Goal: Task Accomplishment & Management: Manage account settings

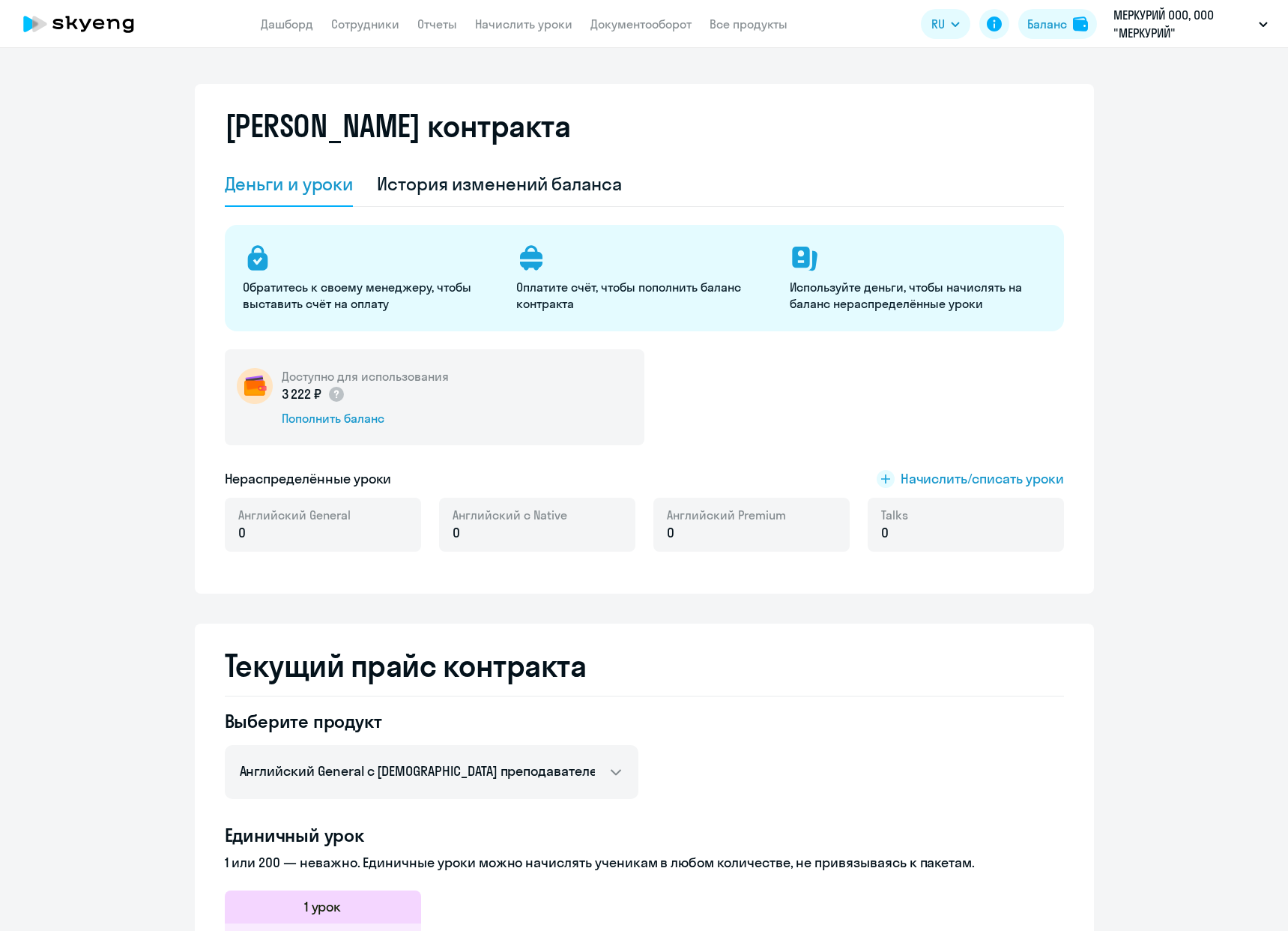
select select "english_adult_not_native_speaker"
click at [1162, 36] on p "МЕРКУРИЙ ООО, ООО "МЕРКУРИЙ"" at bounding box center [1184, 24] width 140 height 36
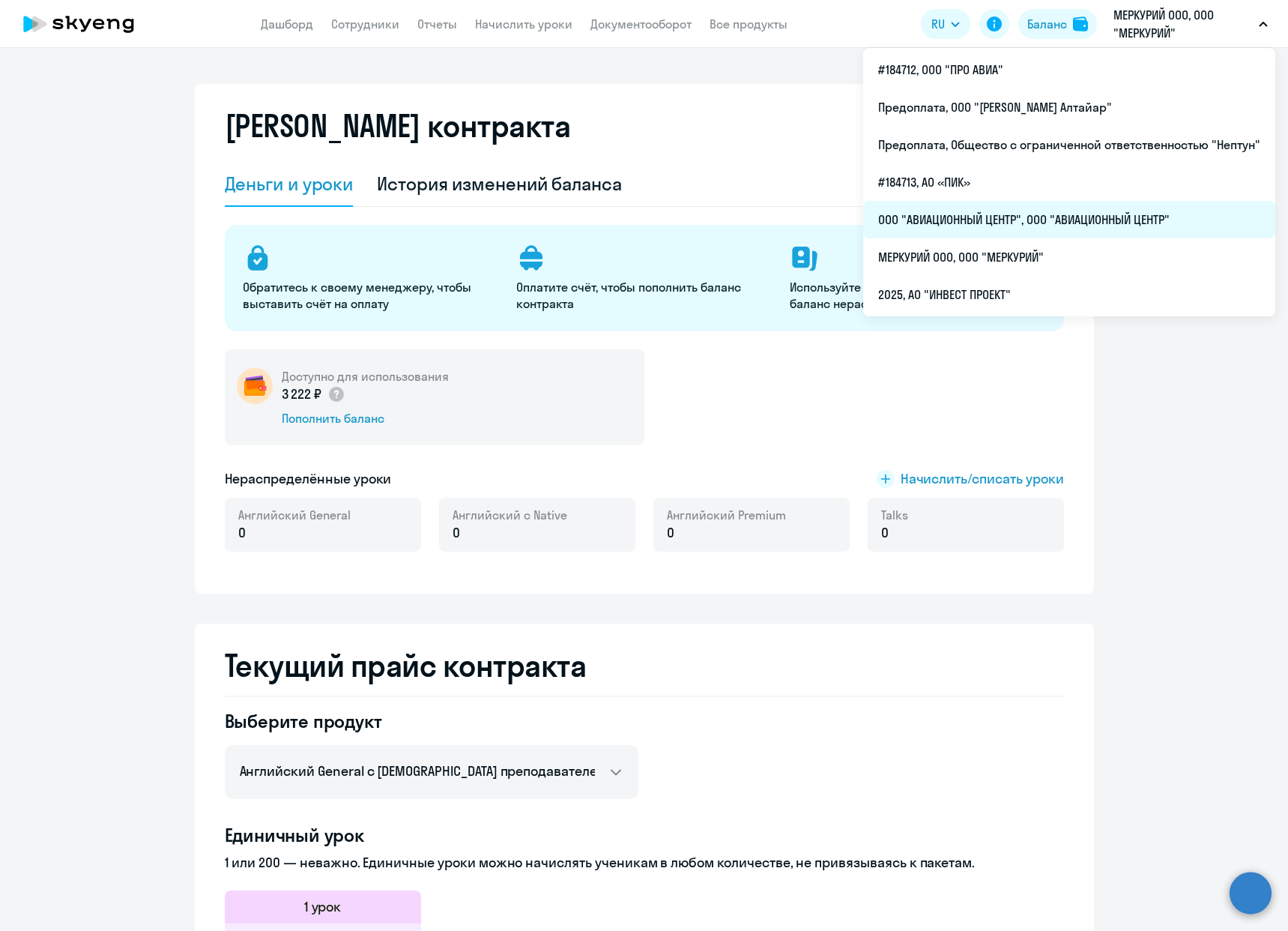
click at [956, 212] on li "ООО "АВИАЦИОННЫЙ ЦЕНТР", ООО "АВИАЦИОННЫЙ ЦЕНТР"" at bounding box center [1069, 219] width 412 height 37
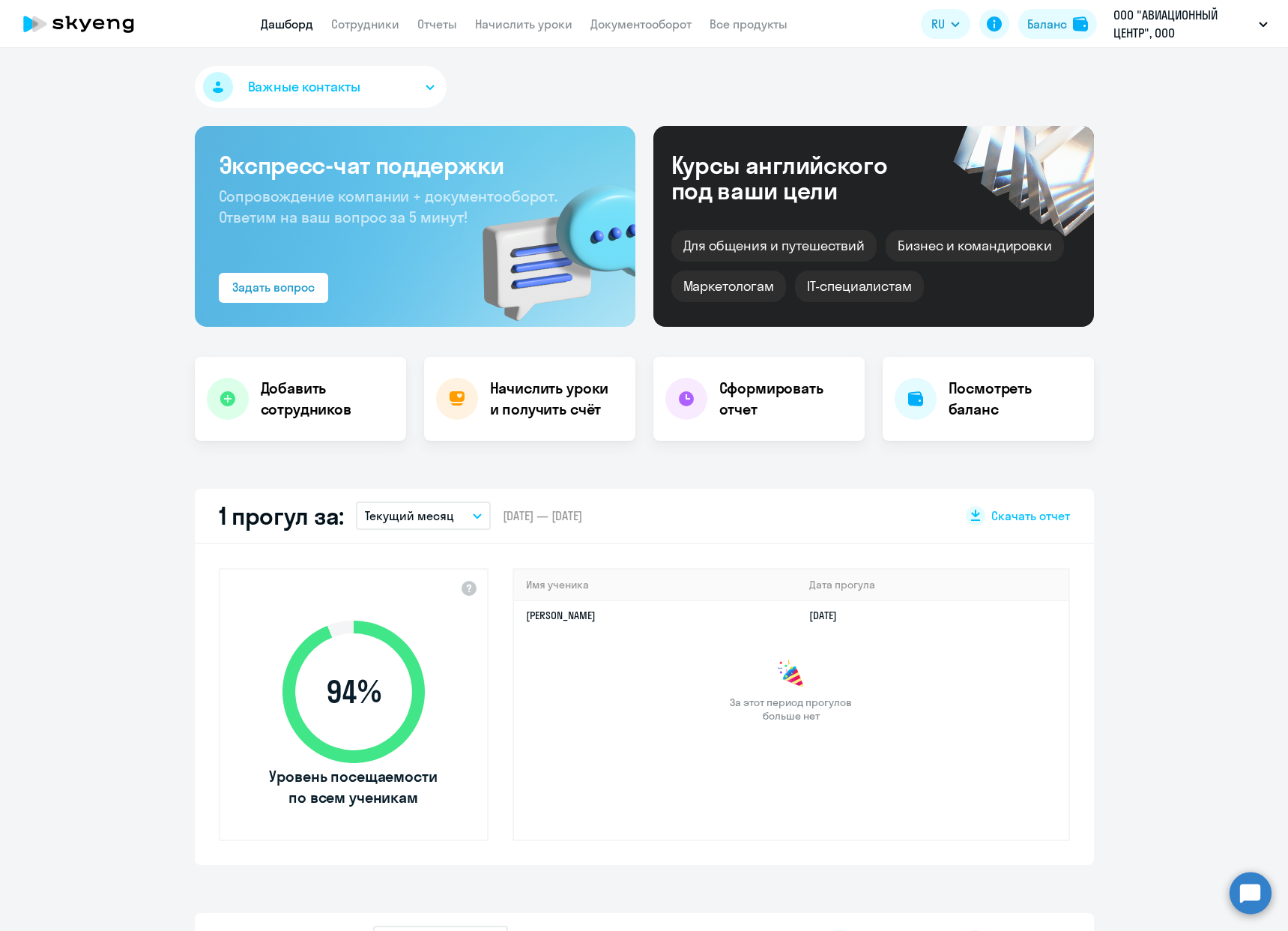
select select "30"
click at [377, 19] on link "Сотрудники" at bounding box center [365, 24] width 68 height 15
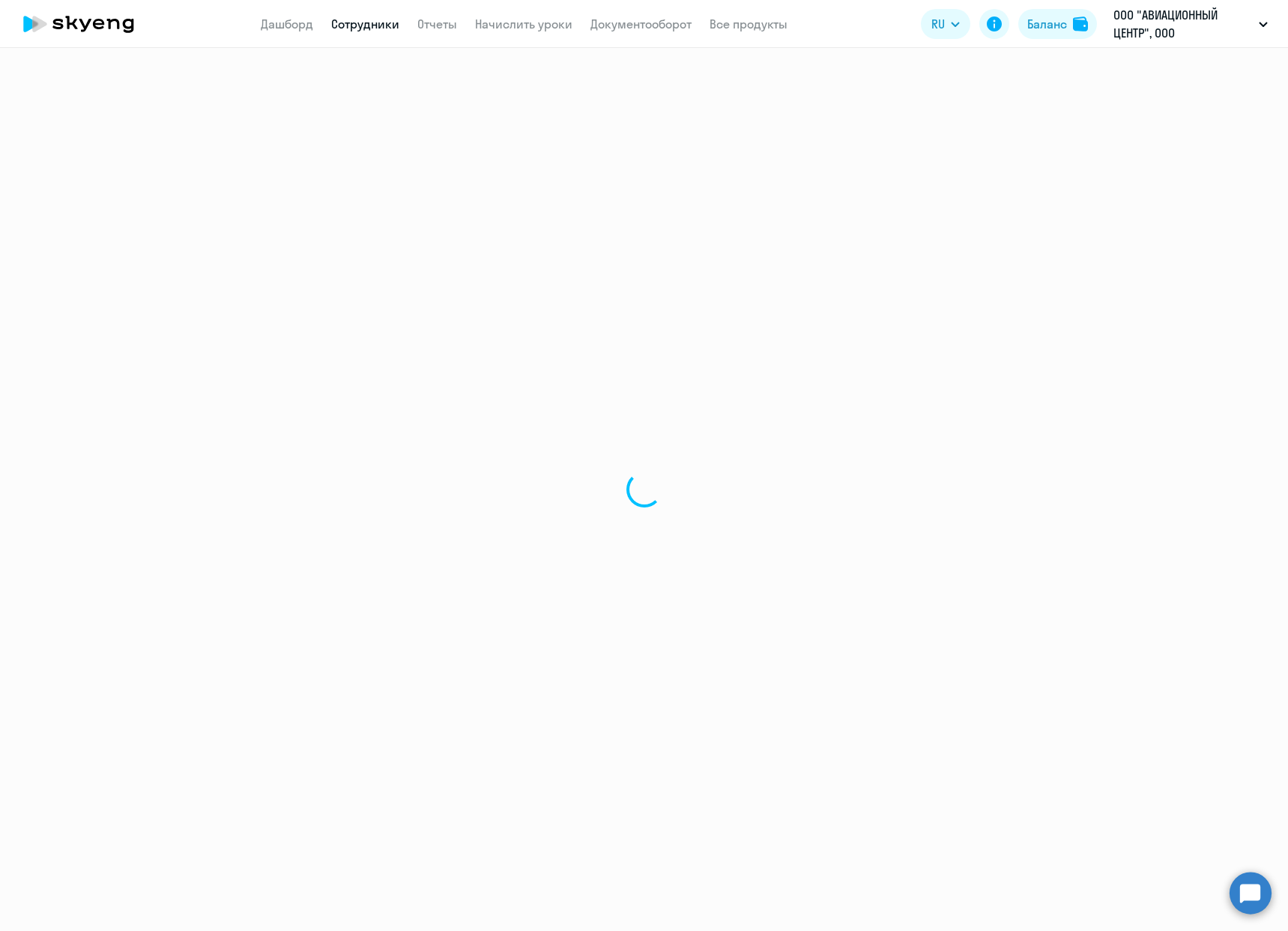
select select "30"
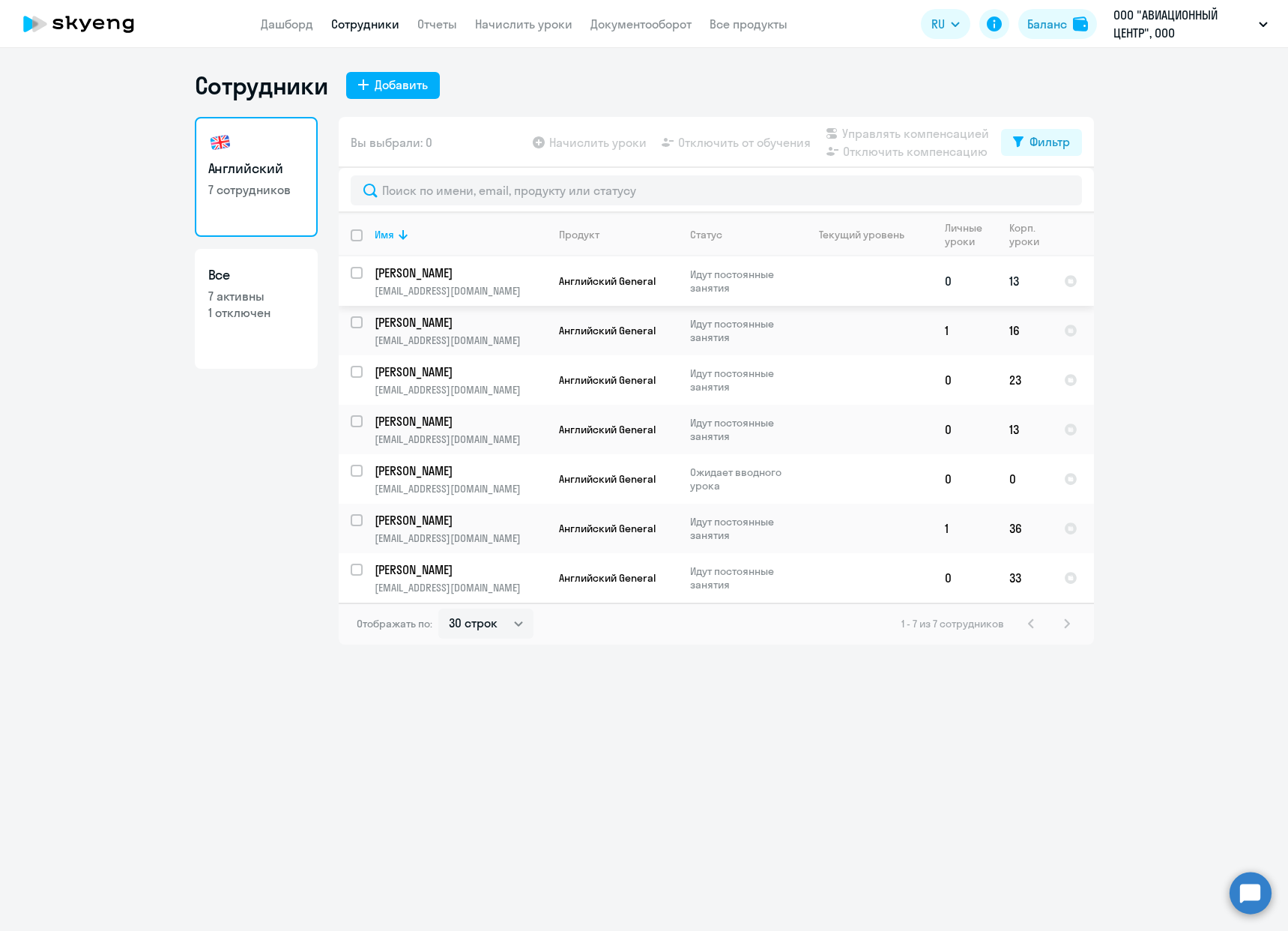
click at [455, 272] on p "[PERSON_NAME]" at bounding box center [459, 272] width 169 height 17
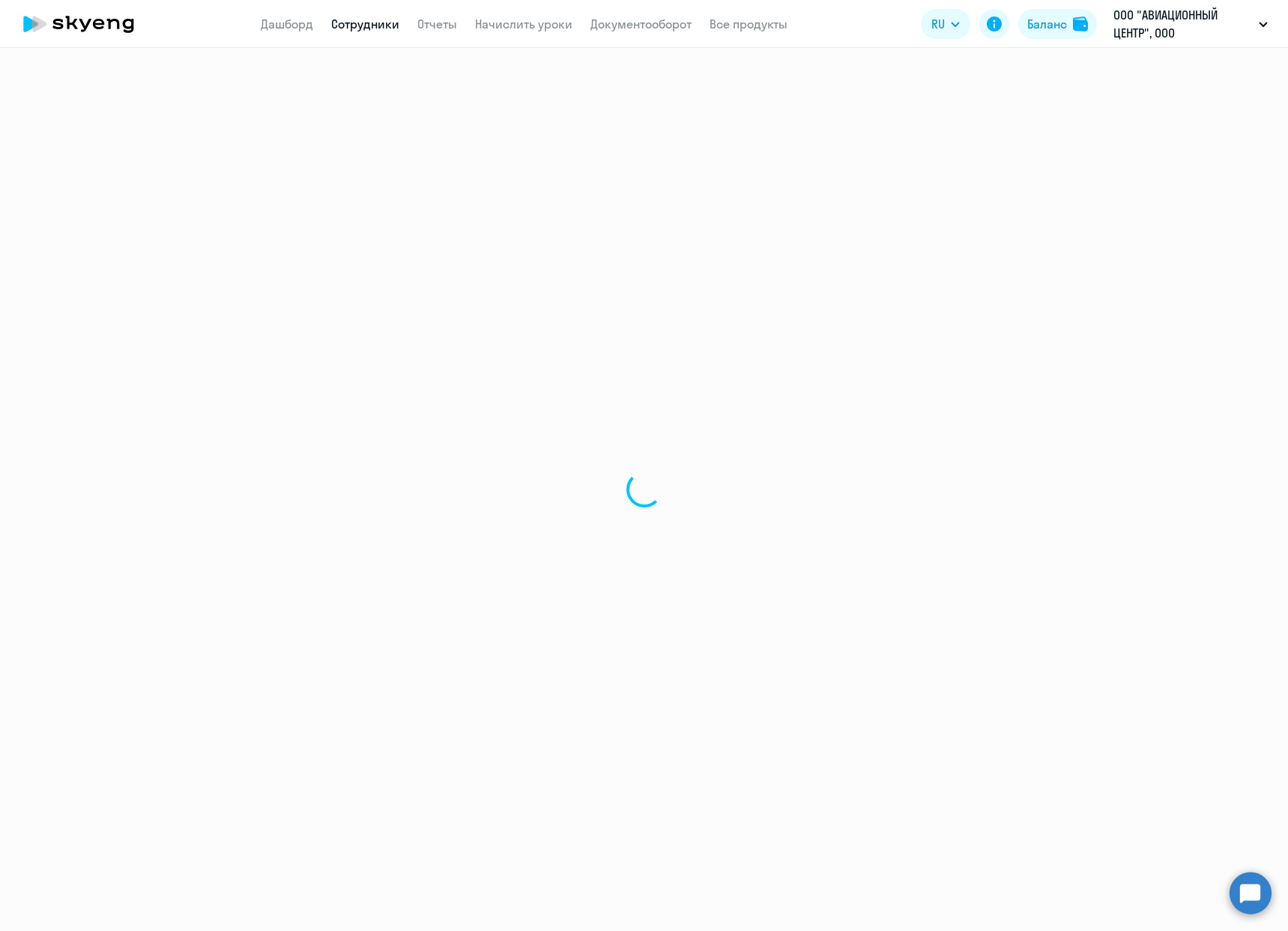
select select "english"
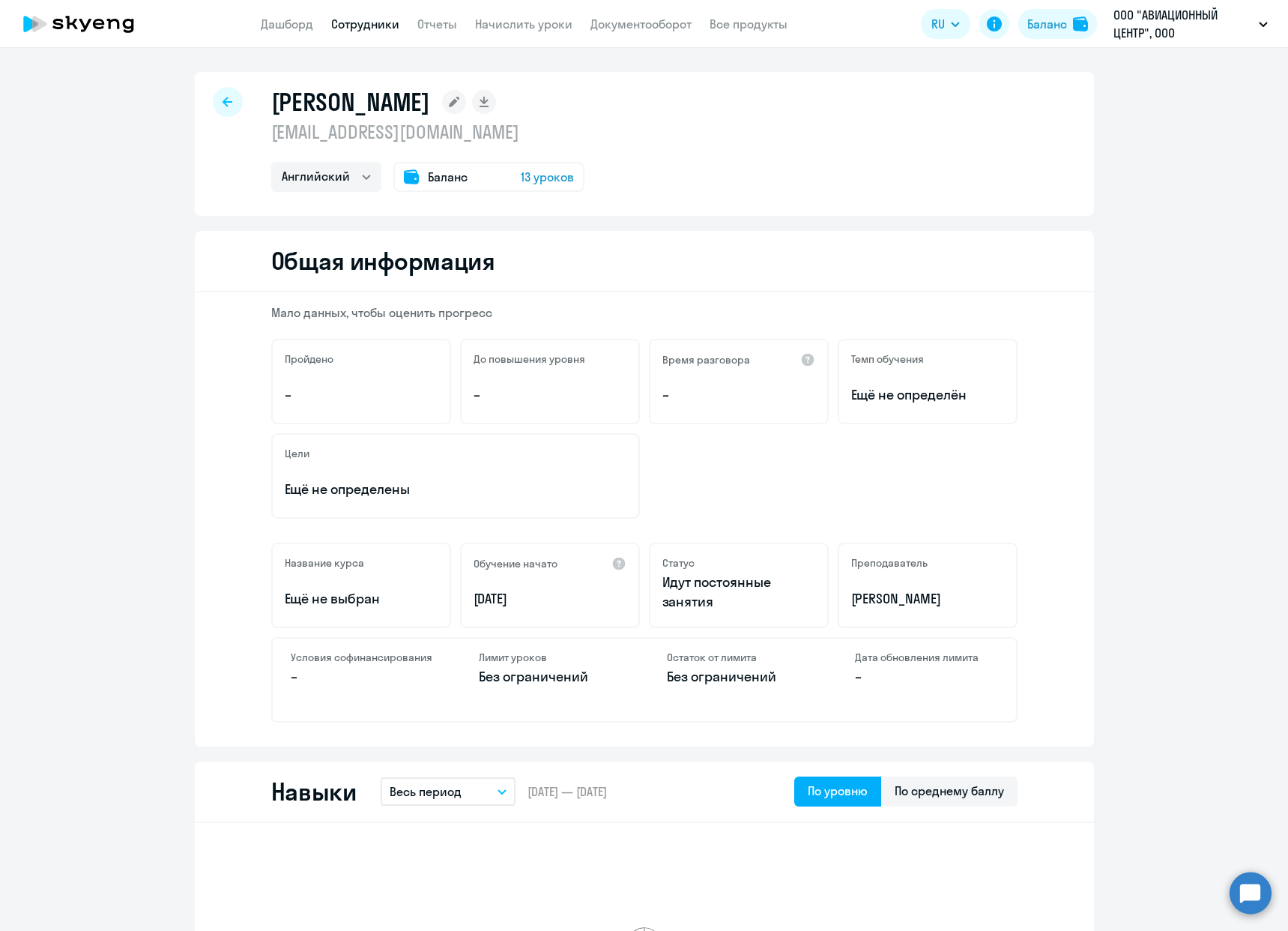
click at [540, 176] on span "13 уроков" at bounding box center [548, 177] width 53 height 18
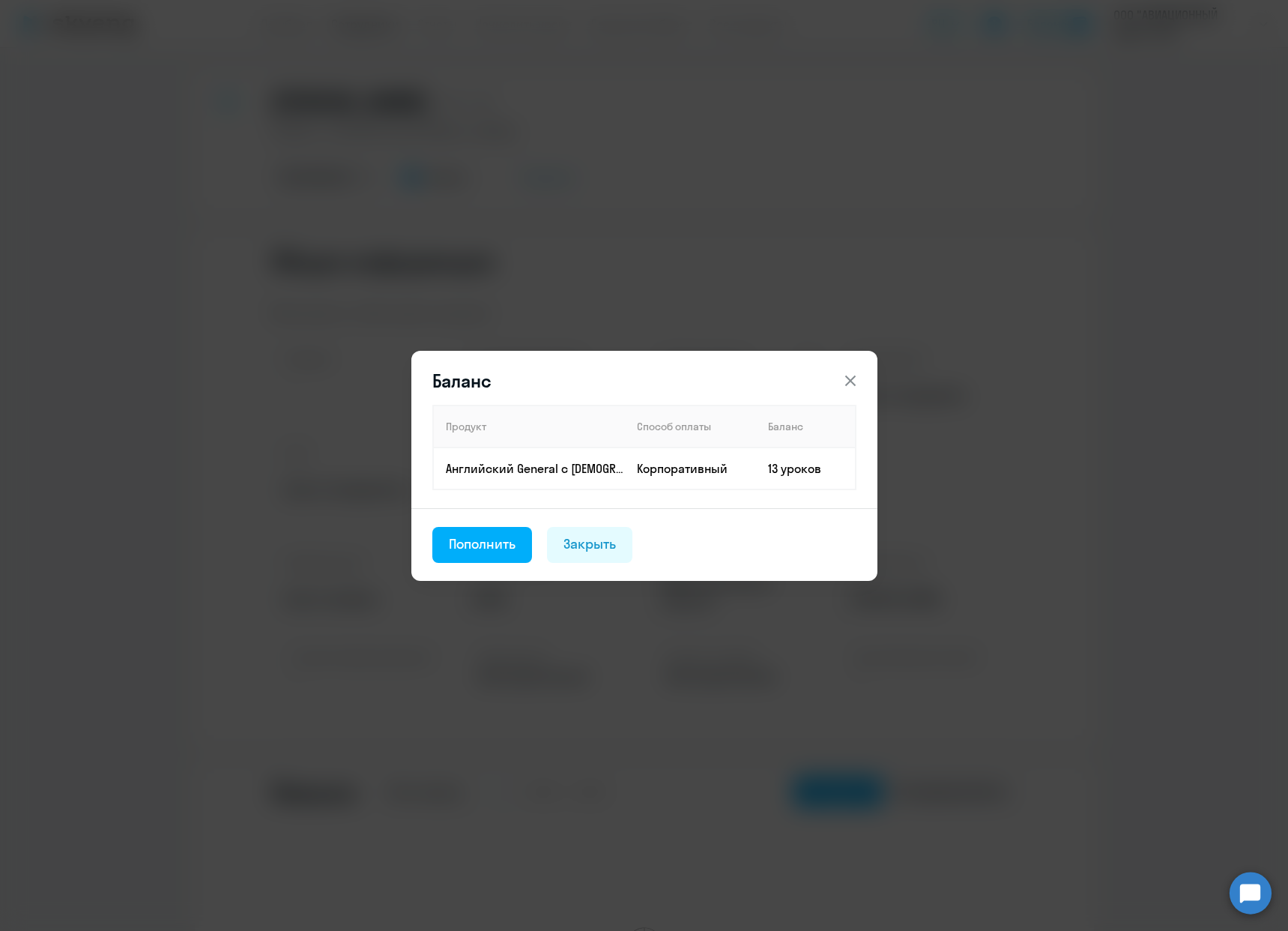
click at [858, 377] on icon at bounding box center [850, 380] width 18 height 18
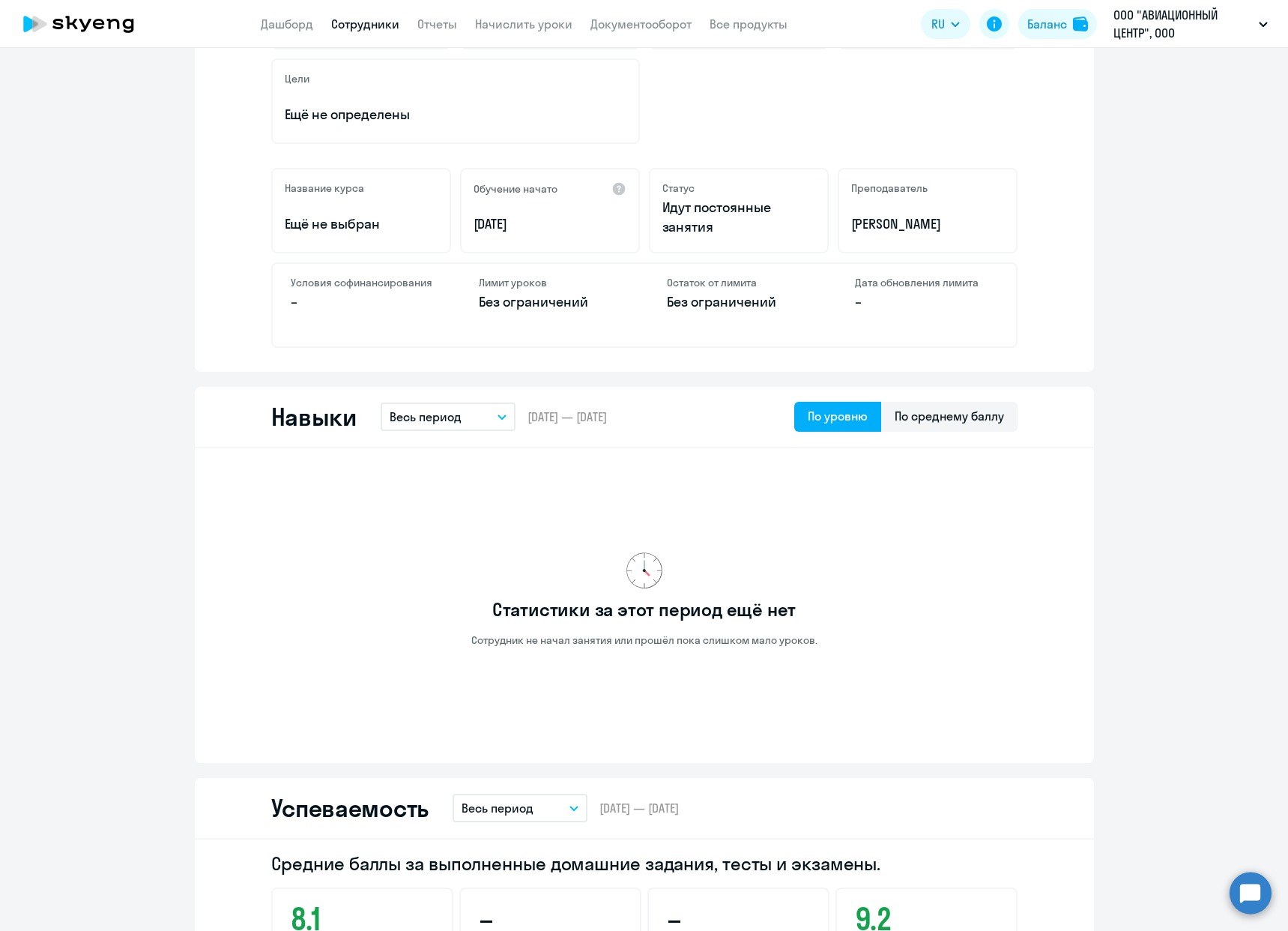
scroll to position [75, 0]
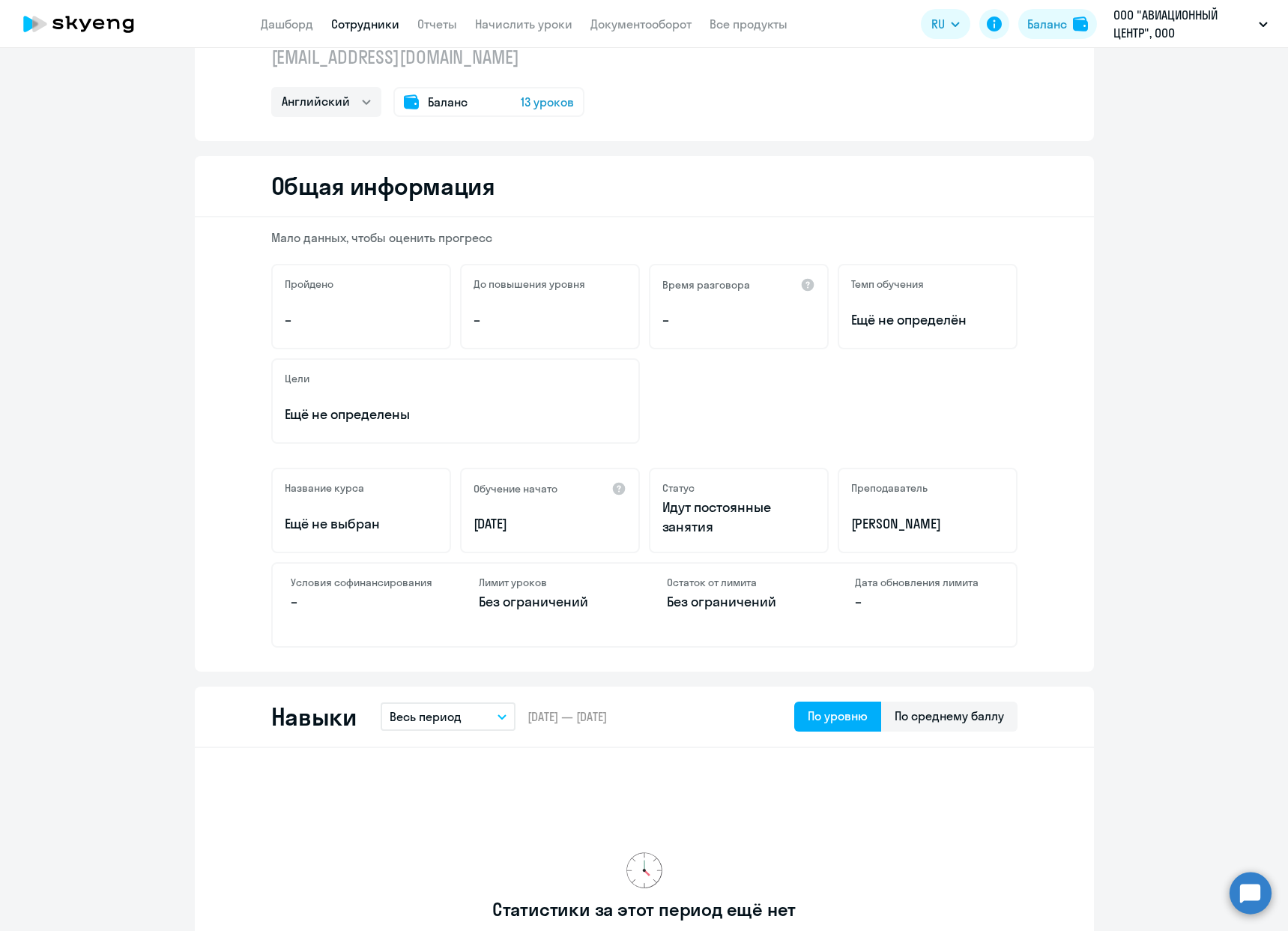
click at [455, 102] on span "Баланс" at bounding box center [447, 102] width 39 height 18
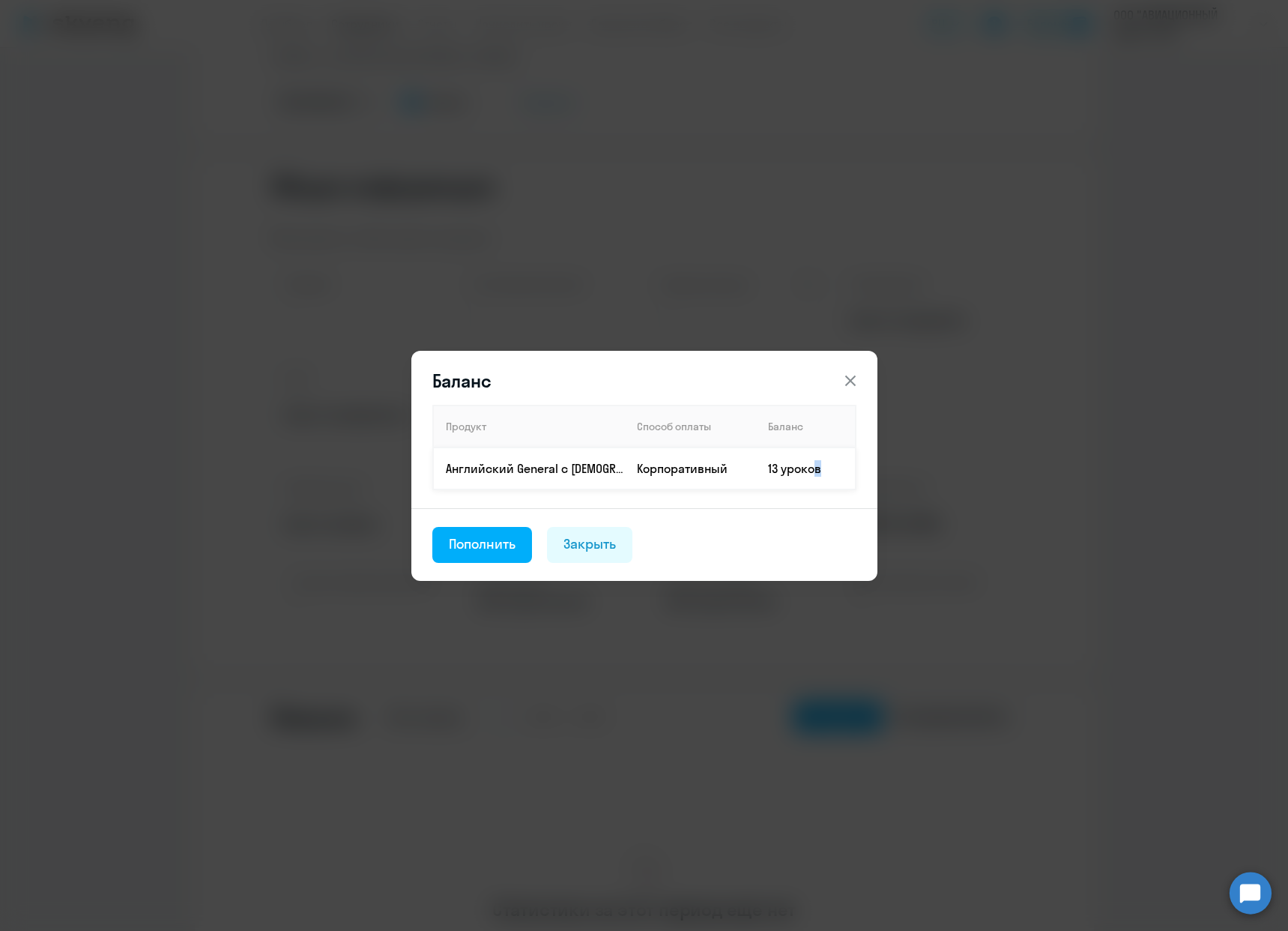
click at [811, 471] on td "13 уроков" at bounding box center [805, 468] width 99 height 42
click at [1023, 471] on div "Баланс Продукт Способ оплаты Баланс Английский General с [DEMOGRAPHIC_DATA] пре…" at bounding box center [644, 465] width 1288 height 931
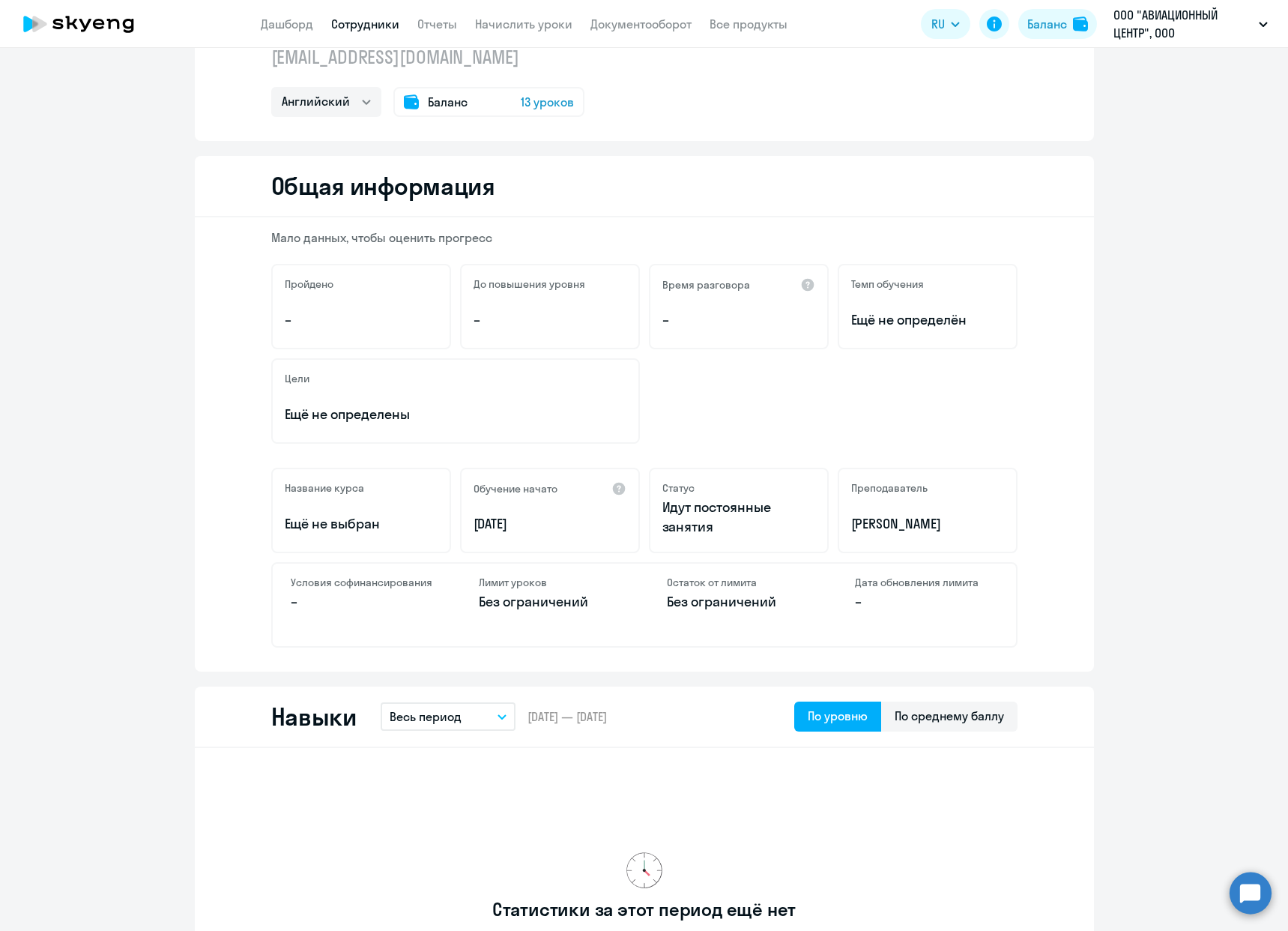
click at [439, 87] on div "Баланс 13 уроков" at bounding box center [489, 101] width 191 height 29
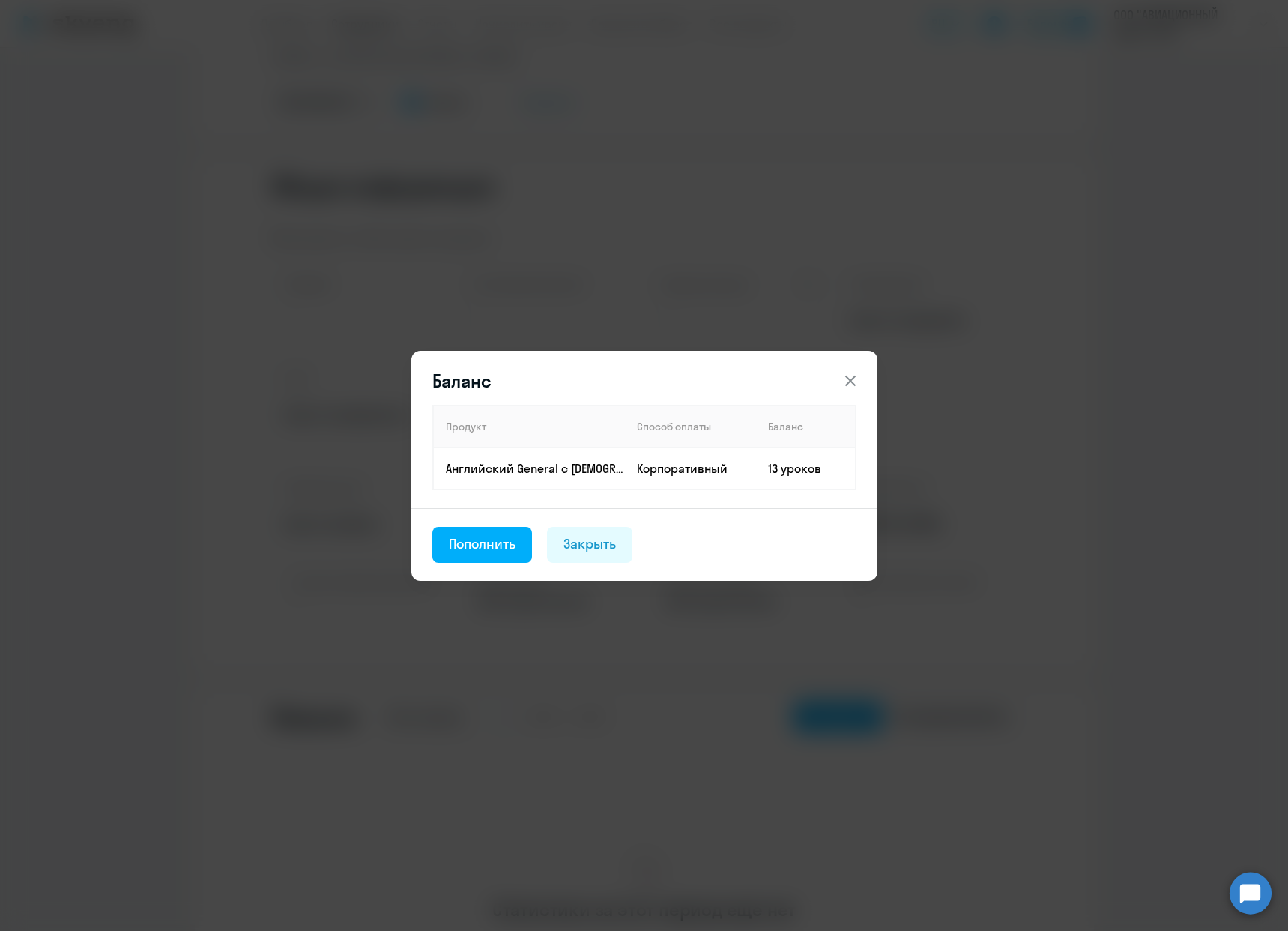
click at [479, 544] on div "Пополнить" at bounding box center [483, 544] width 68 height 20
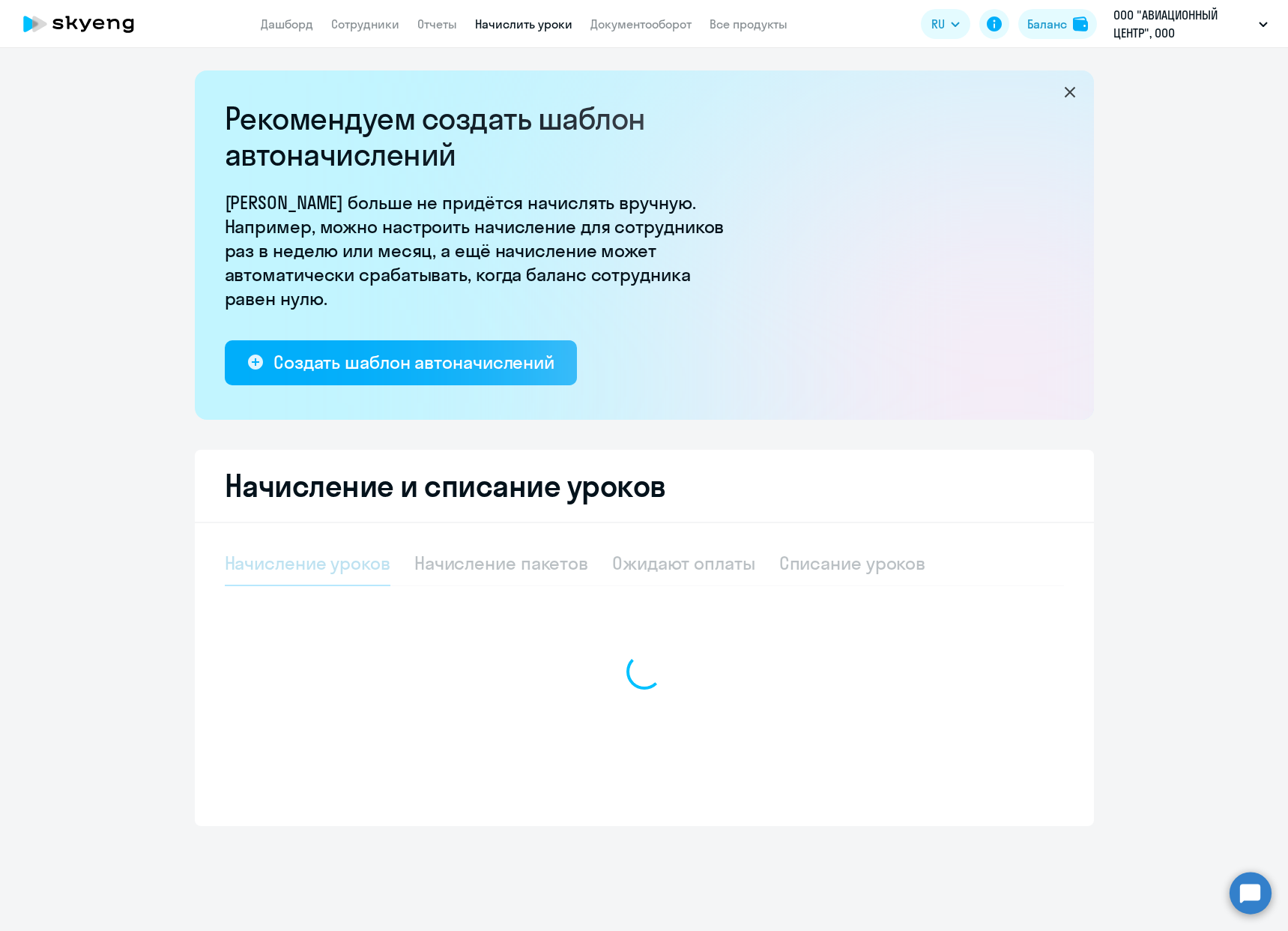
select select "10"
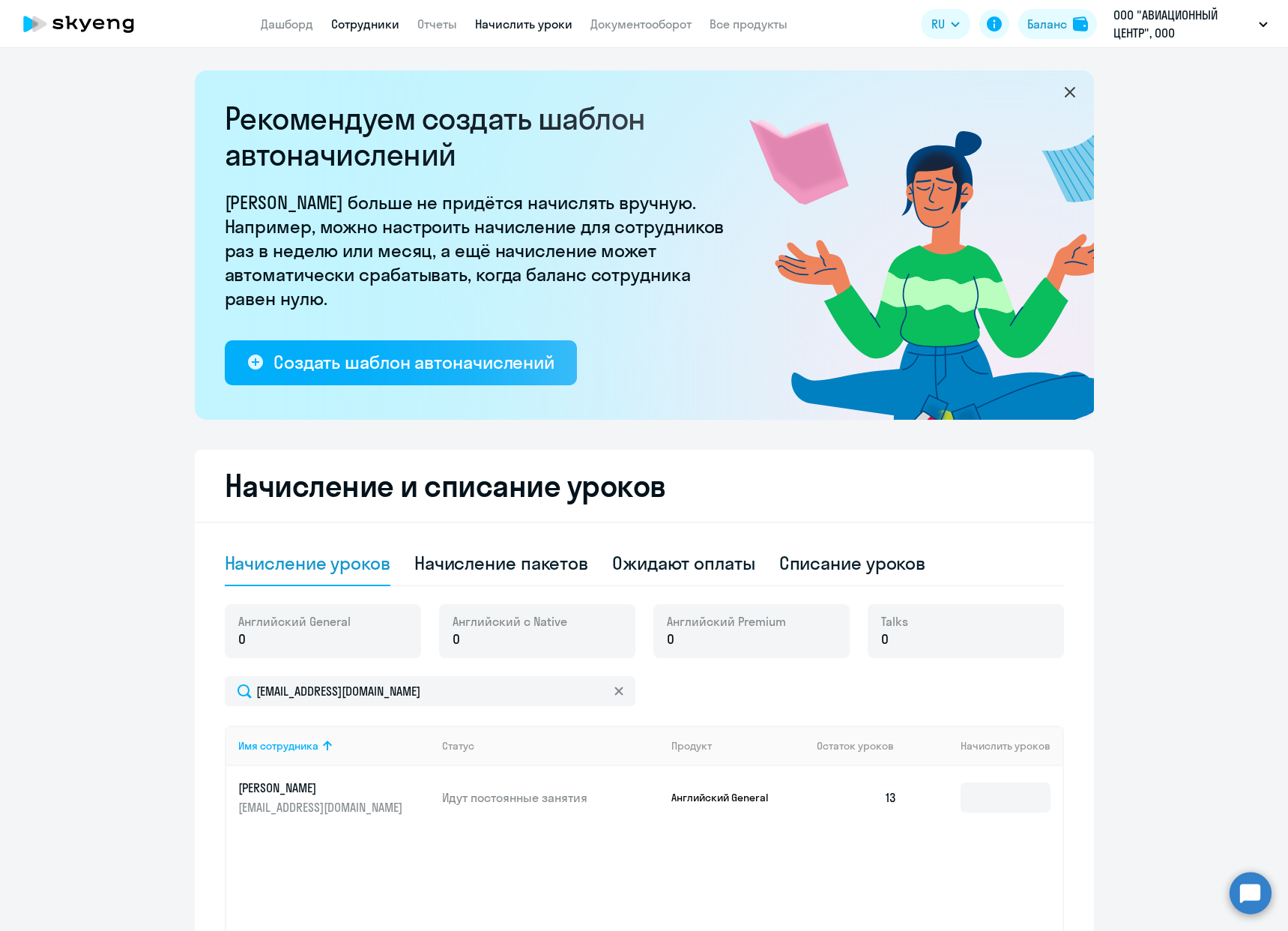
click at [364, 24] on link "Сотрудники" at bounding box center [365, 24] width 68 height 15
select select "30"
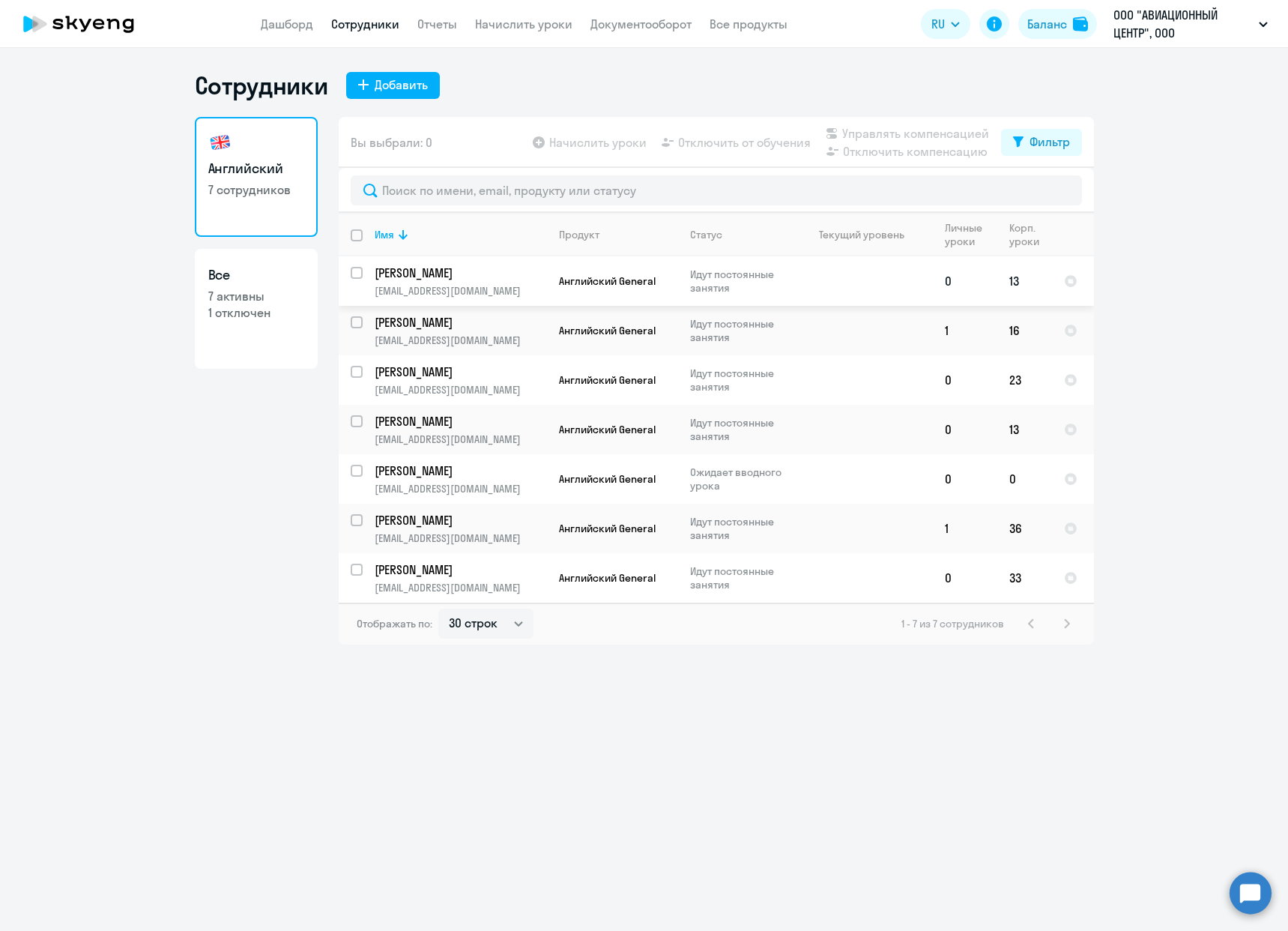
click at [358, 281] on input "select row 41646102" at bounding box center [366, 281] width 29 height 29
checkbox input "true"
click at [701, 130] on div "Начислить уроки Отключить от обучения Управлять компенсацией Отключить компенса…" at bounding box center [765, 143] width 471 height 36
click at [744, 151] on div "Начислить уроки Отключить от обучения Управлять компенсацией Отключить компенса…" at bounding box center [765, 143] width 471 height 36
click at [730, 136] on span "Отключить от обучения" at bounding box center [744, 143] width 133 height 18
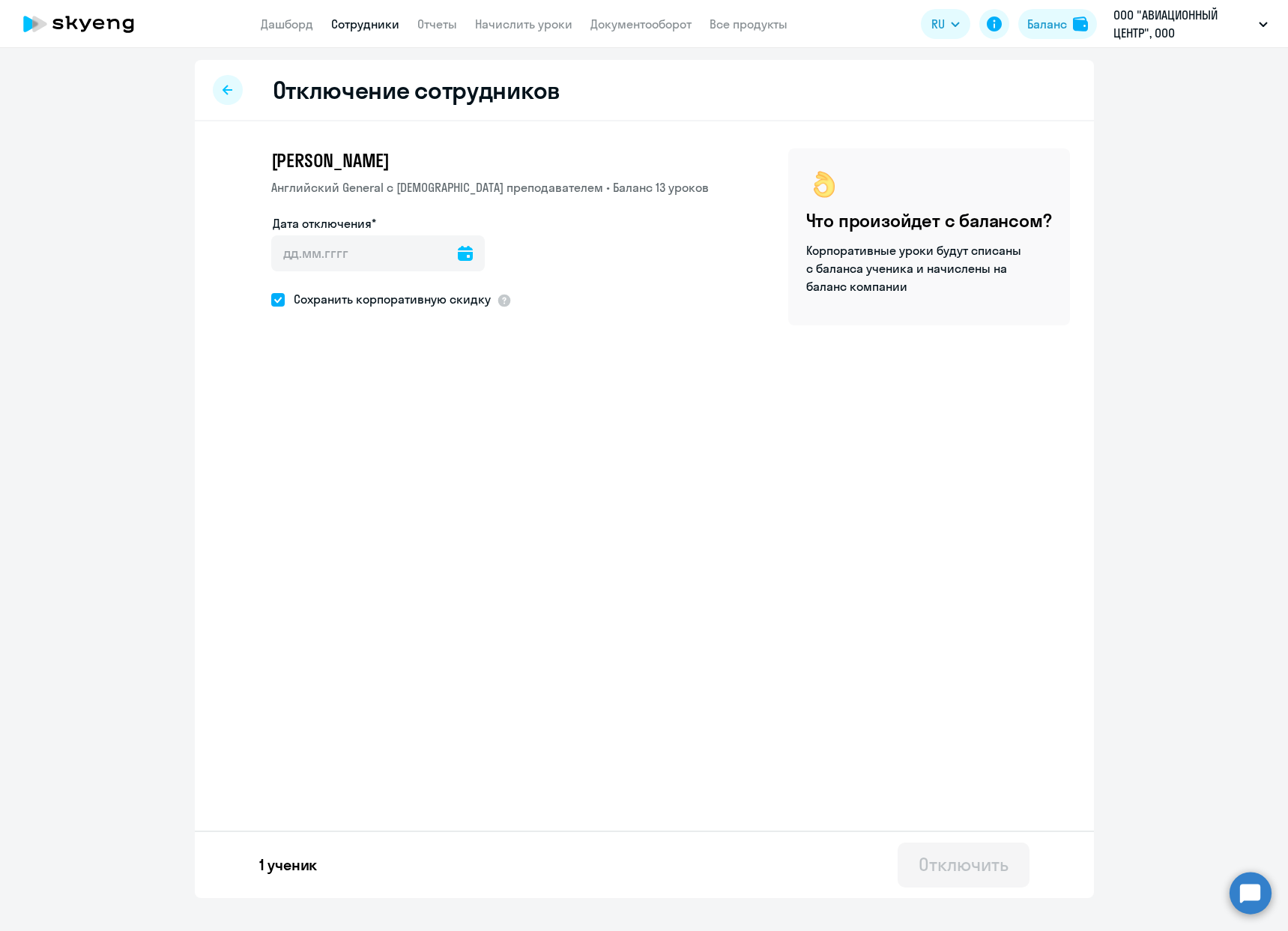
click at [232, 93] on div at bounding box center [227, 89] width 29 height 29
select select "30"
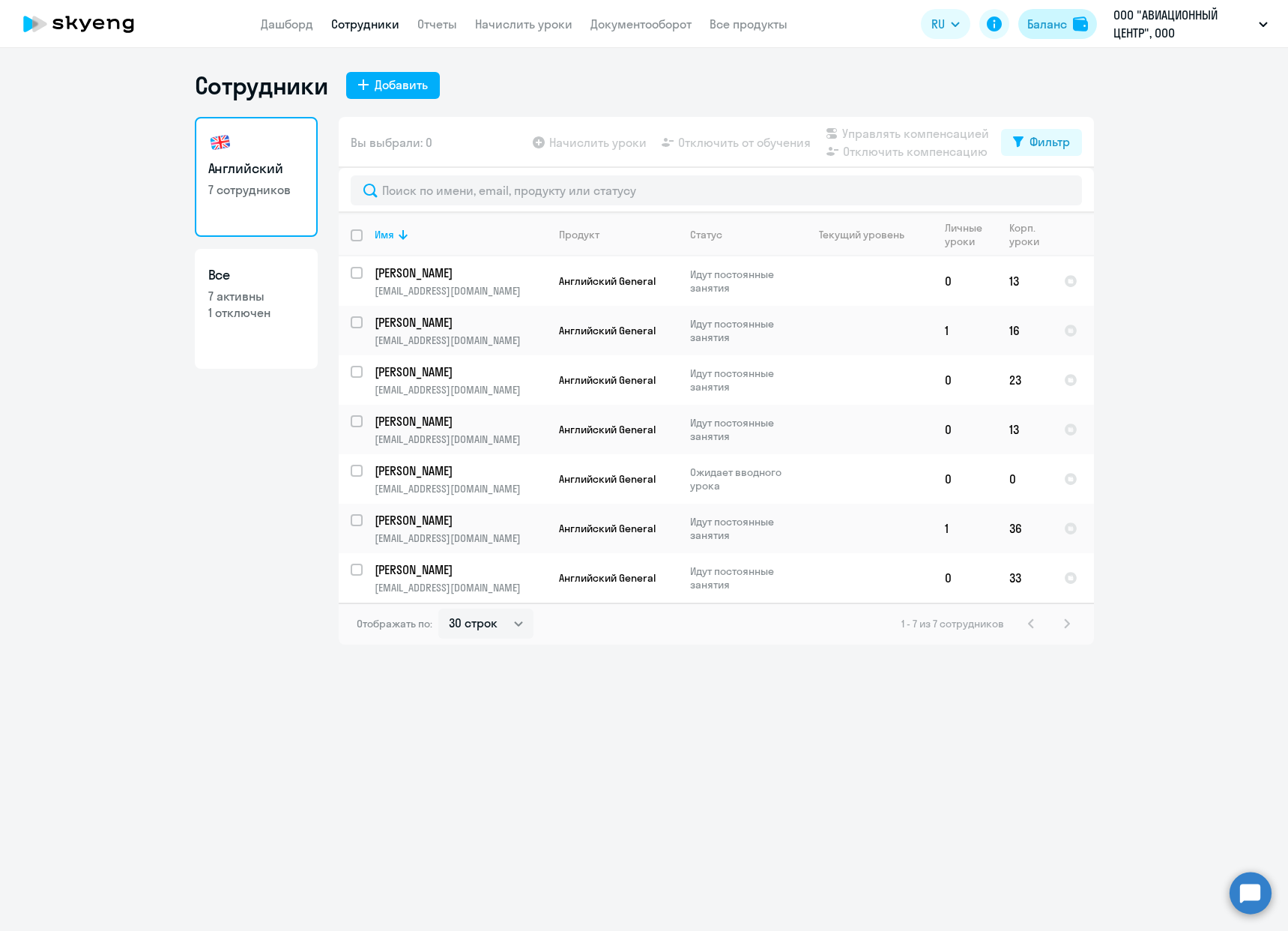
click at [1057, 28] on div "Баланс" at bounding box center [1047, 24] width 39 height 18
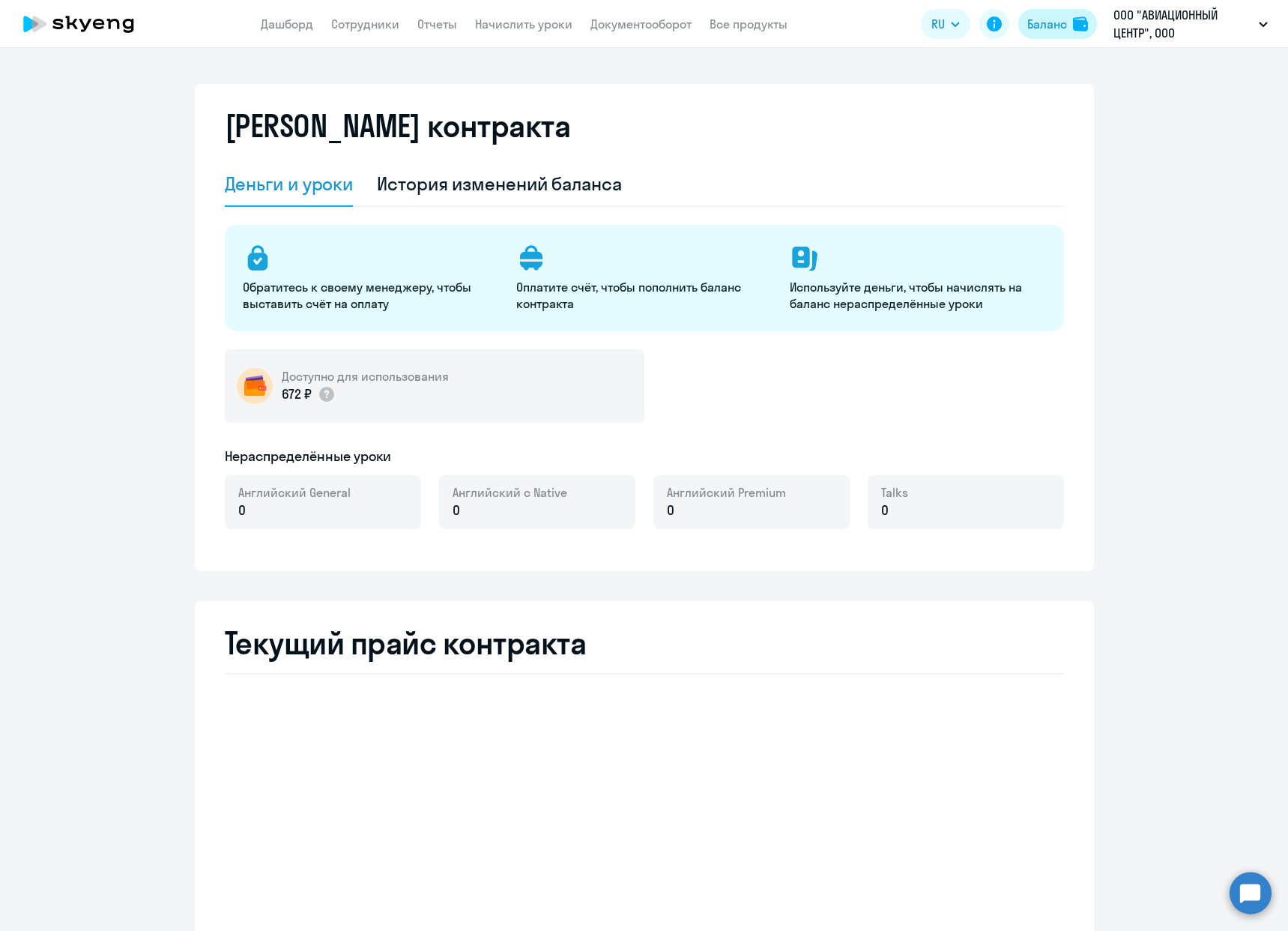
select select "english_adult_not_native_speaker"
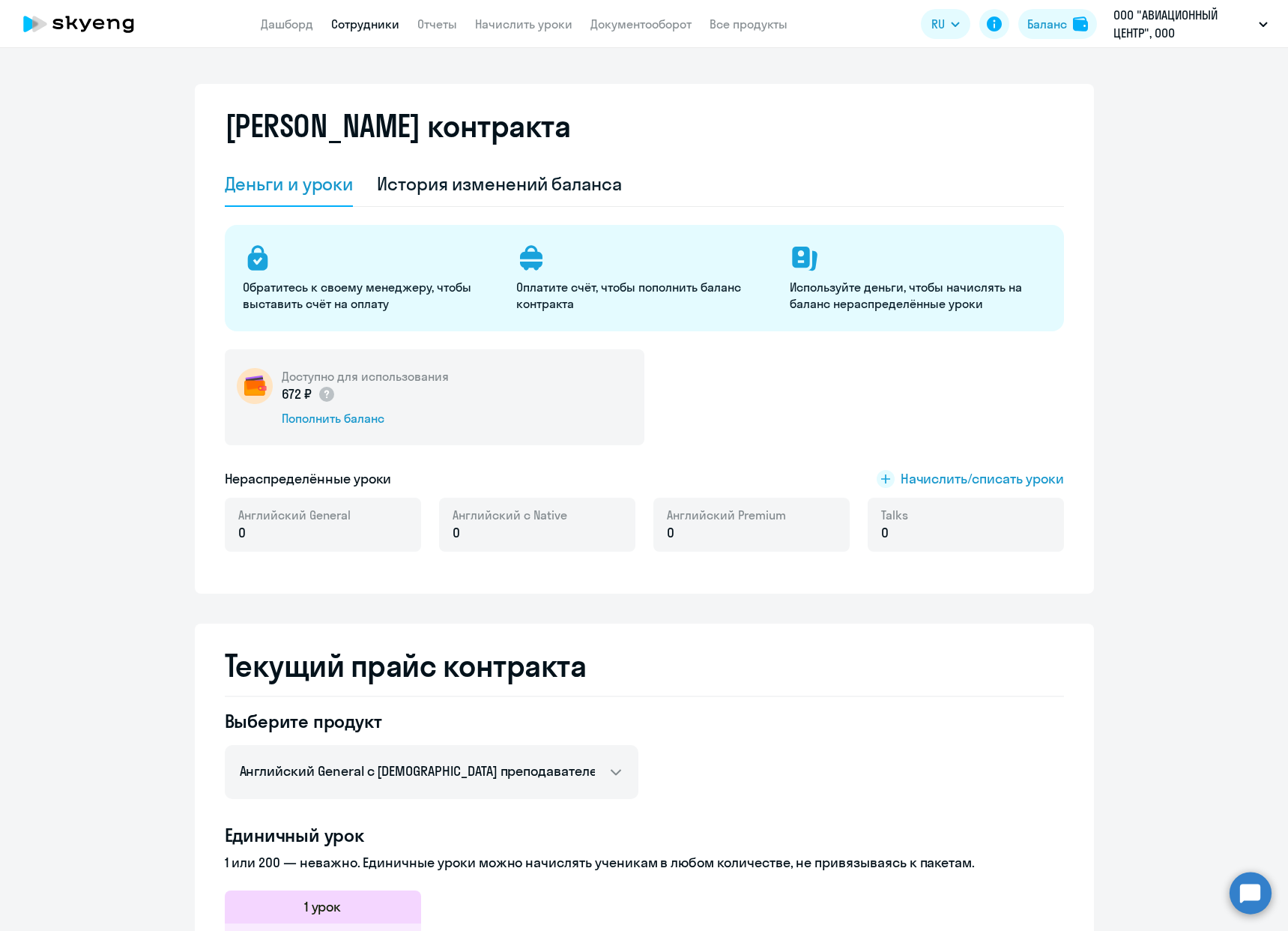
click at [363, 24] on link "Сотрудники" at bounding box center [365, 24] width 68 height 15
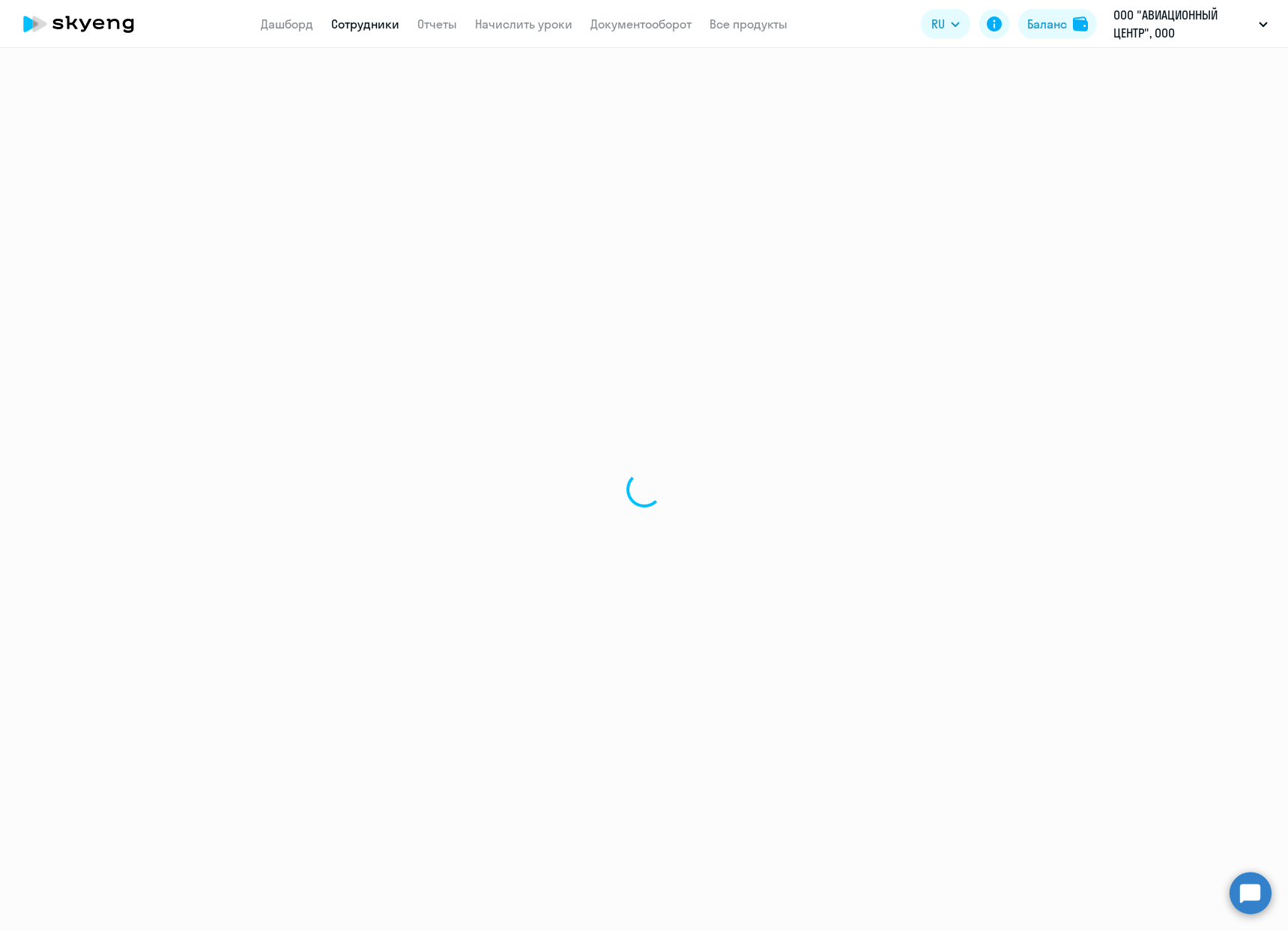
select select "30"
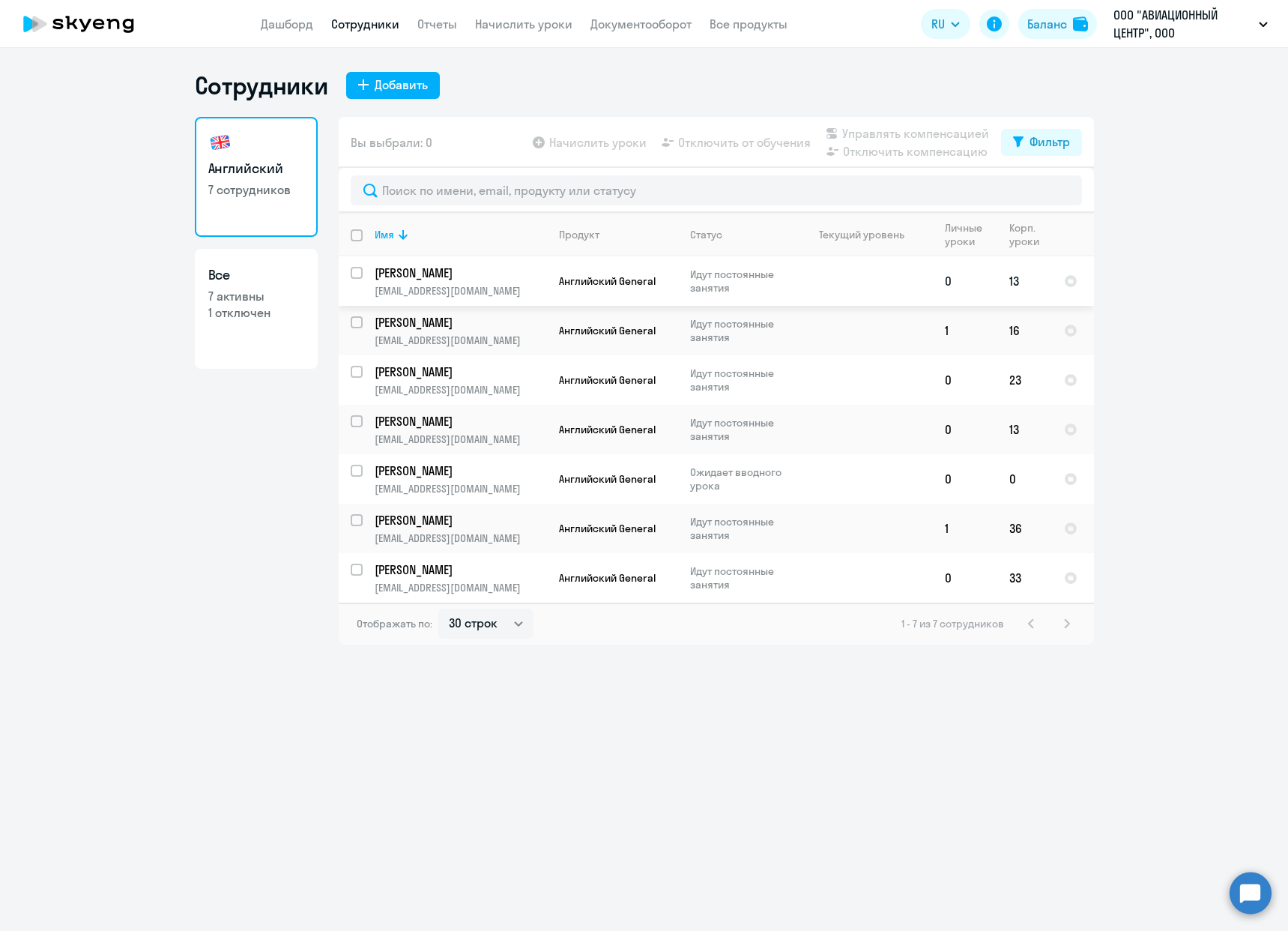
click at [828, 275] on td at bounding box center [863, 281] width 140 height 49
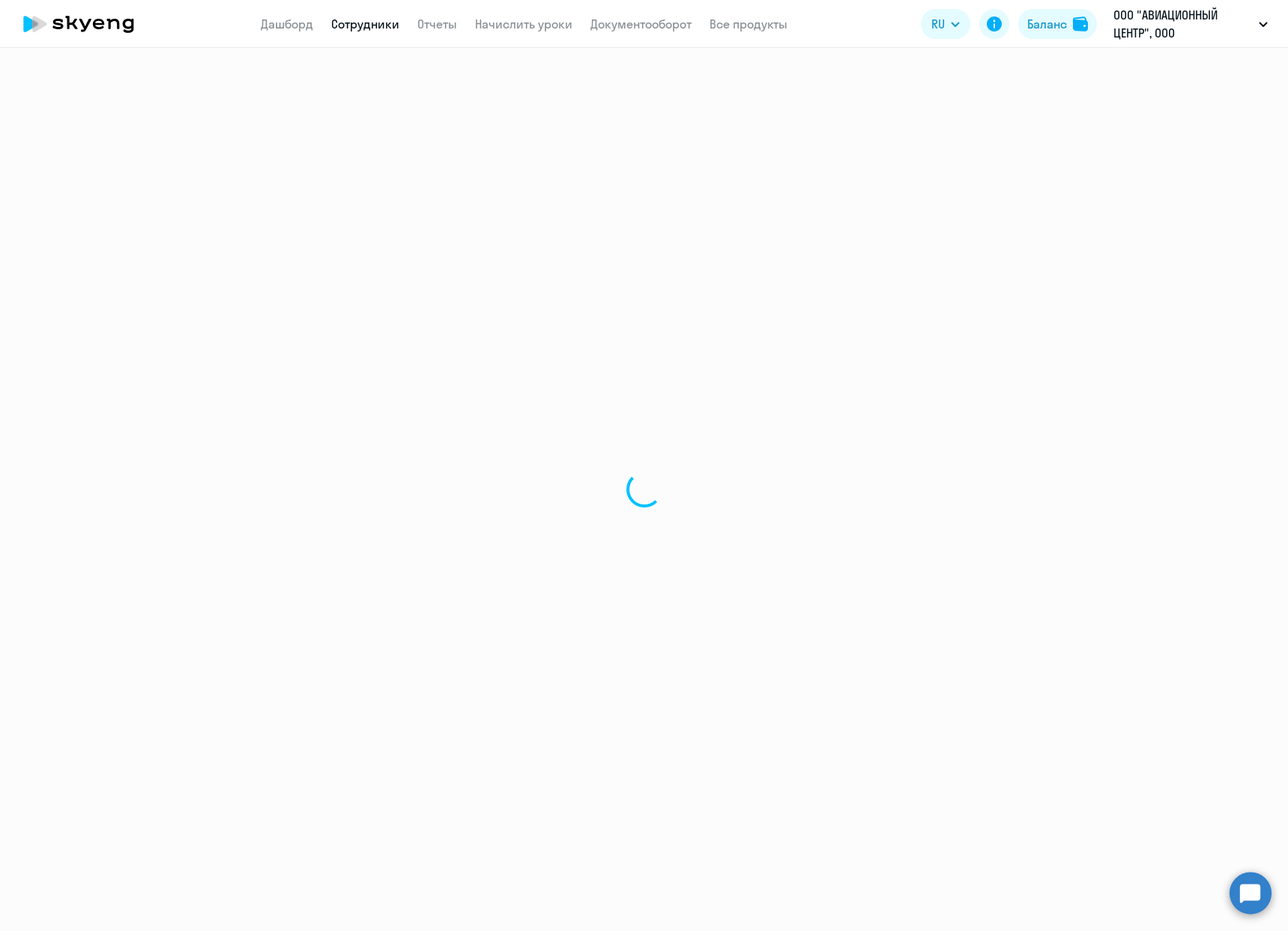
select select "english"
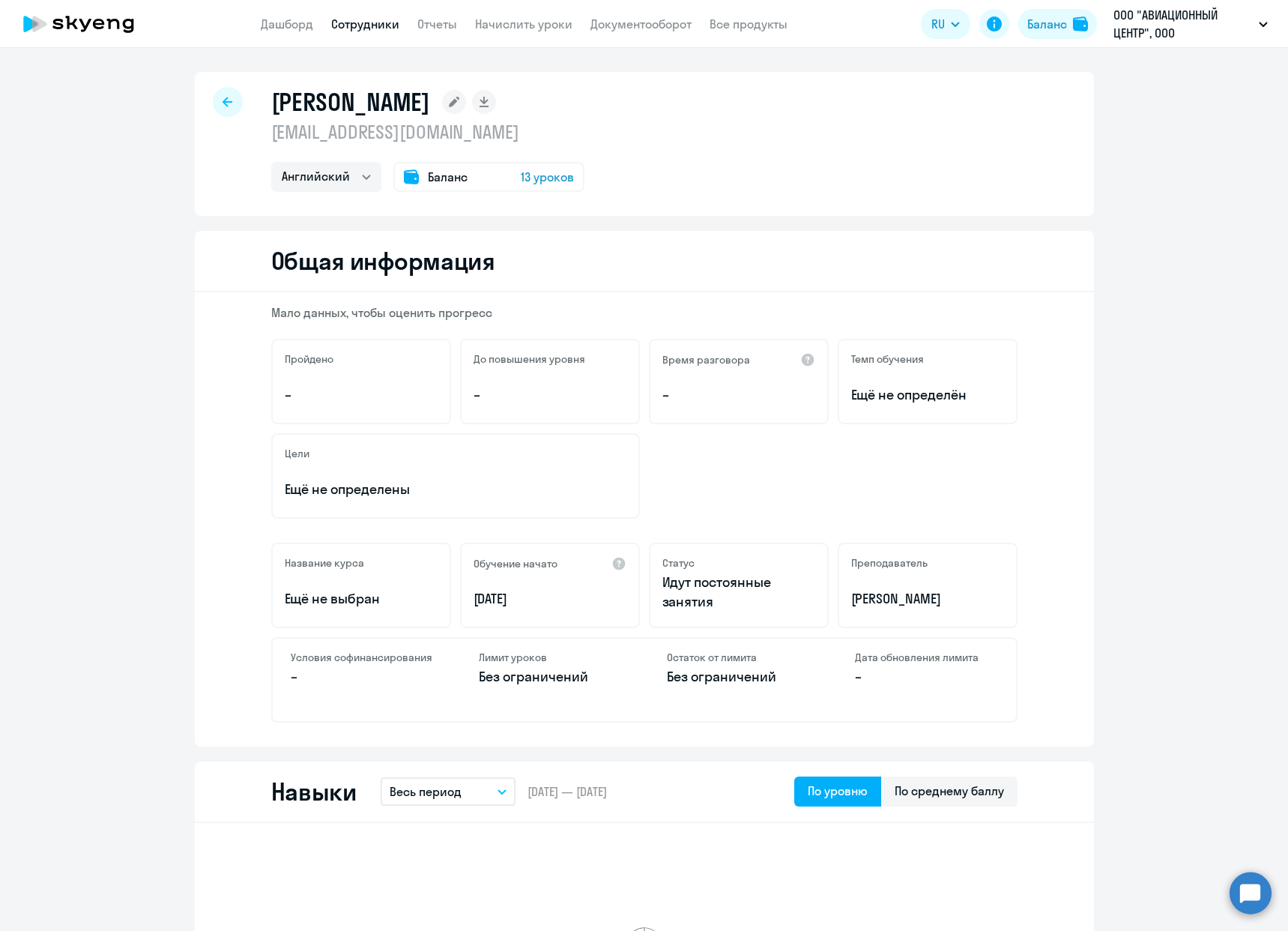
click at [459, 104] on icon at bounding box center [454, 101] width 11 height 11
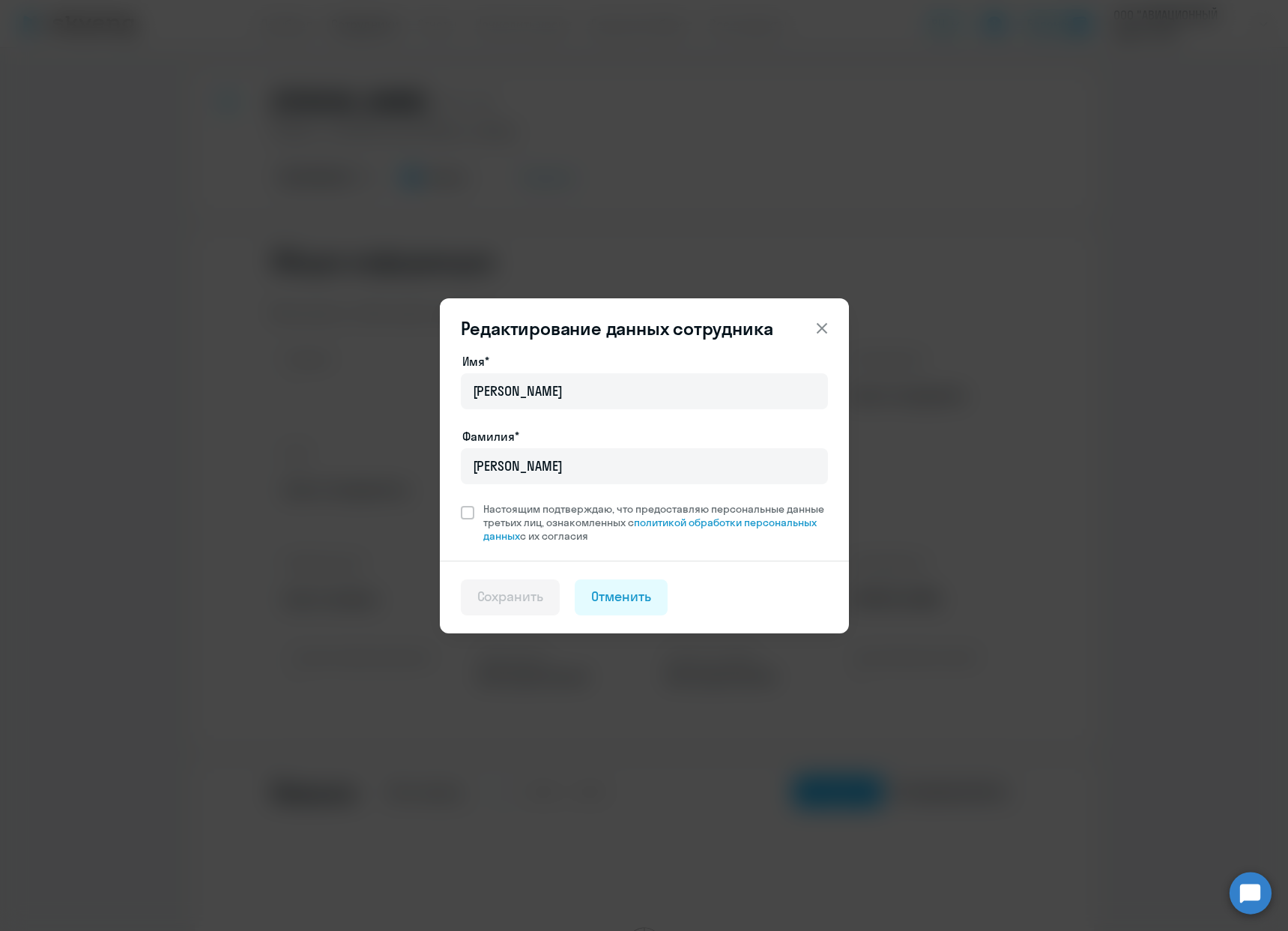
drag, startPoint x: 708, startPoint y: 166, endPoint x: 722, endPoint y: 163, distance: 14.3
click at [709, 165] on div "Редактирование данных сотрудника Имя* [PERSON_NAME]* [PERSON_NAME] Настоящим по…" at bounding box center [644, 465] width 1288 height 931
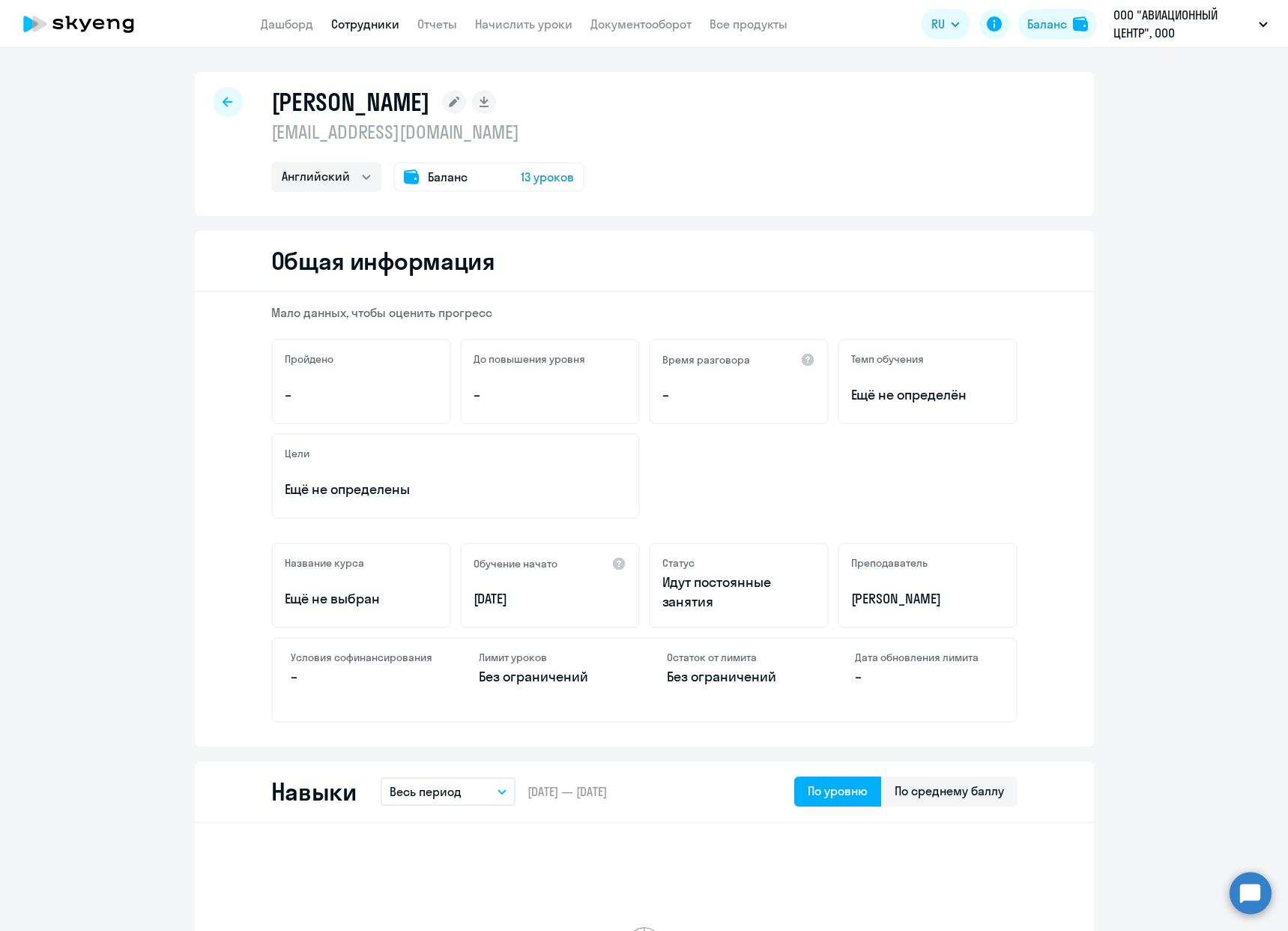
click at [452, 186] on div "Баланс 13 уроков" at bounding box center [489, 177] width 191 height 29
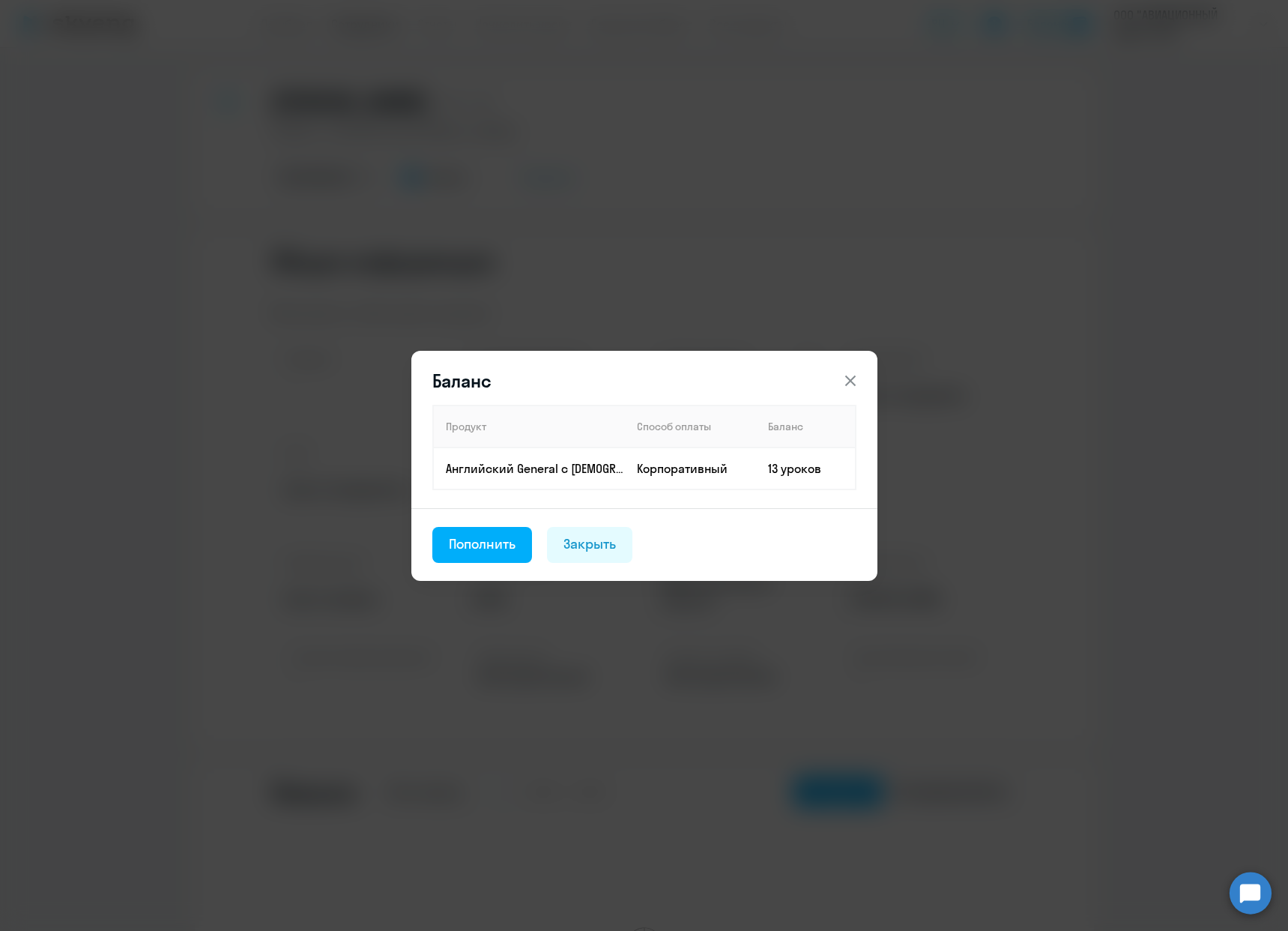
click at [694, 164] on div "Баланс Продукт Способ оплаты Баланс Английский General с [DEMOGRAPHIC_DATA] пре…" at bounding box center [644, 465] width 1288 height 931
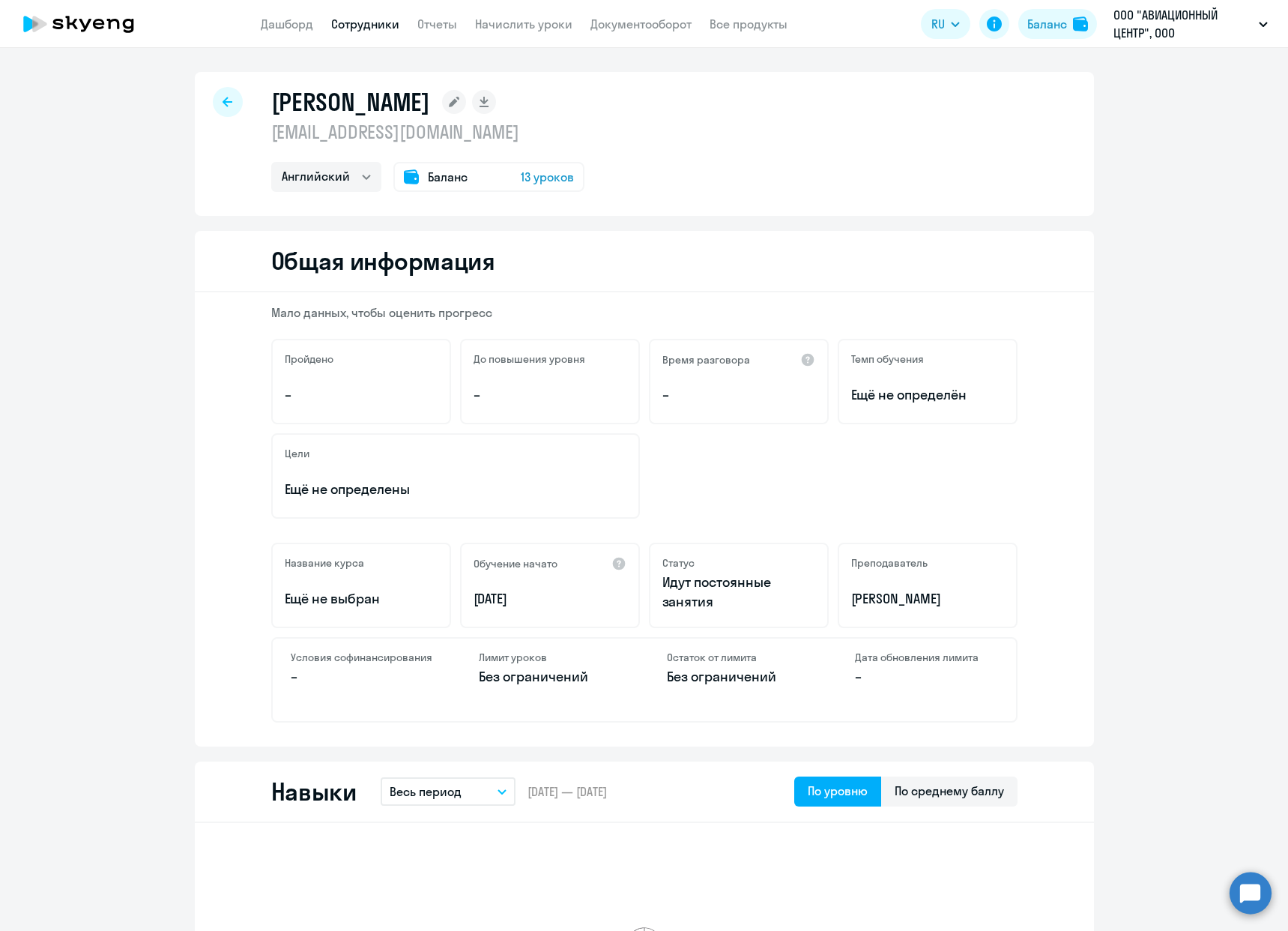
click at [205, 101] on div "[PERSON_NAME] [EMAIL_ADDRESS][DOMAIN_NAME] Английский Баланс 13 уроков" at bounding box center [644, 144] width 900 height 144
click at [215, 98] on div at bounding box center [227, 101] width 29 height 29
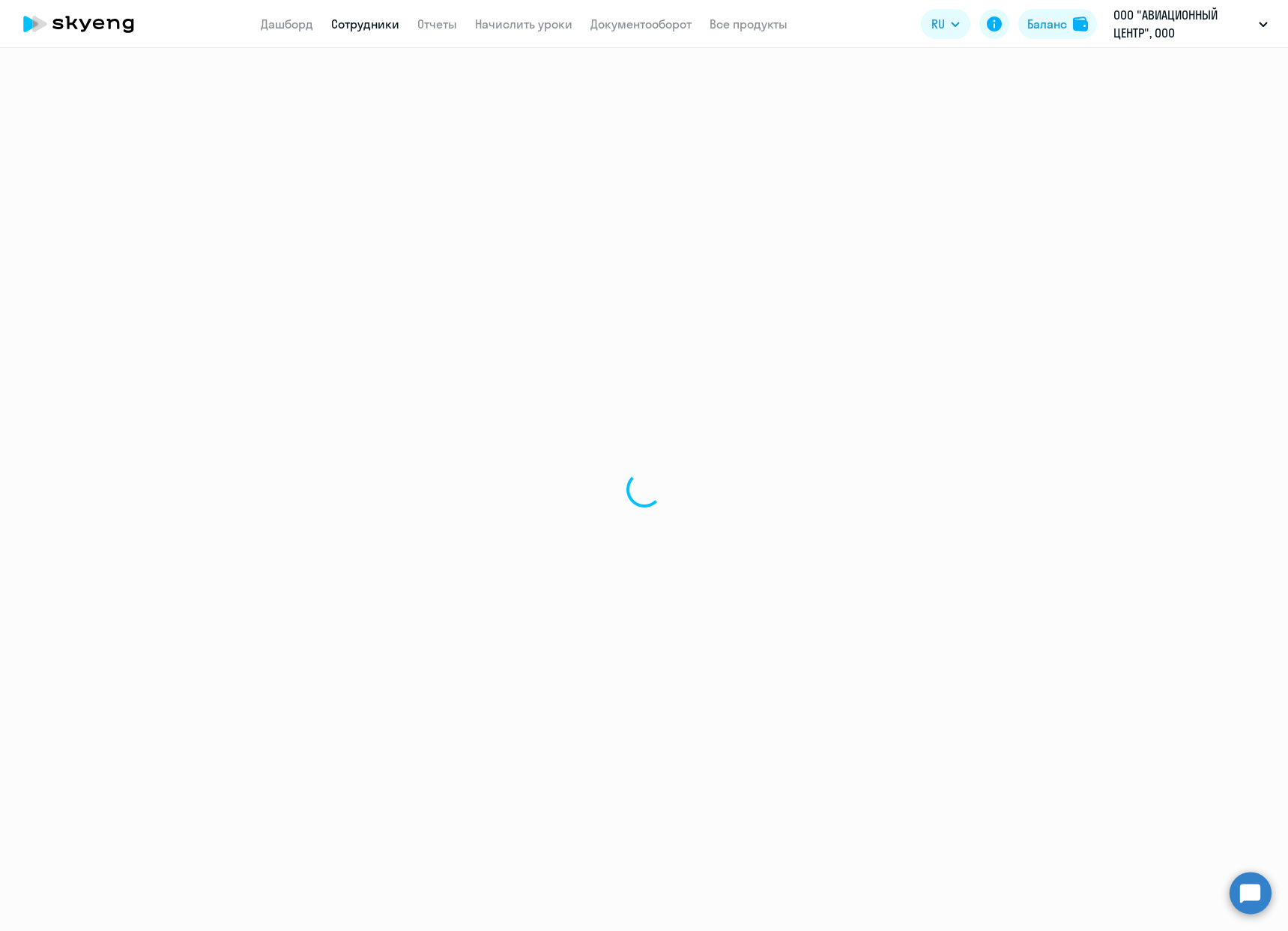
select select "30"
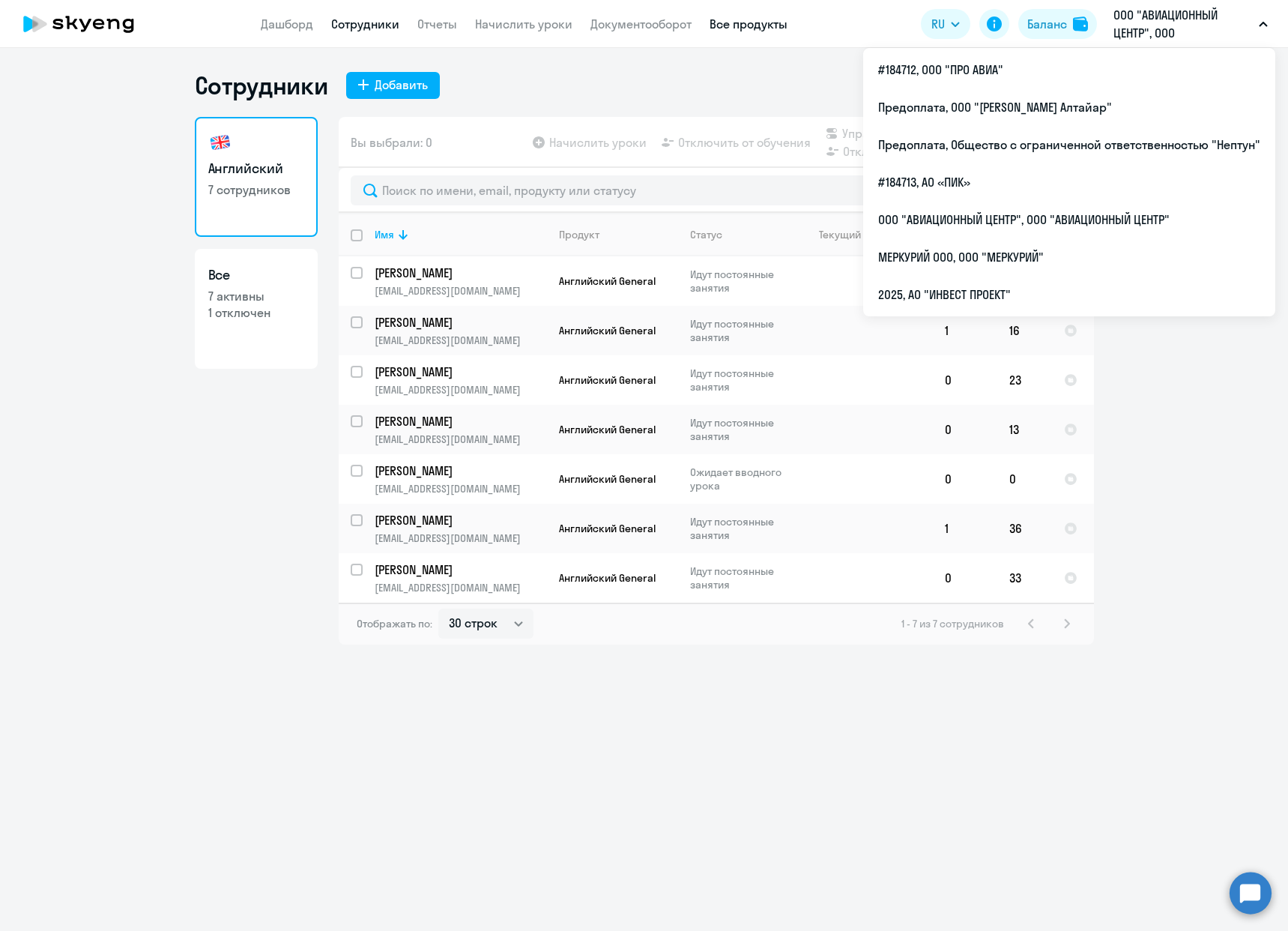
click at [764, 27] on link "Все продукты" at bounding box center [748, 24] width 78 height 15
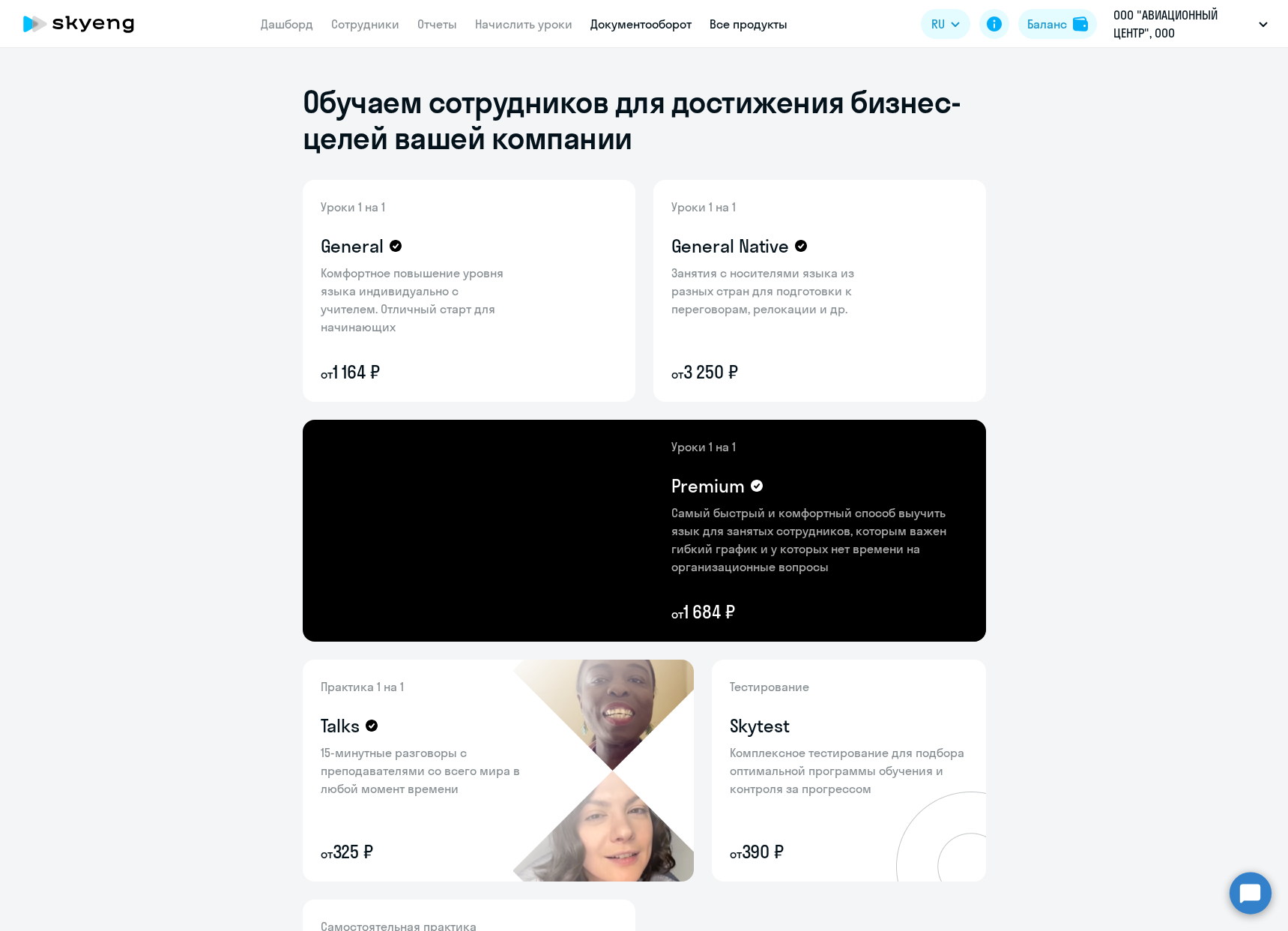
click at [638, 22] on link "Документооборот" at bounding box center [641, 24] width 101 height 15
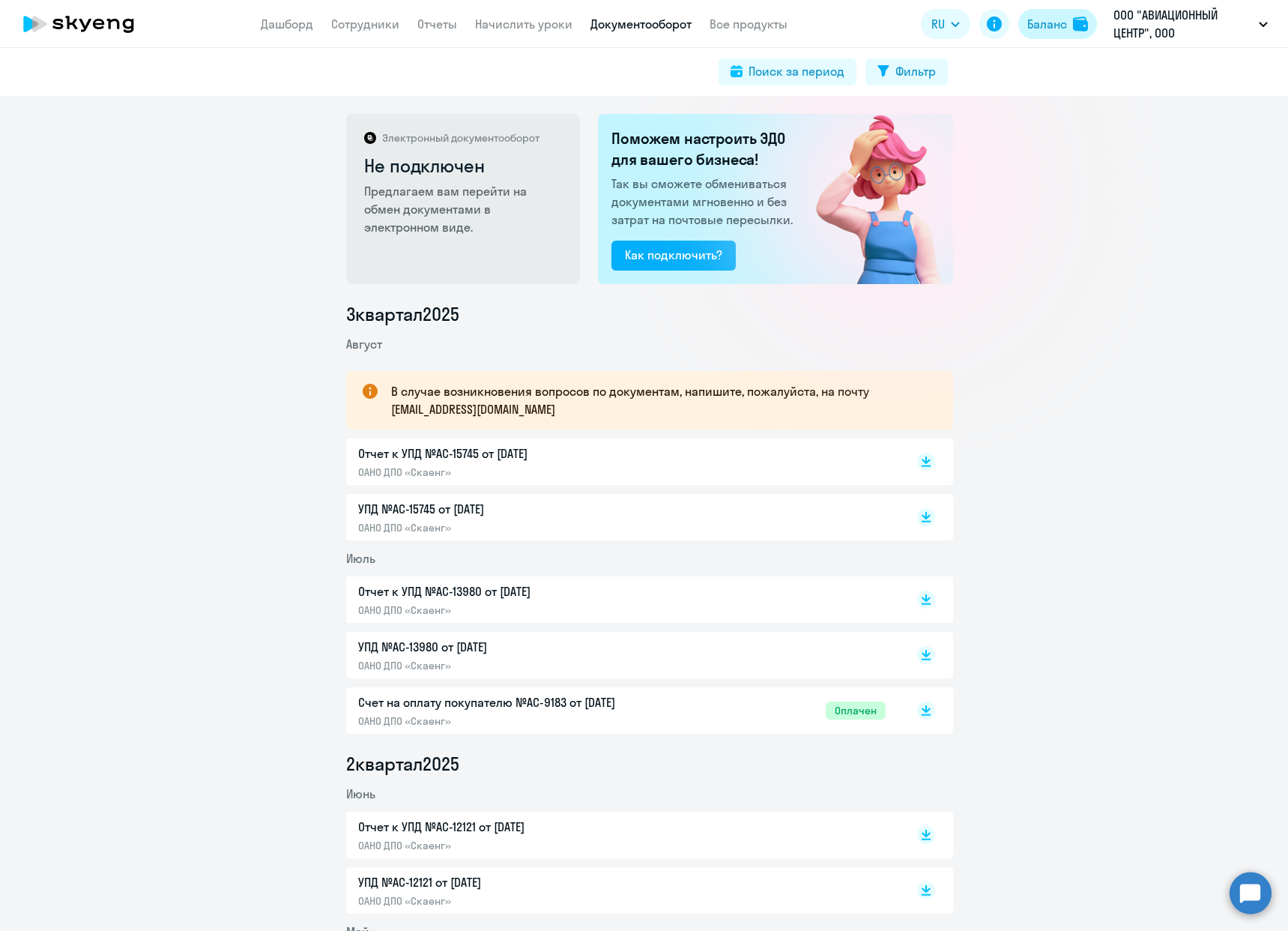
click at [1055, 23] on div "Баланс" at bounding box center [1047, 24] width 39 height 18
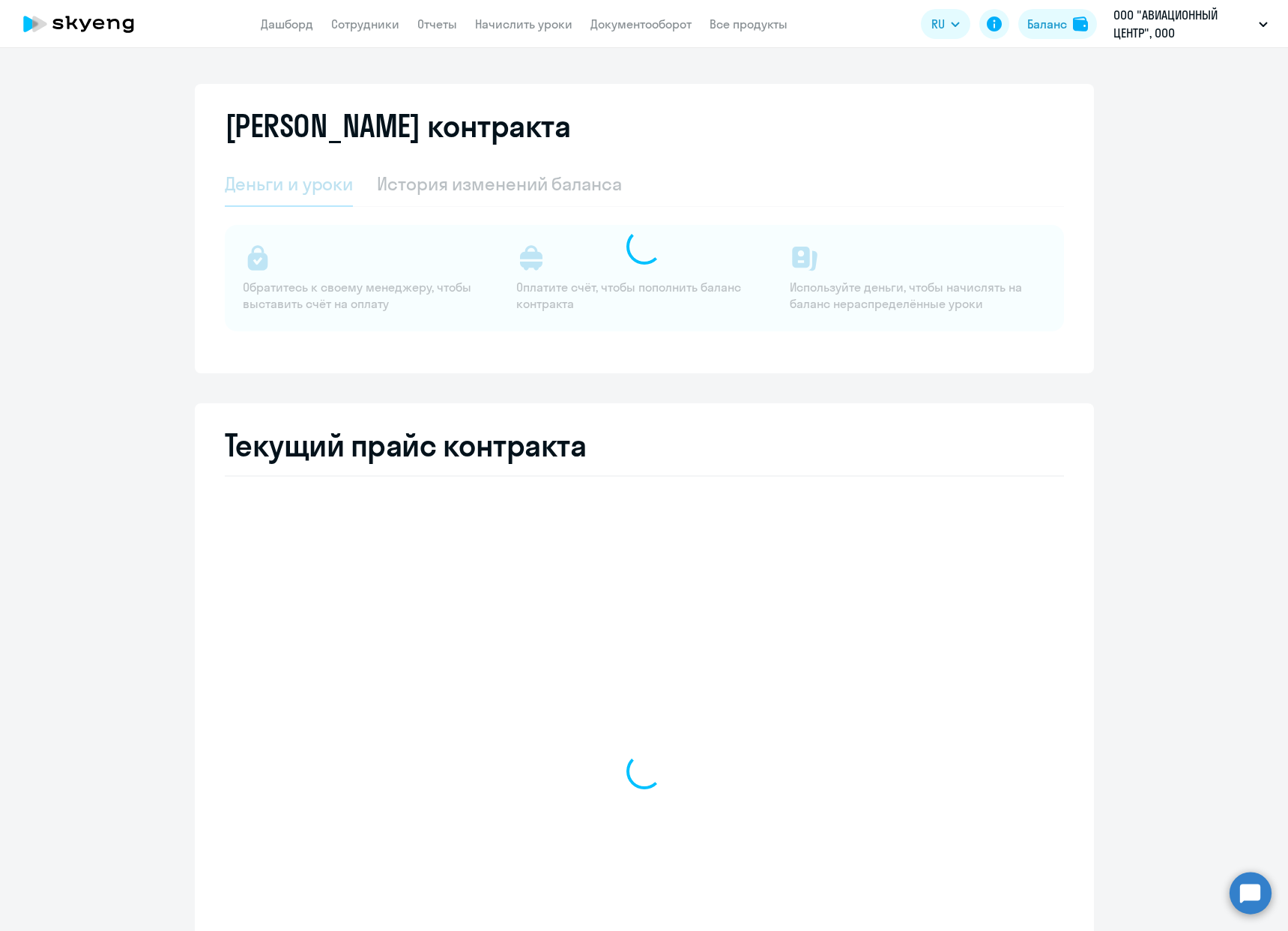
select select "english_adult_not_native_speaker"
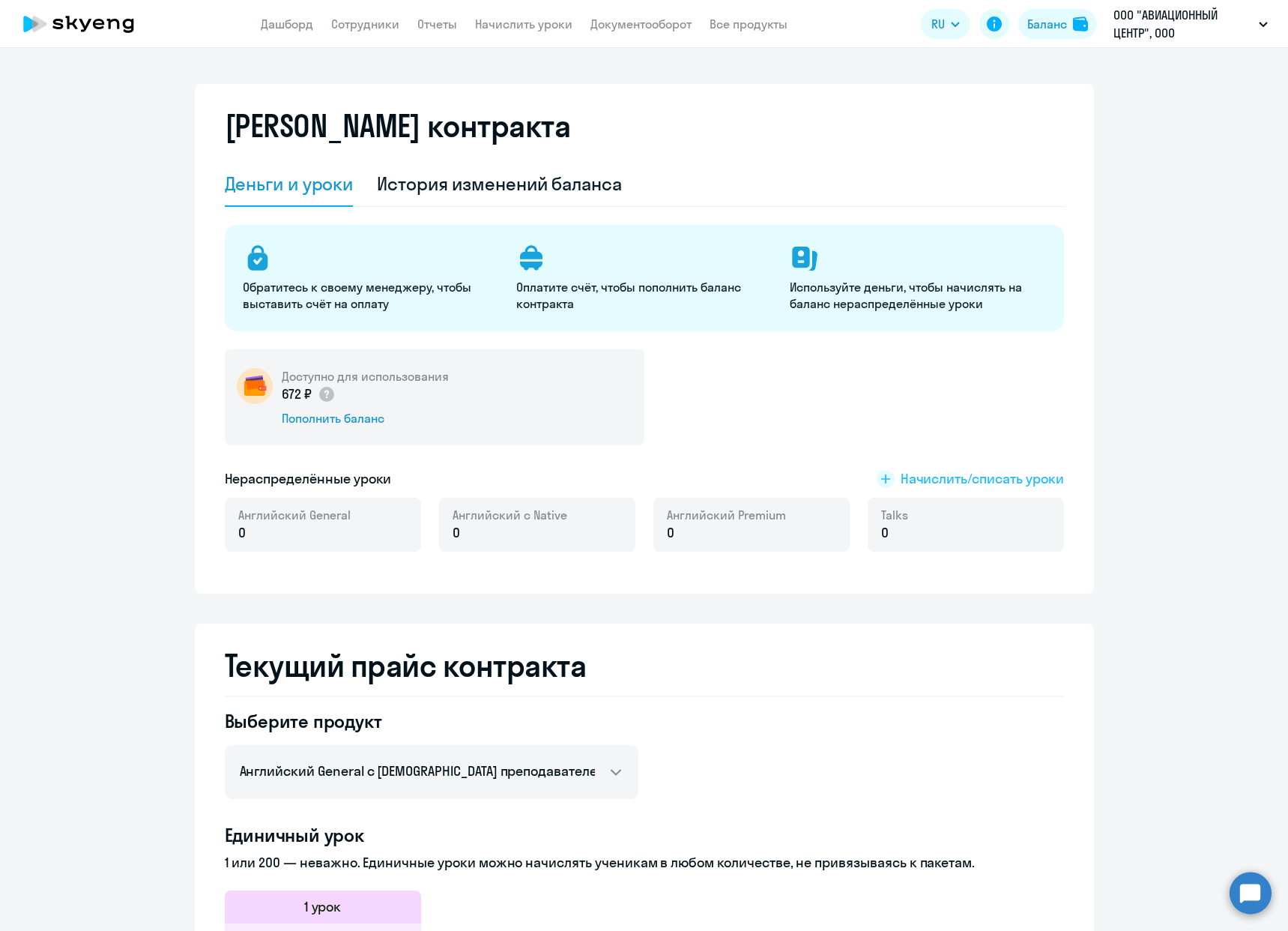
click at [948, 477] on span "Начислить/списать уроки" at bounding box center [982, 479] width 163 height 20
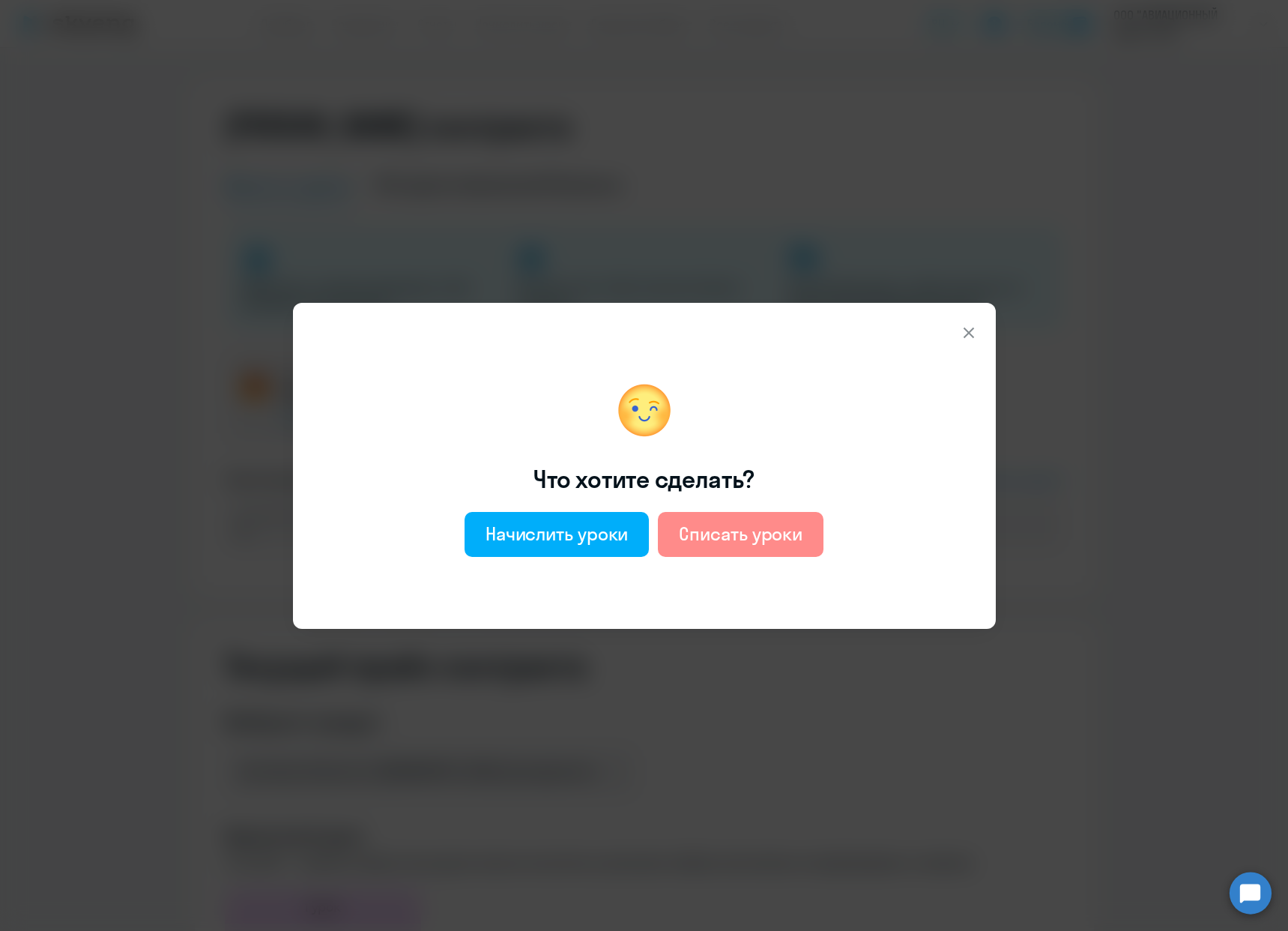
click at [733, 541] on div "Списать уроки" at bounding box center [741, 533] width 124 height 24
select select "english_adult_not_native_speaker"
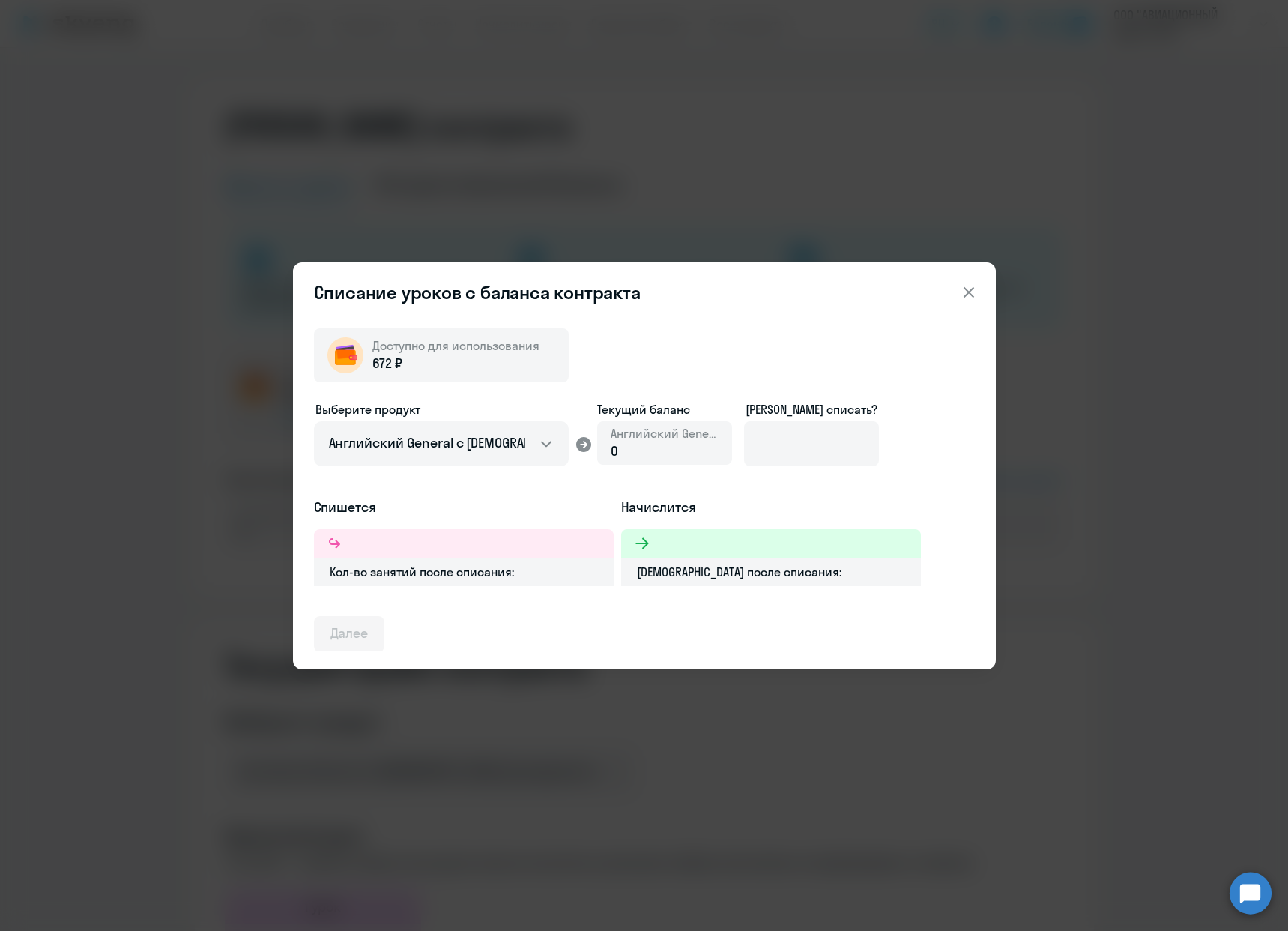
drag, startPoint x: 673, startPoint y: 447, endPoint x: 698, endPoint y: 442, distance: 25.5
click at [673, 446] on div "0" at bounding box center [665, 451] width 108 height 20
click at [791, 435] on input at bounding box center [811, 443] width 135 height 45
click at [748, 501] on h5 "Начислится" at bounding box center [771, 507] width 300 height 20
click at [751, 557] on div "[DEMOGRAPHIC_DATA] после списания:" at bounding box center [771, 571] width 300 height 29
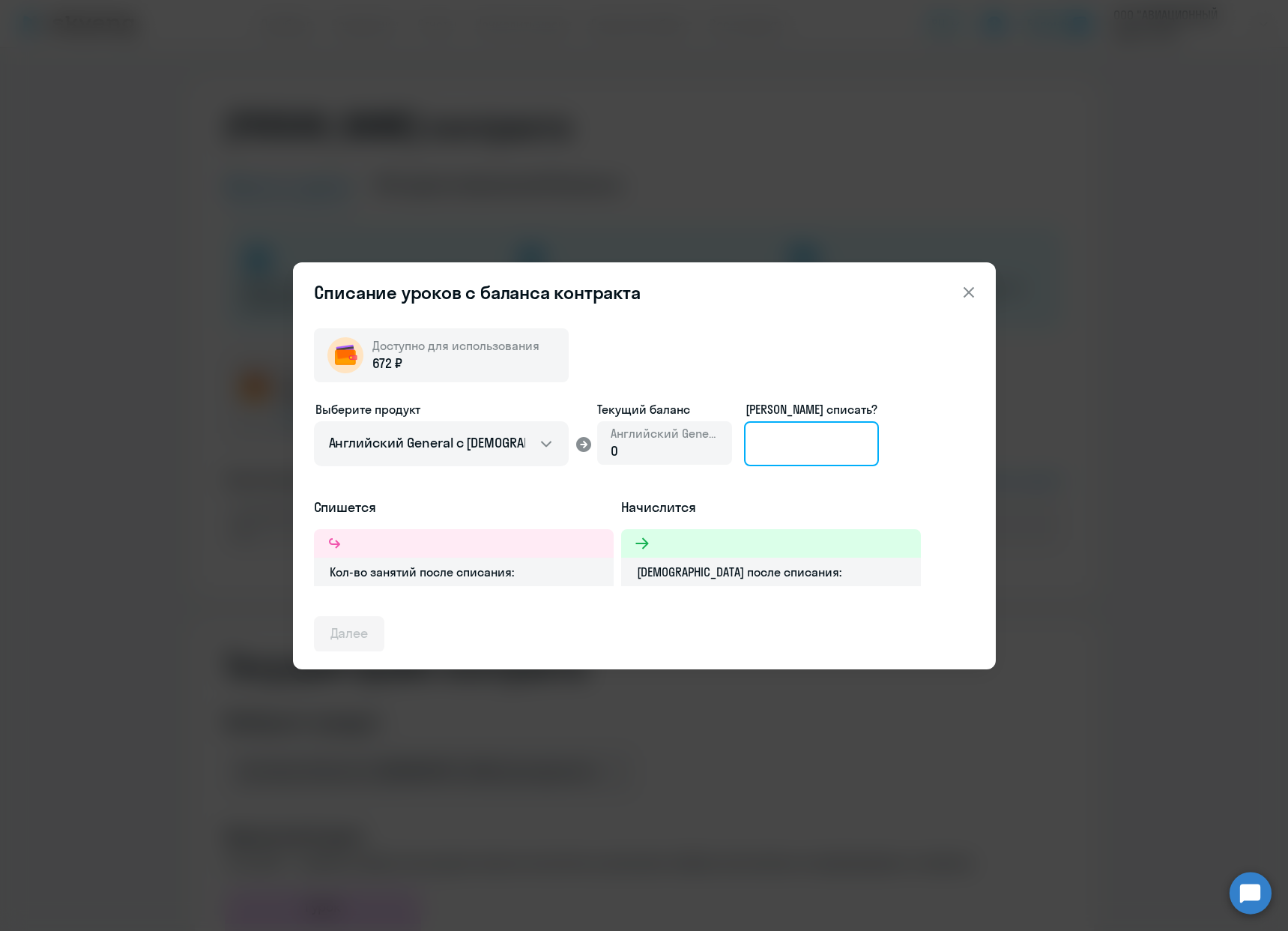
click at [792, 434] on input at bounding box center [811, 443] width 135 height 45
type input "13"
click at [968, 289] on icon at bounding box center [968, 292] width 18 height 18
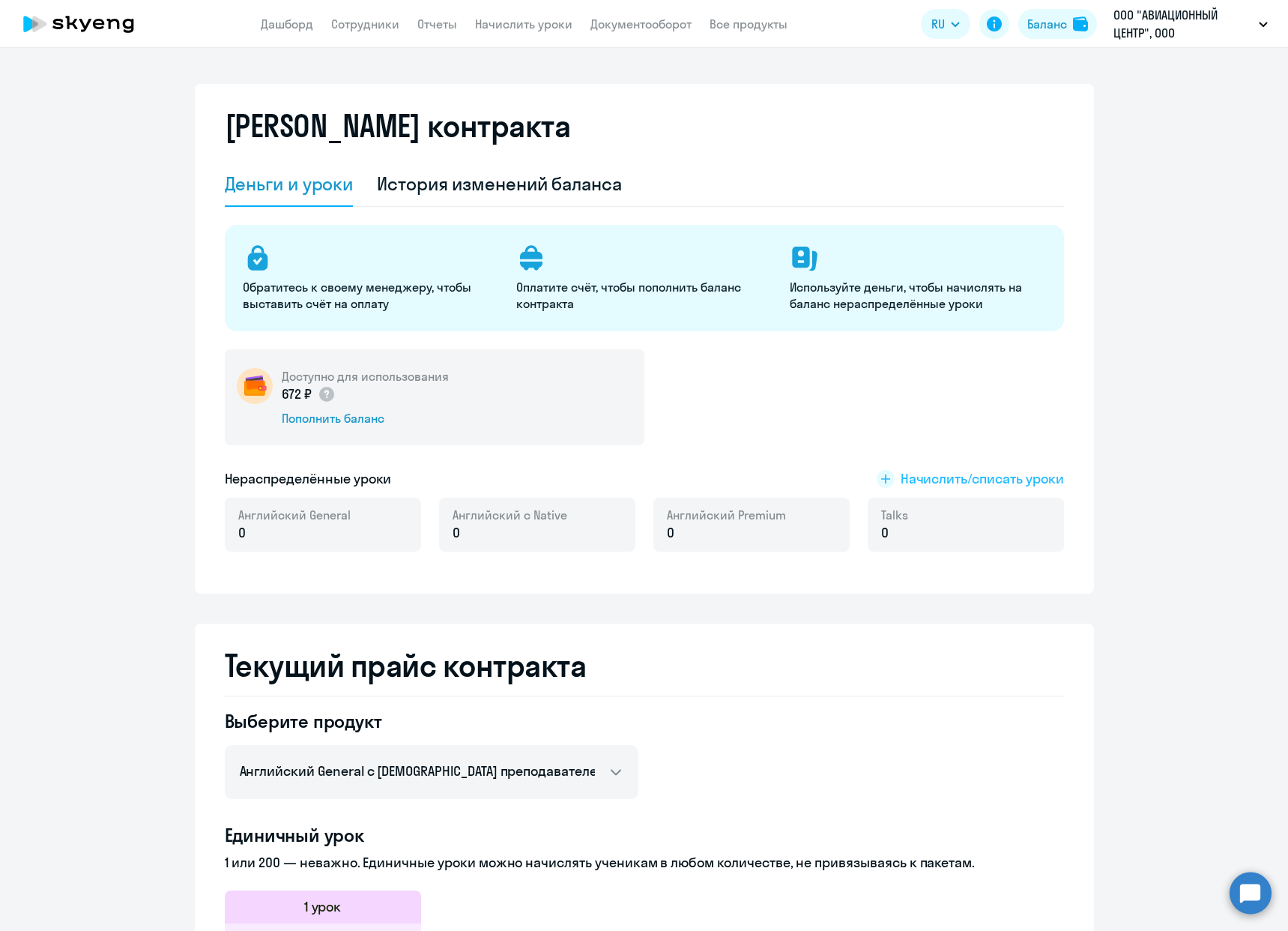
click at [931, 474] on span "Начислить/списать уроки" at bounding box center [982, 479] width 163 height 20
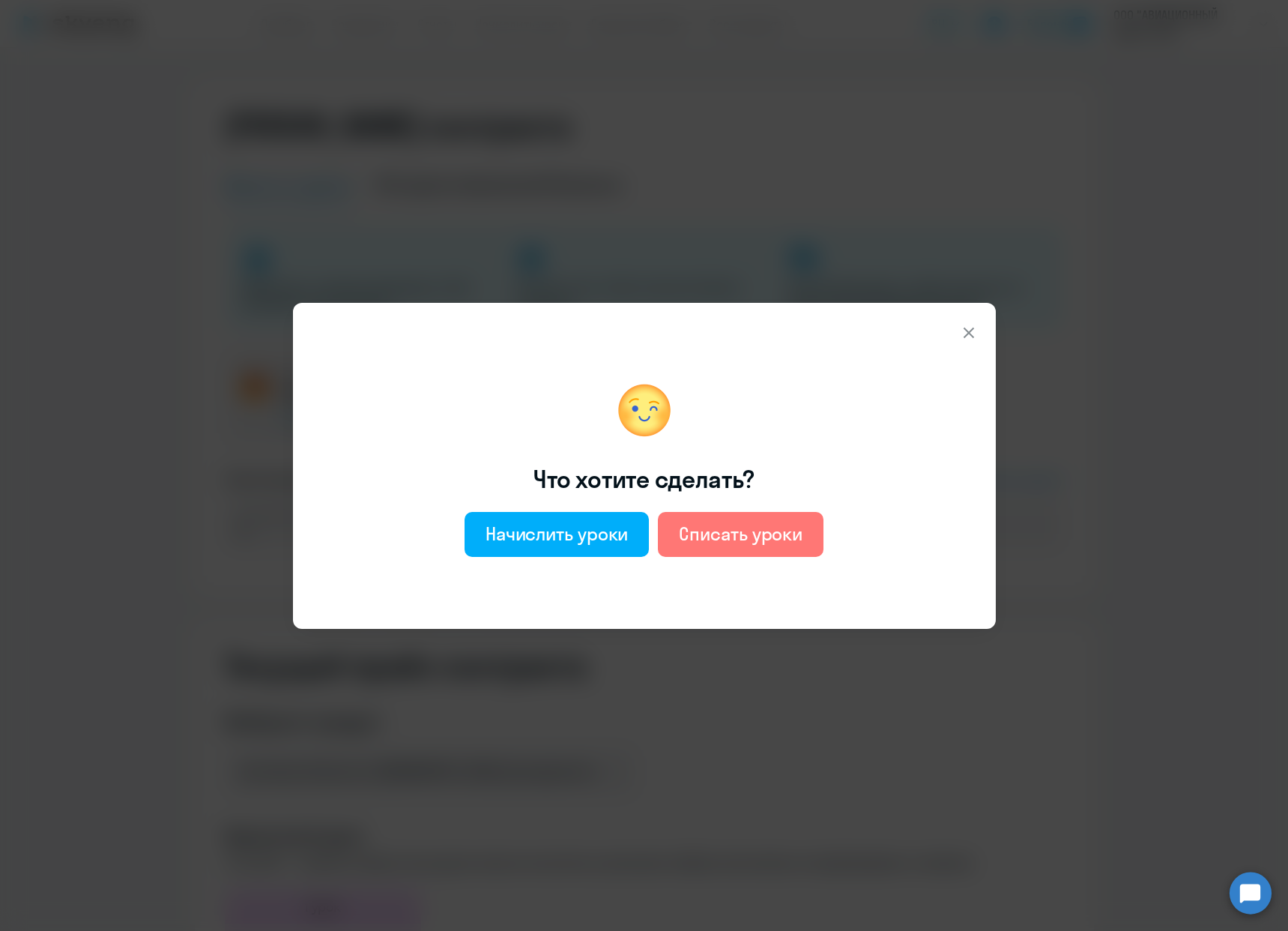
click at [790, 565] on div "Что хотите сделать? Начислить уроки Списать уроки" at bounding box center [627, 465] width 628 height 290
click at [790, 549] on button "Списать уроки" at bounding box center [740, 535] width 165 height 45
select select "english_adult_not_native_speaker"
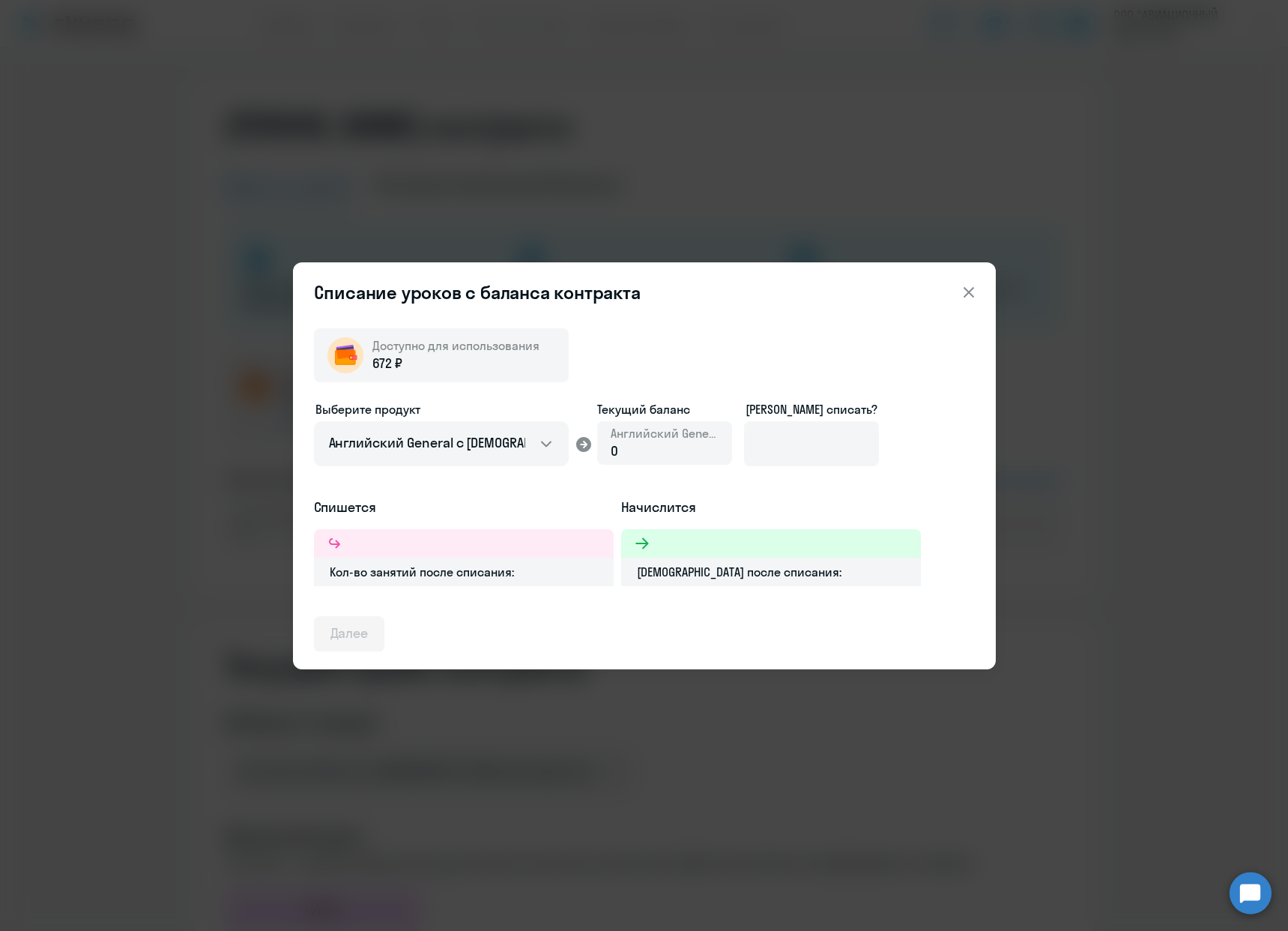
click at [967, 297] on icon at bounding box center [968, 292] width 18 height 18
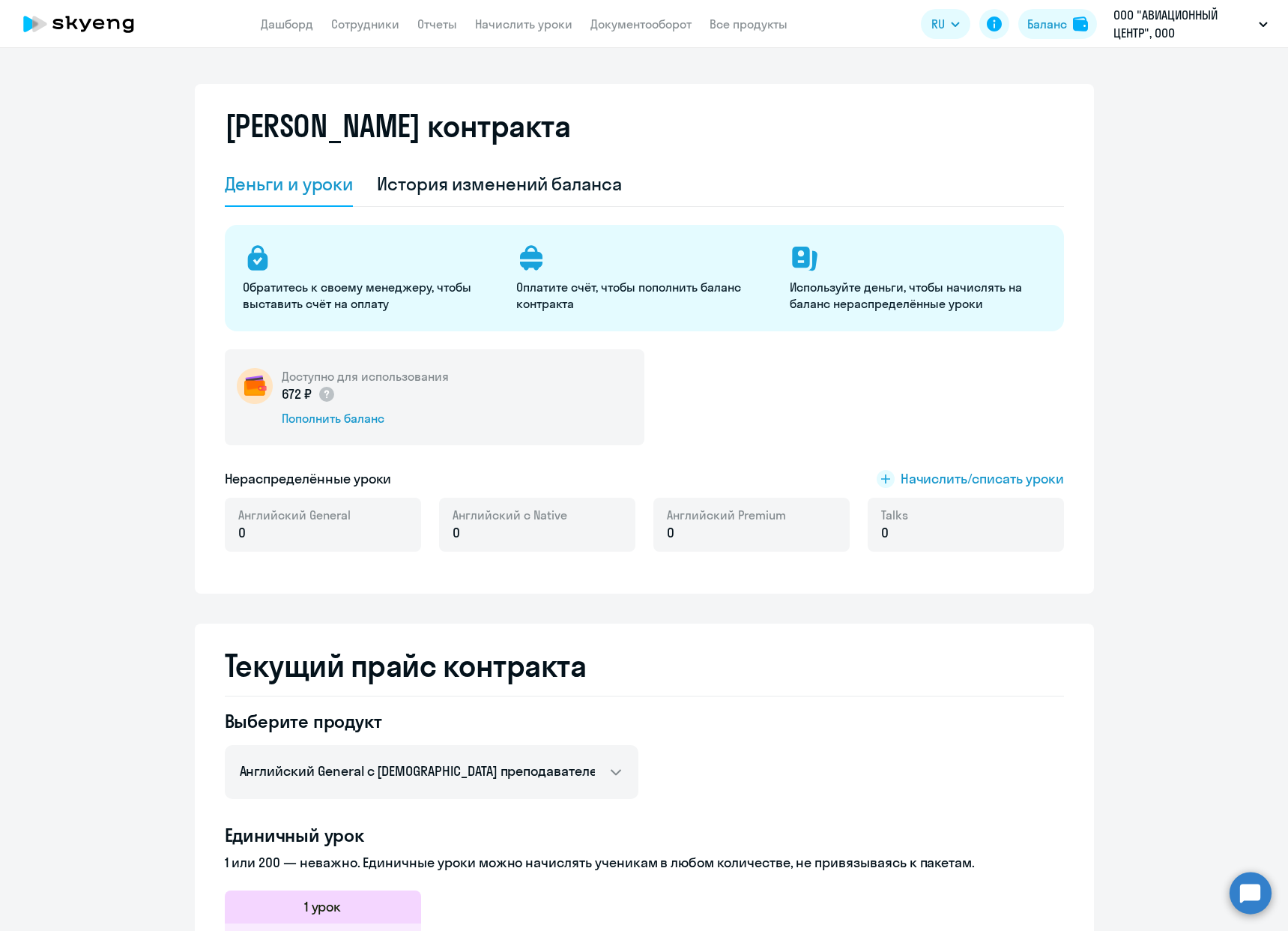
drag, startPoint x: 1102, startPoint y: 641, endPoint x: 1082, endPoint y: 651, distance: 22.4
click at [1085, 649] on ng-component "[PERSON_NAME] контракта [PERSON_NAME] и уроки История изменений баланса Обратит…" at bounding box center [644, 823] width 1288 height 1480
click at [523, 184] on div "История изменений баланса" at bounding box center [498, 184] width 245 height 24
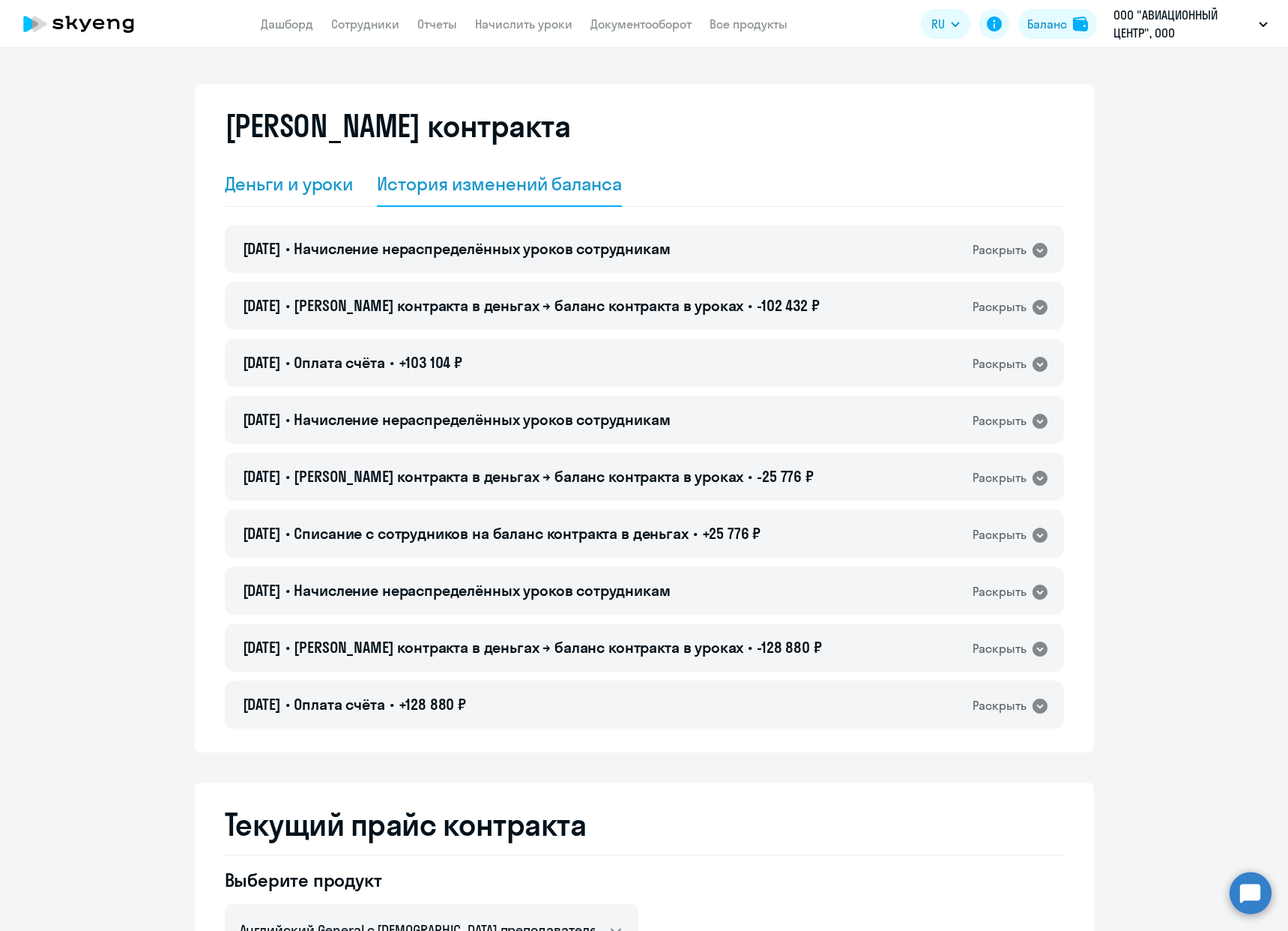
click at [323, 197] on div "Деньги и уроки" at bounding box center [289, 185] width 129 height 45
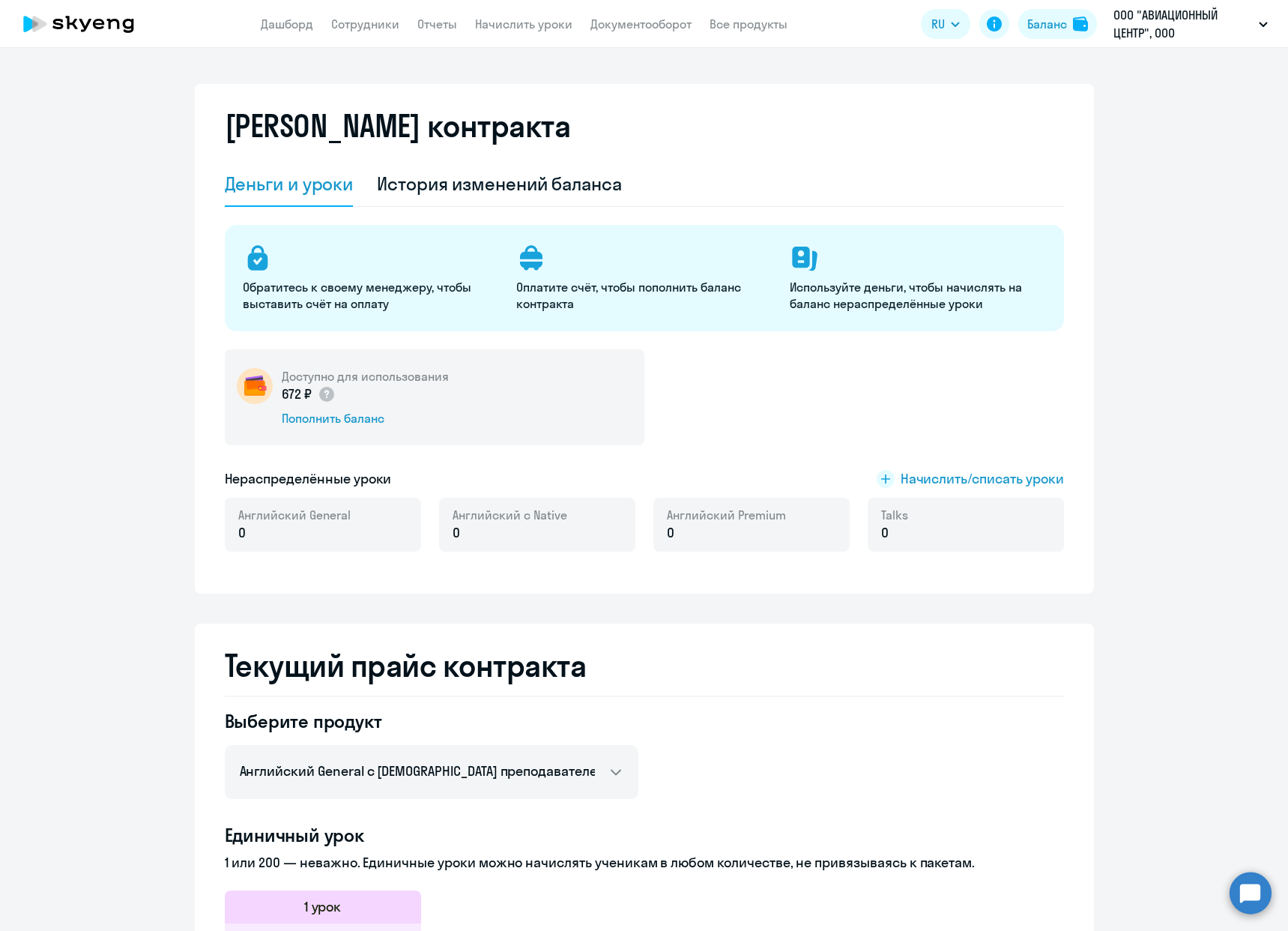
drag, startPoint x: 521, startPoint y: 5, endPoint x: 522, endPoint y: 14, distance: 9.1
click at [522, 13] on app-header "Дашборд Сотрудники Отчеты Начислить уроки Документооборот Все продукты Дашборд …" at bounding box center [644, 24] width 1288 height 48
click at [524, 25] on link "Начислить уроки" at bounding box center [523, 24] width 97 height 15
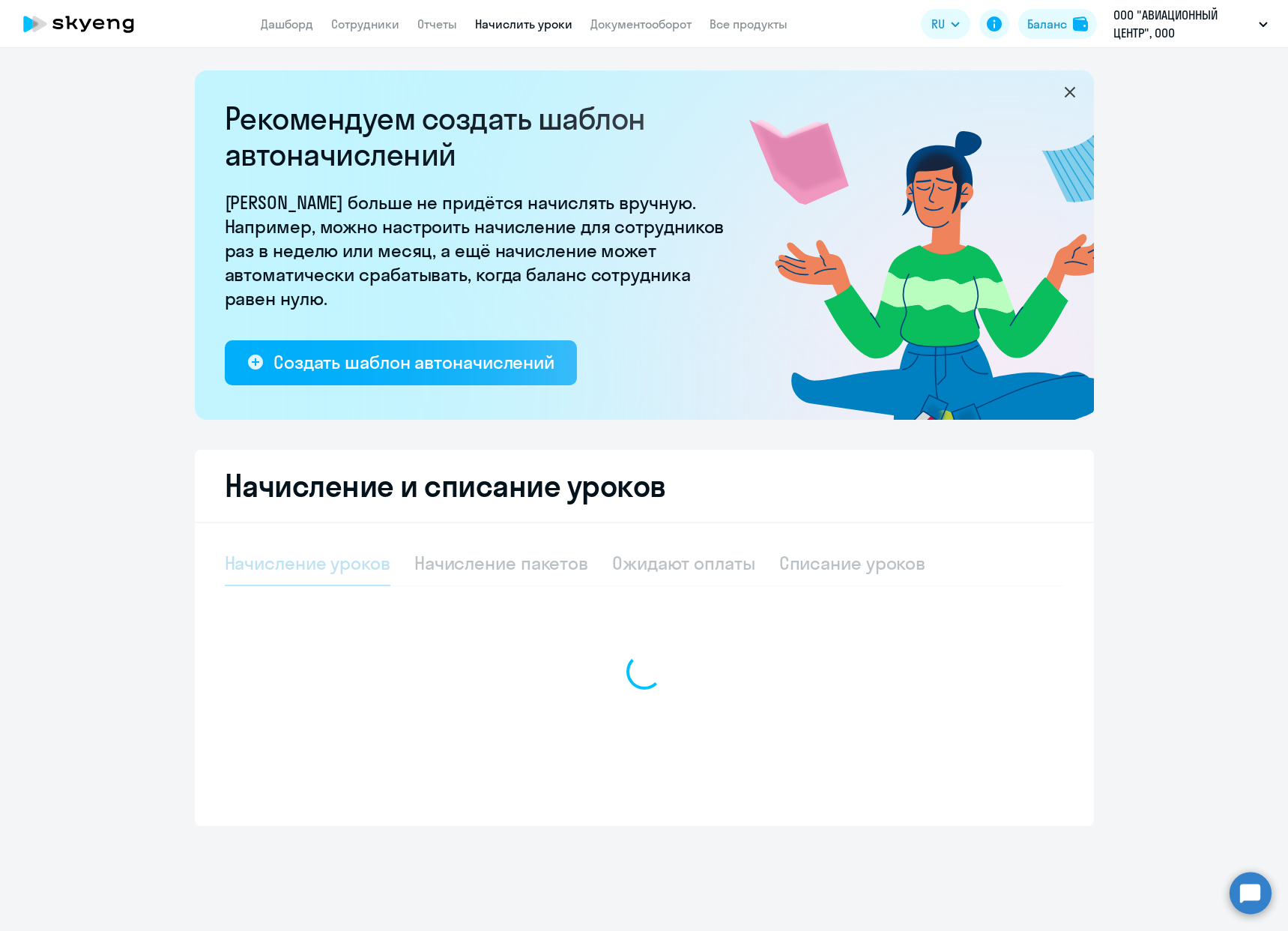
select select "10"
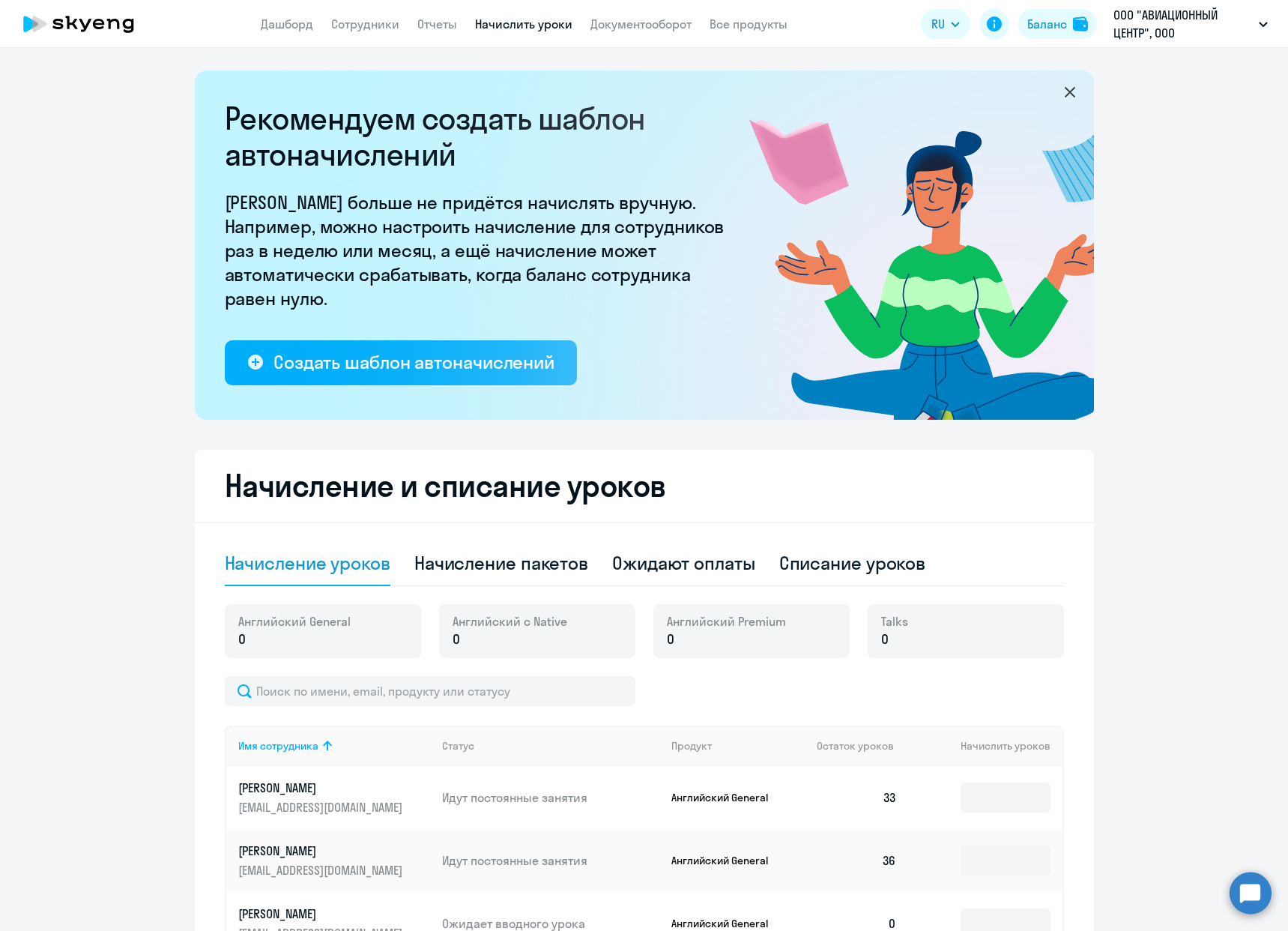
click at [440, 34] on app-header "Дашборд Сотрудники Отчеты Начислить уроки Документооборот Все продукты Дашборд …" at bounding box center [644, 24] width 1288 height 48
click at [440, 25] on link "Отчеты" at bounding box center [438, 24] width 39 height 15
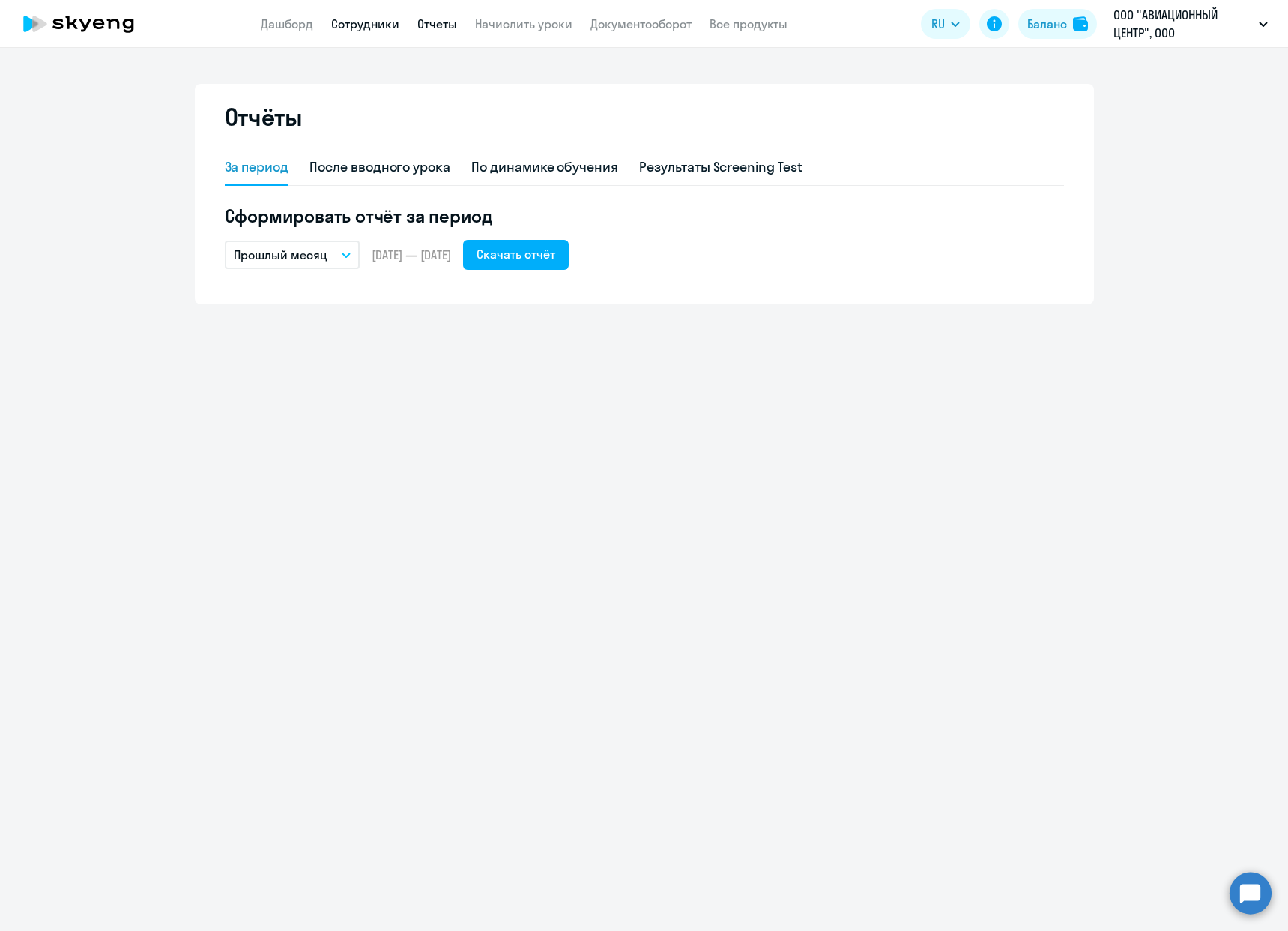
click at [374, 29] on link "Сотрудники" at bounding box center [365, 24] width 68 height 15
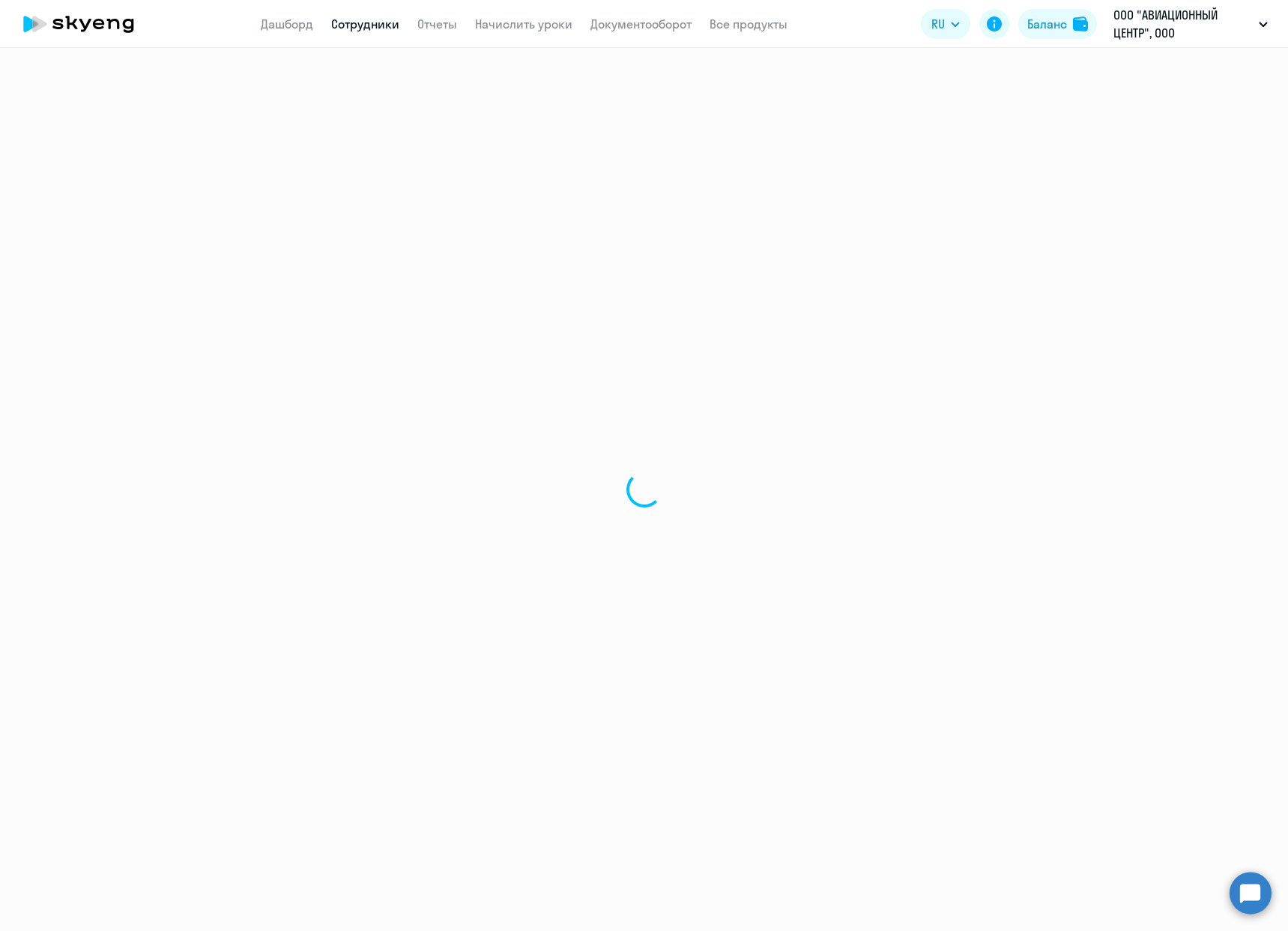
select select "30"
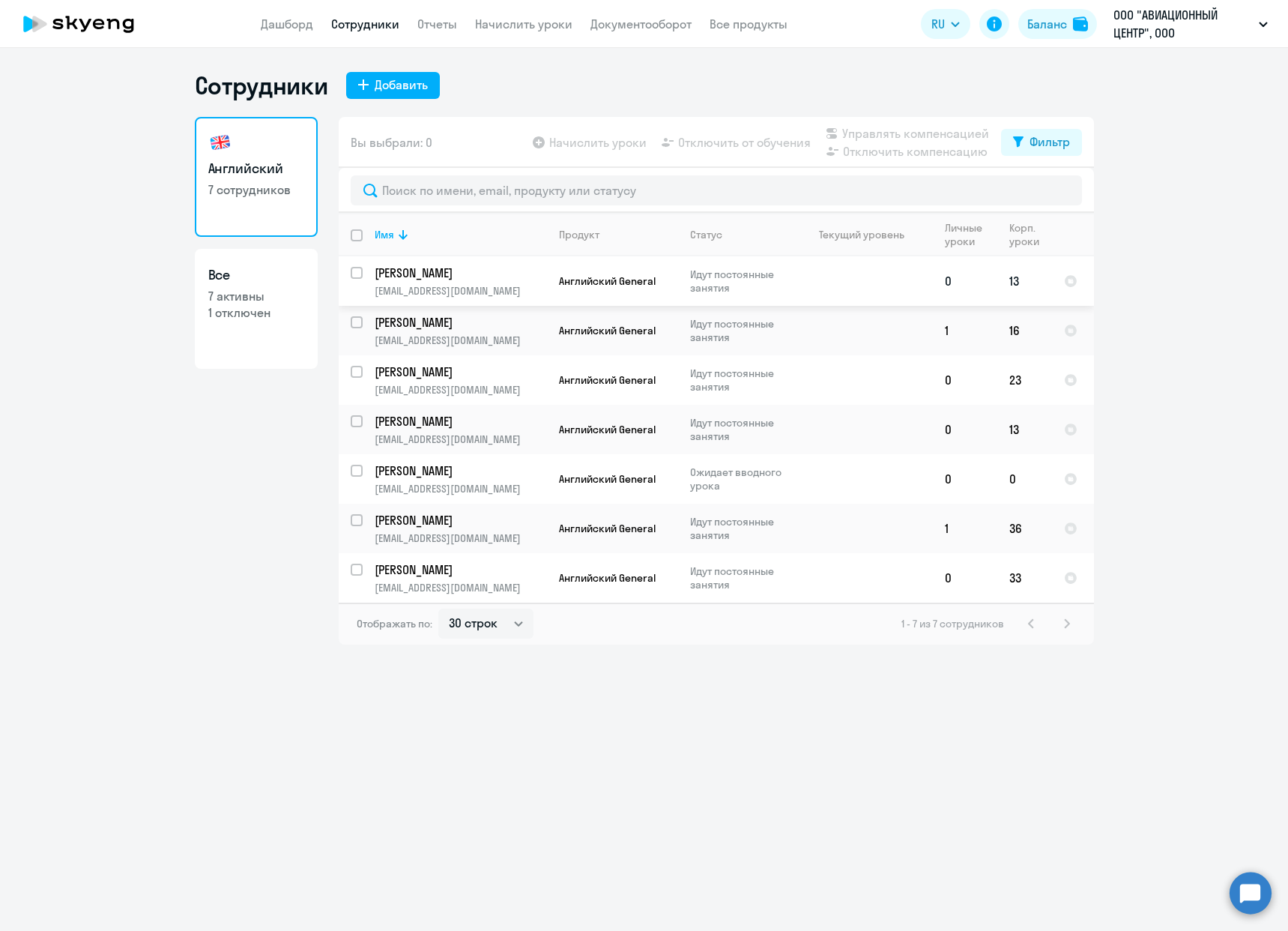
click at [352, 272] on input "select row 41646102" at bounding box center [366, 281] width 29 height 29
checkbox input "true"
click at [925, 128] on span "Управлять компенсацией" at bounding box center [915, 134] width 146 height 18
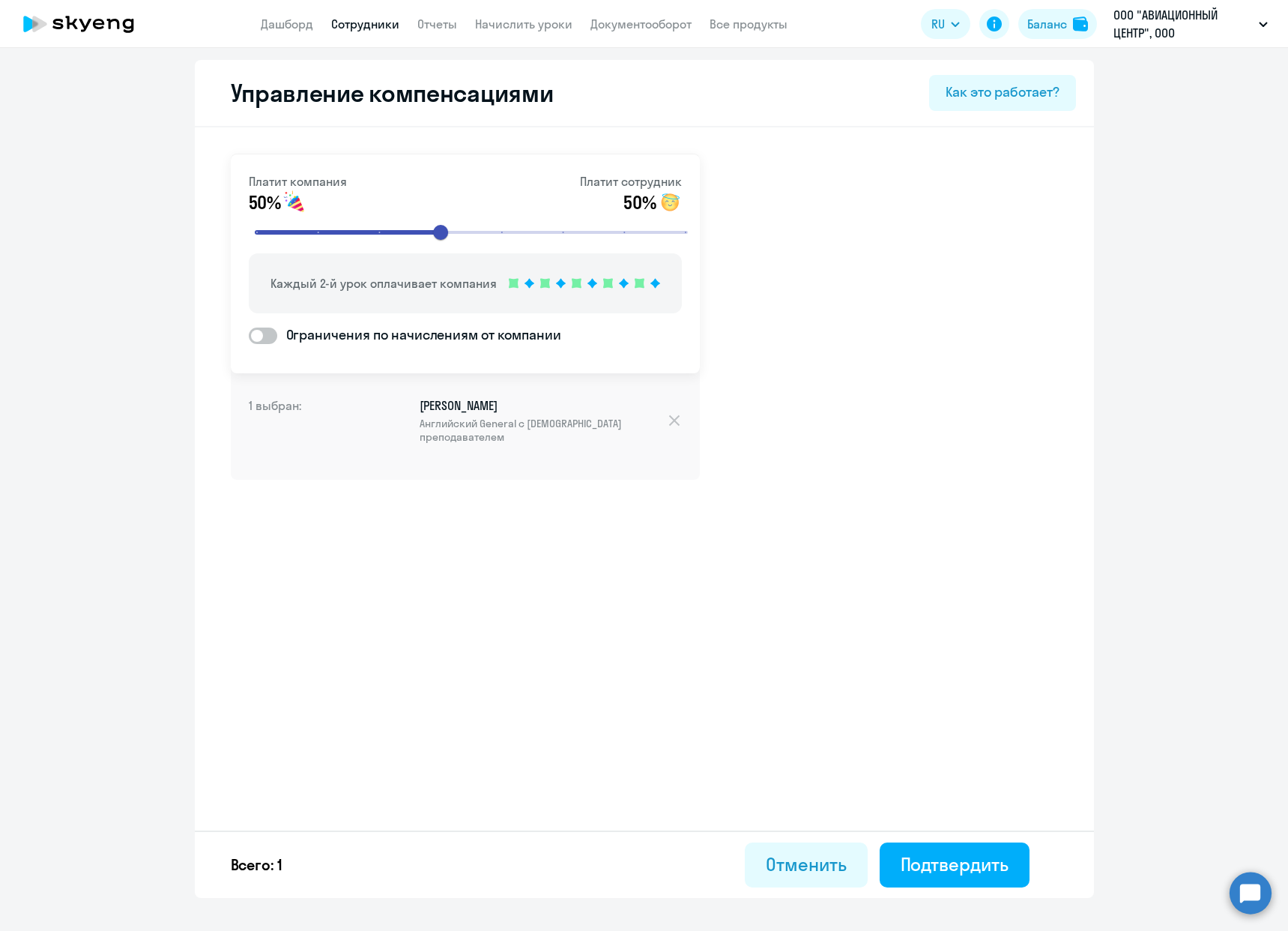
select select "30"
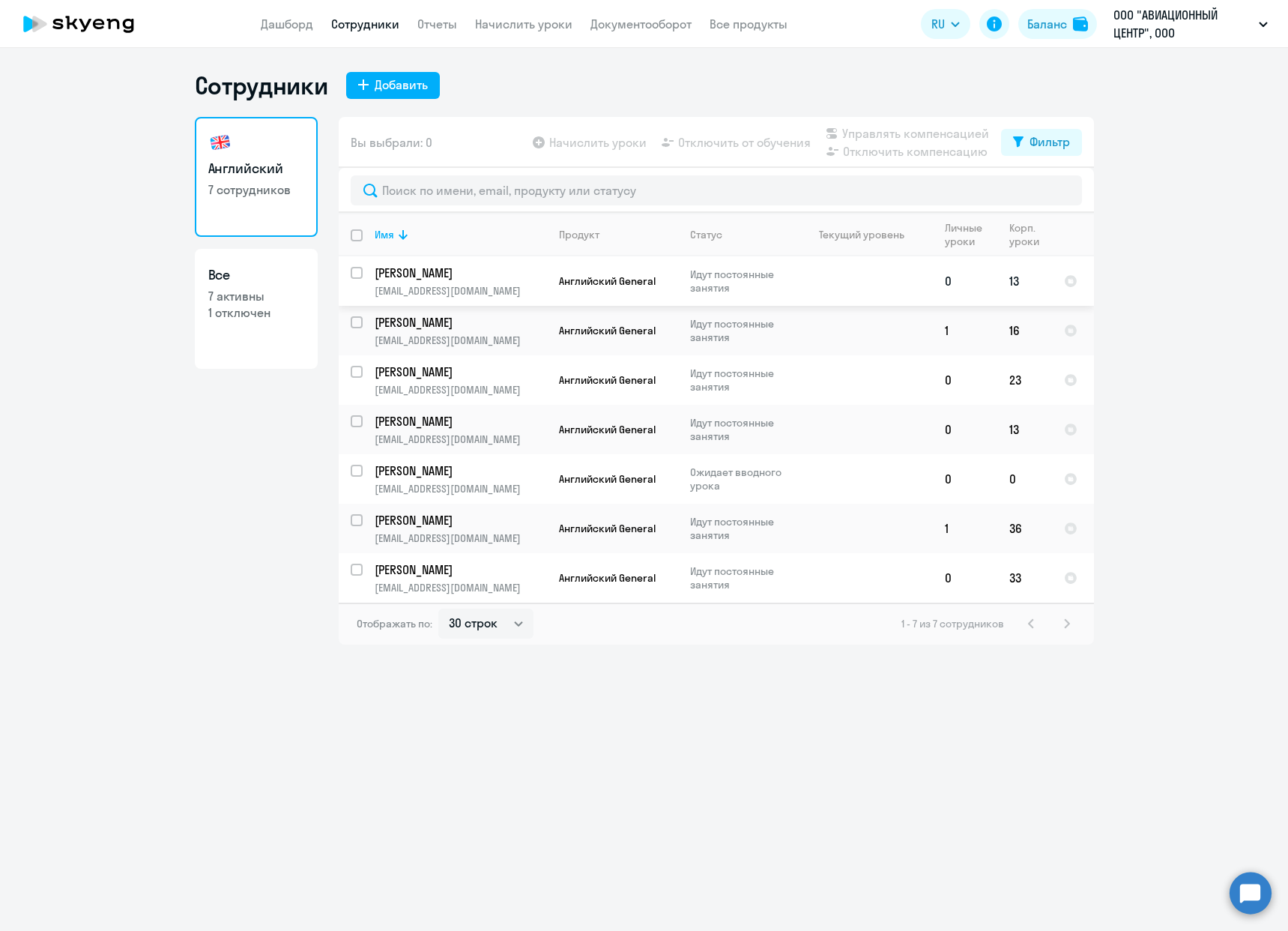
click at [532, 275] on p "[PERSON_NAME]" at bounding box center [459, 272] width 169 height 17
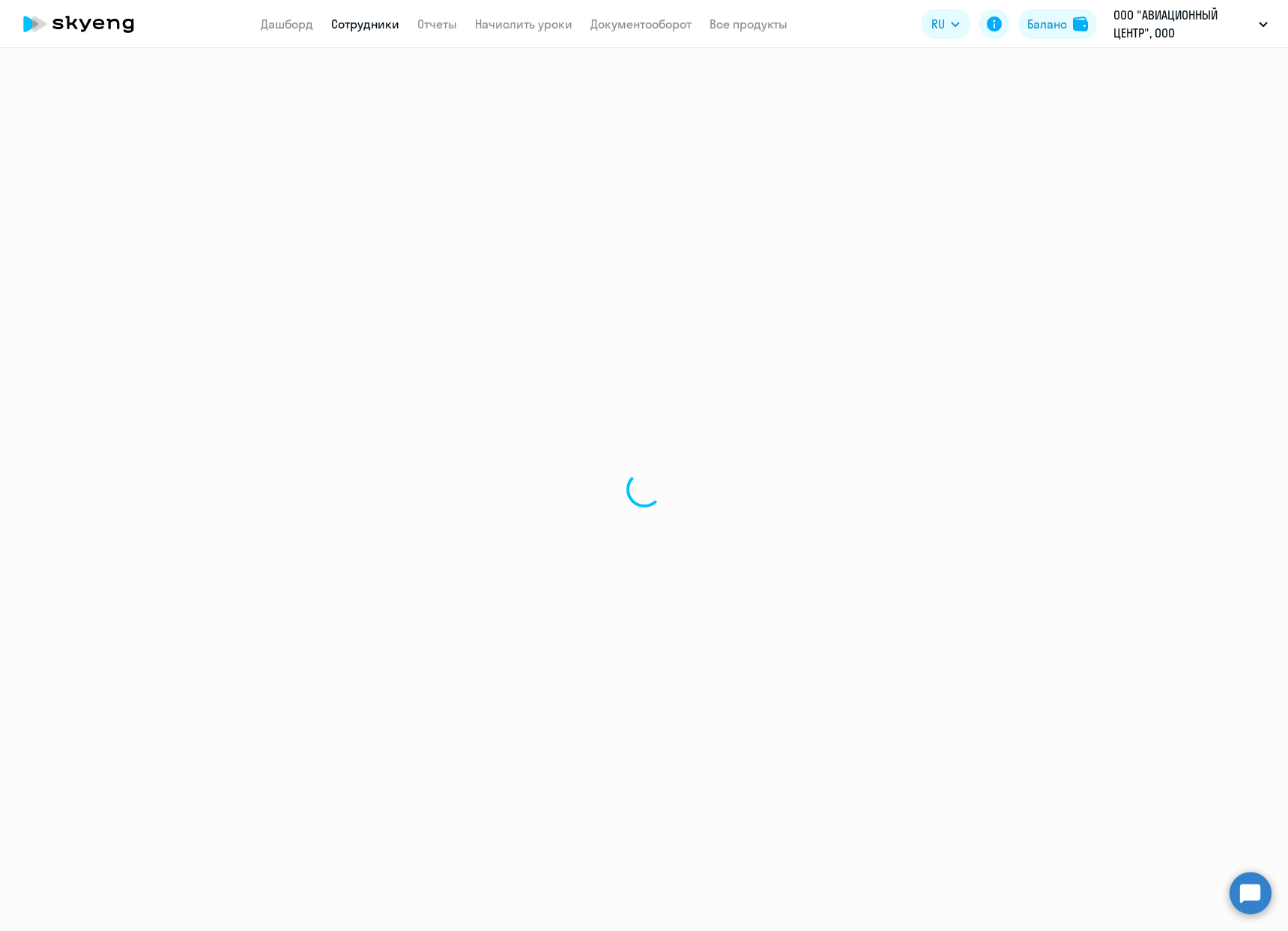
select select "english"
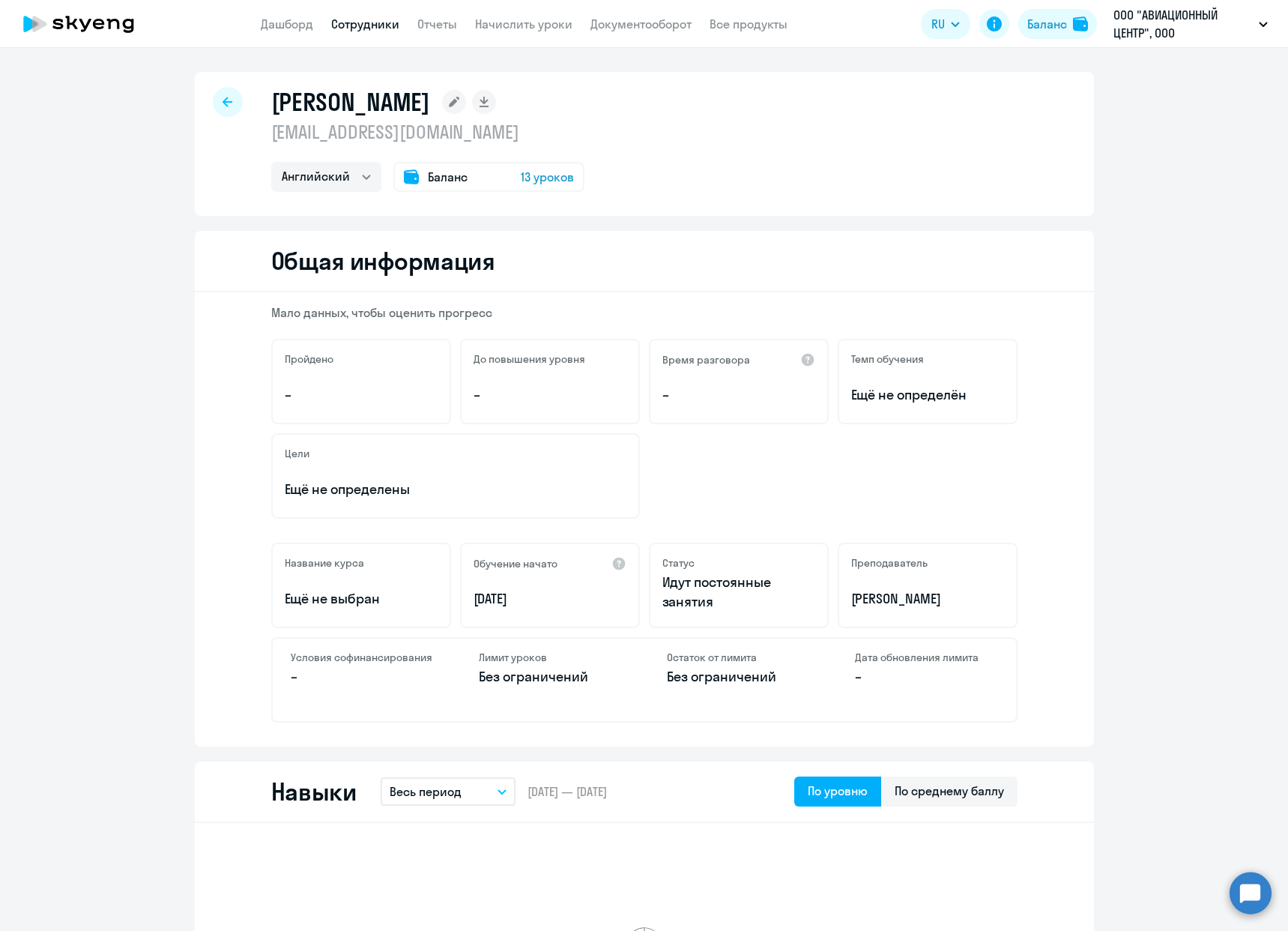
click at [546, 178] on span "13 уроков" at bounding box center [548, 177] width 53 height 18
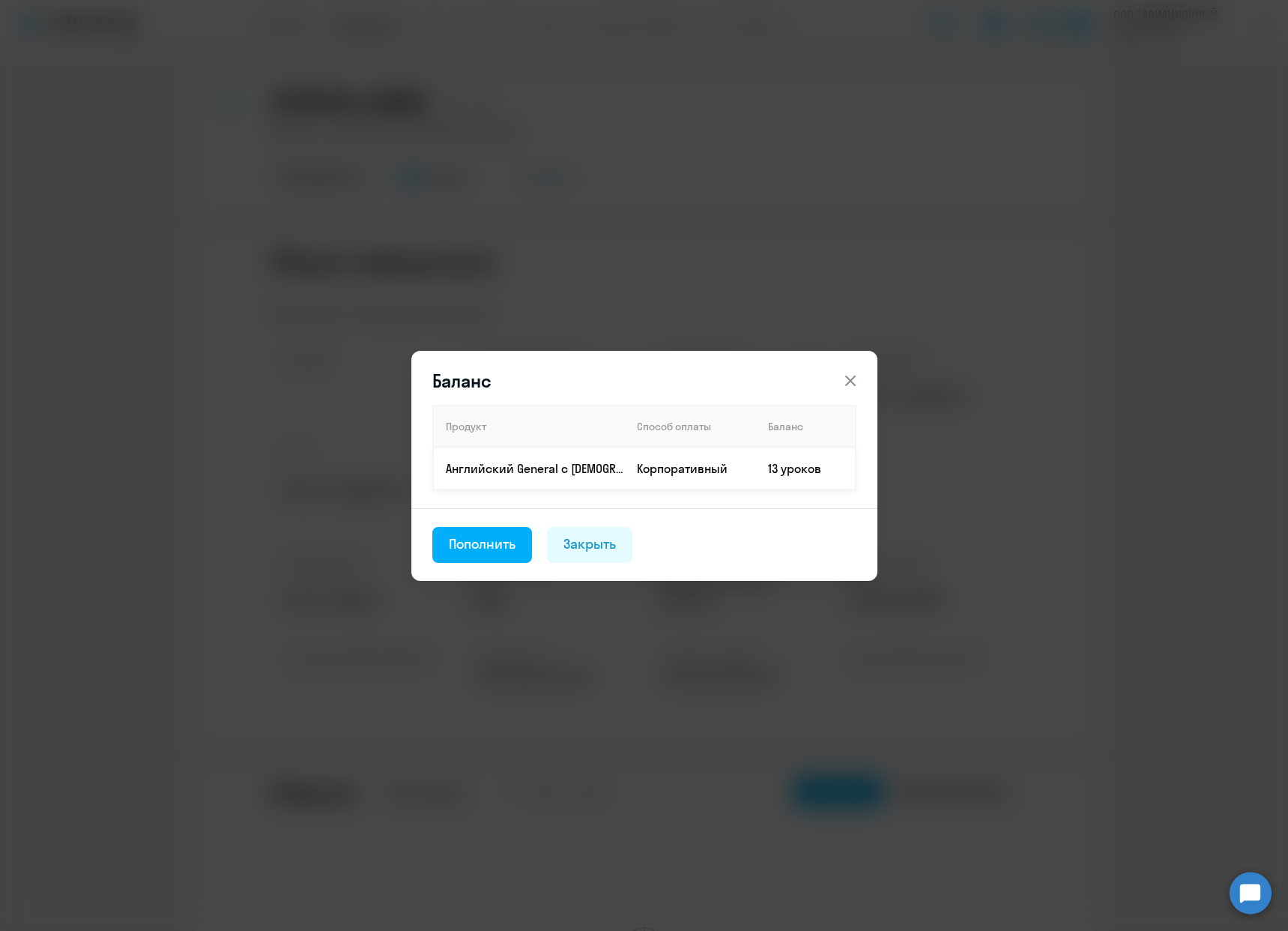
click at [788, 473] on td "13 уроков" at bounding box center [805, 468] width 99 height 42
click at [867, 393] on div "Баланс Продукт Способ оплаты Баланс Английский General с [DEMOGRAPHIC_DATA] пре…" at bounding box center [644, 466] width 466 height 230
drag, startPoint x: 862, startPoint y: 381, endPoint x: 836, endPoint y: 373, distance: 27.2
click at [861, 381] on button at bounding box center [850, 380] width 29 height 29
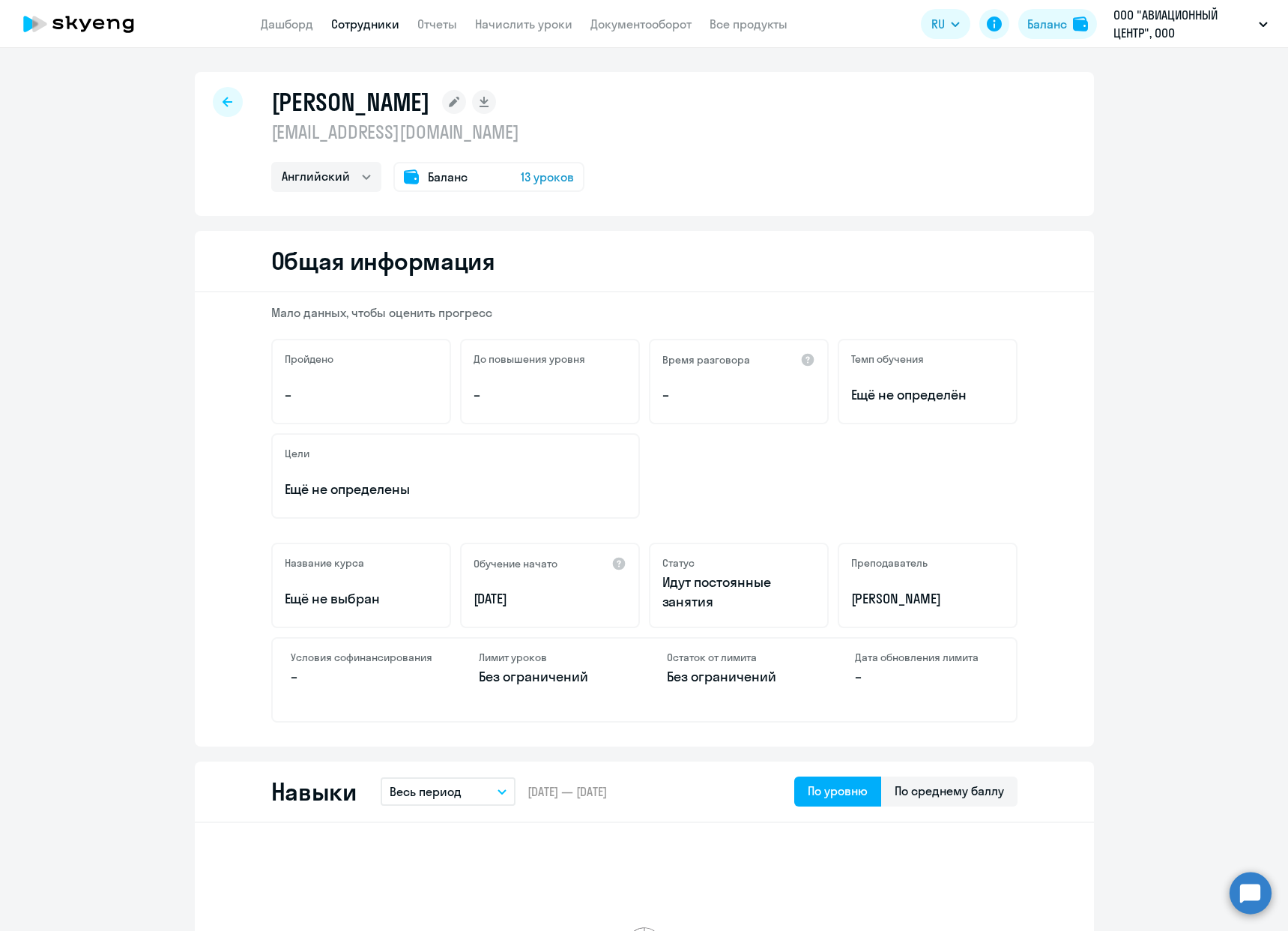
click at [216, 93] on div at bounding box center [227, 101] width 29 height 29
select select "30"
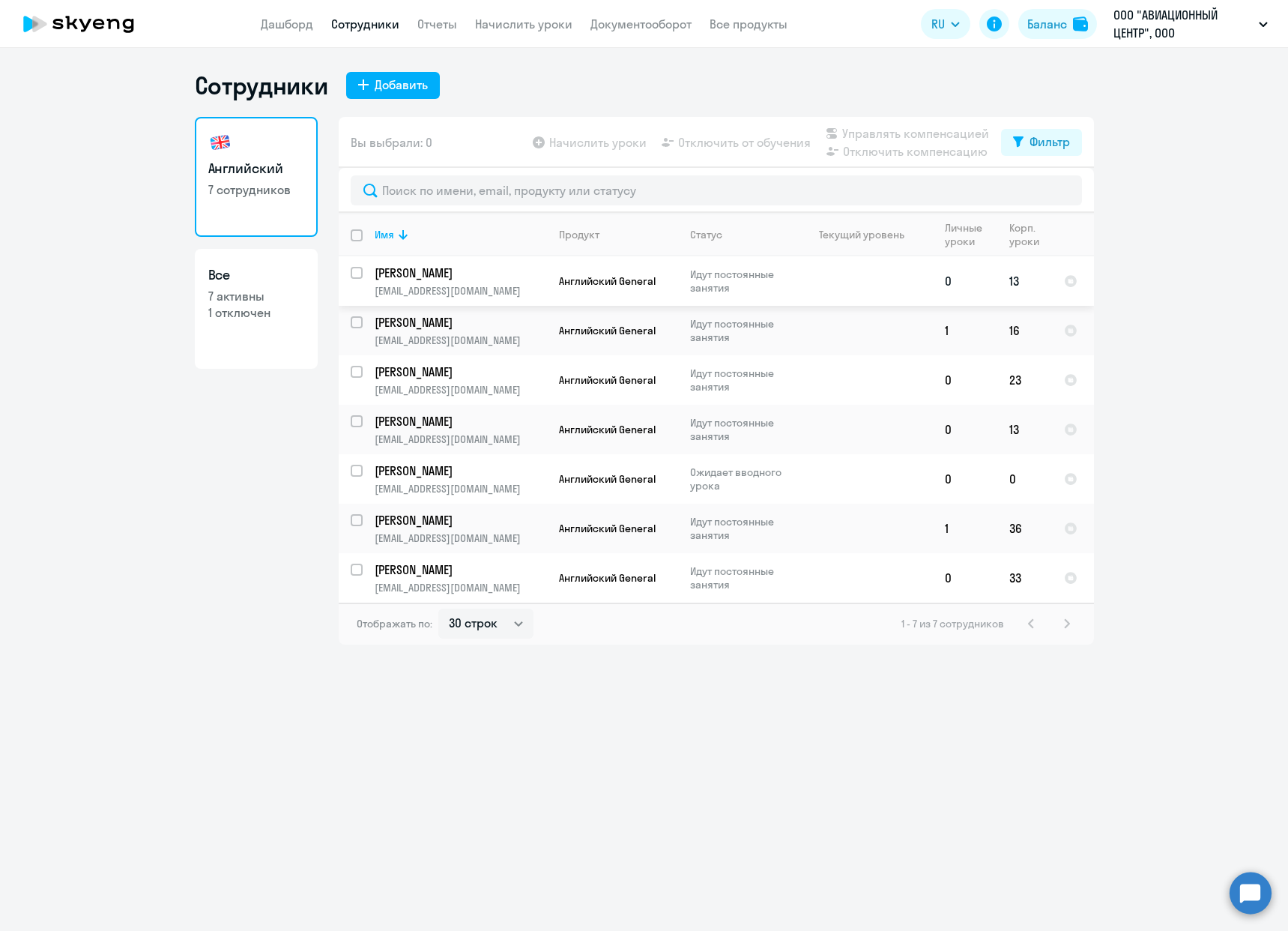
click at [362, 273] on input "select row 41646102" at bounding box center [366, 281] width 29 height 29
click at [360, 273] on input "deselect row 41646102" at bounding box center [366, 281] width 29 height 29
checkbox input "false"
click at [386, 322] on p "[PERSON_NAME]" at bounding box center [459, 321] width 169 height 17
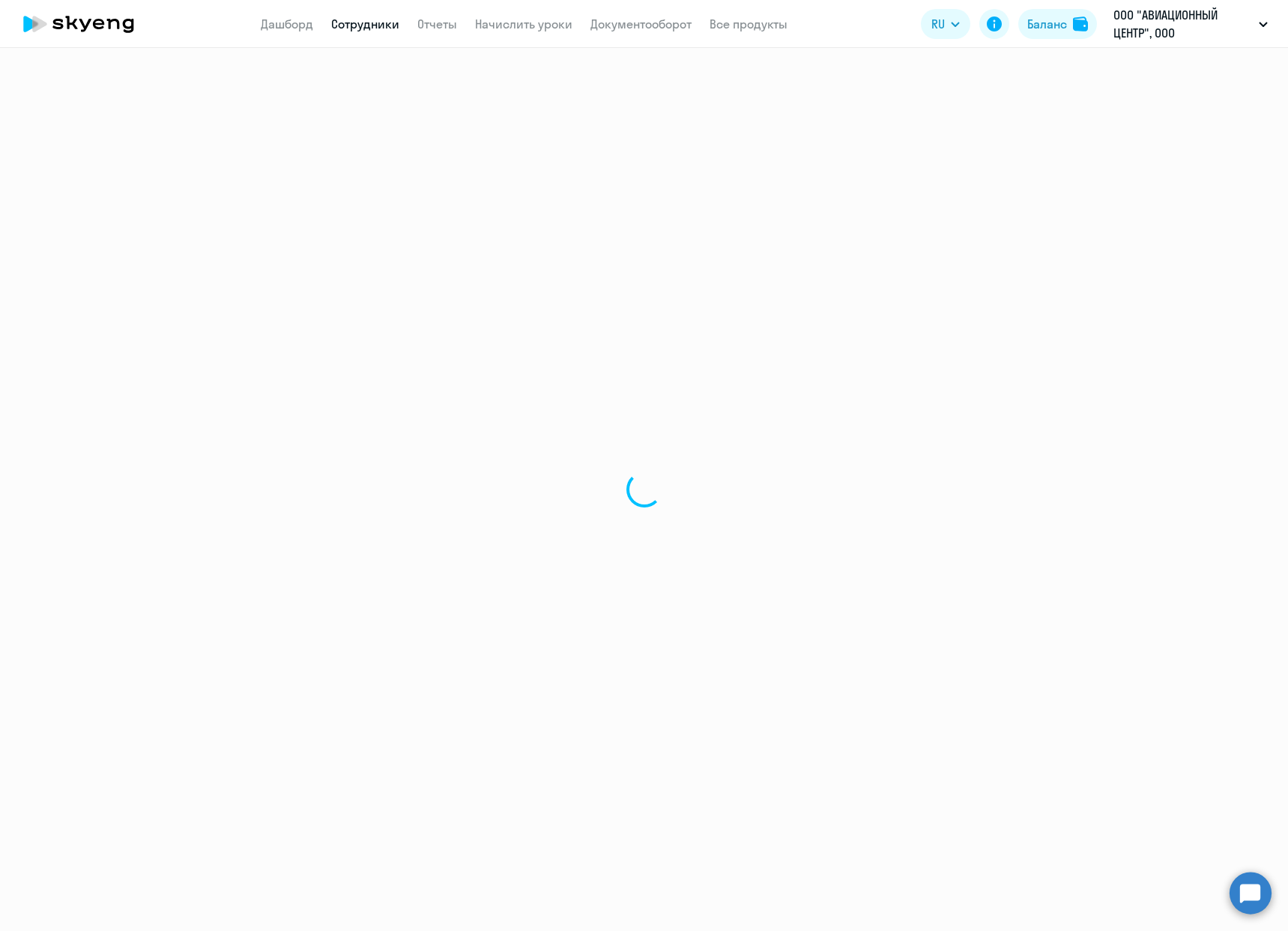
select select "english"
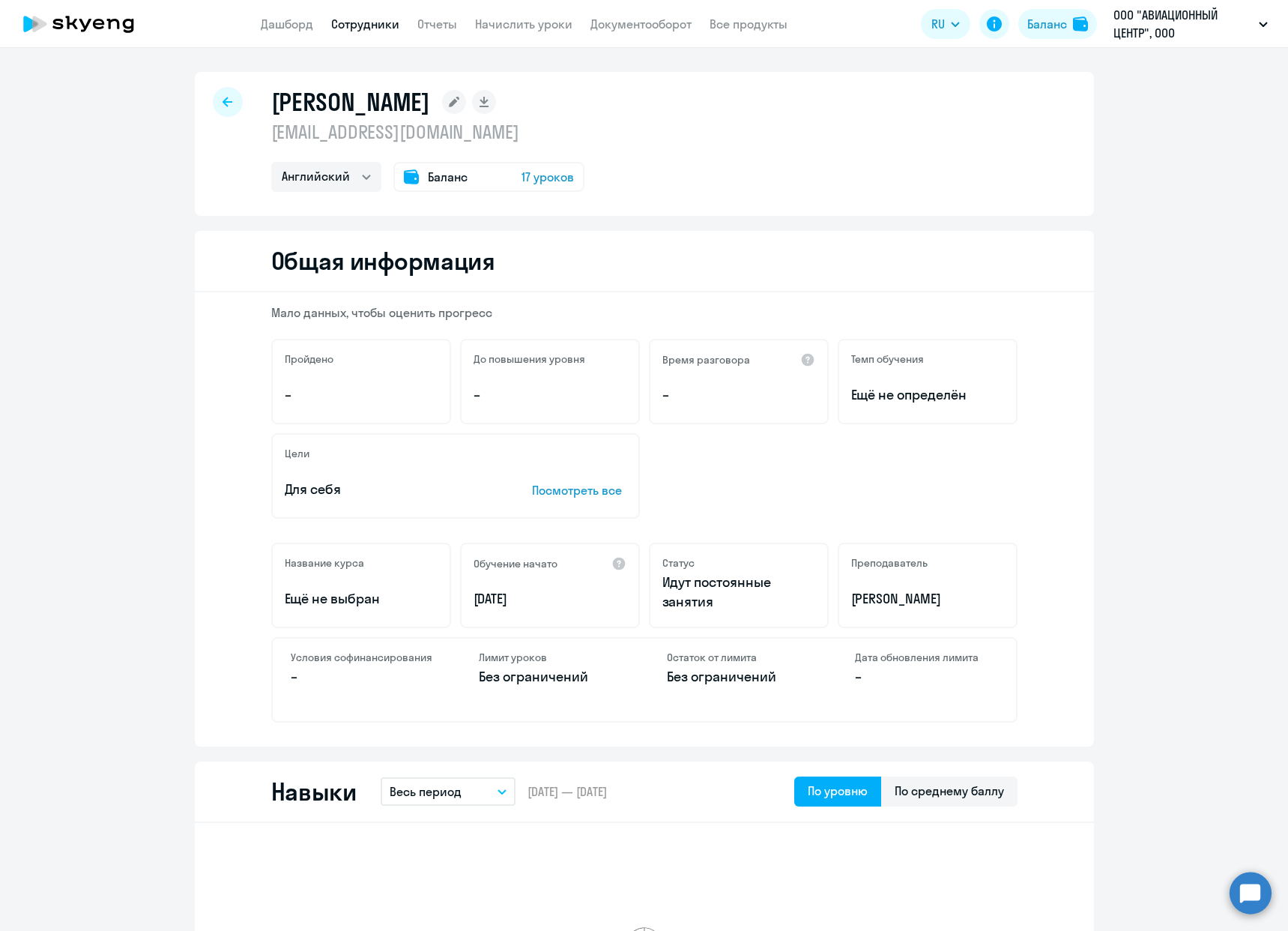
click at [221, 93] on div at bounding box center [227, 101] width 29 height 29
select select "30"
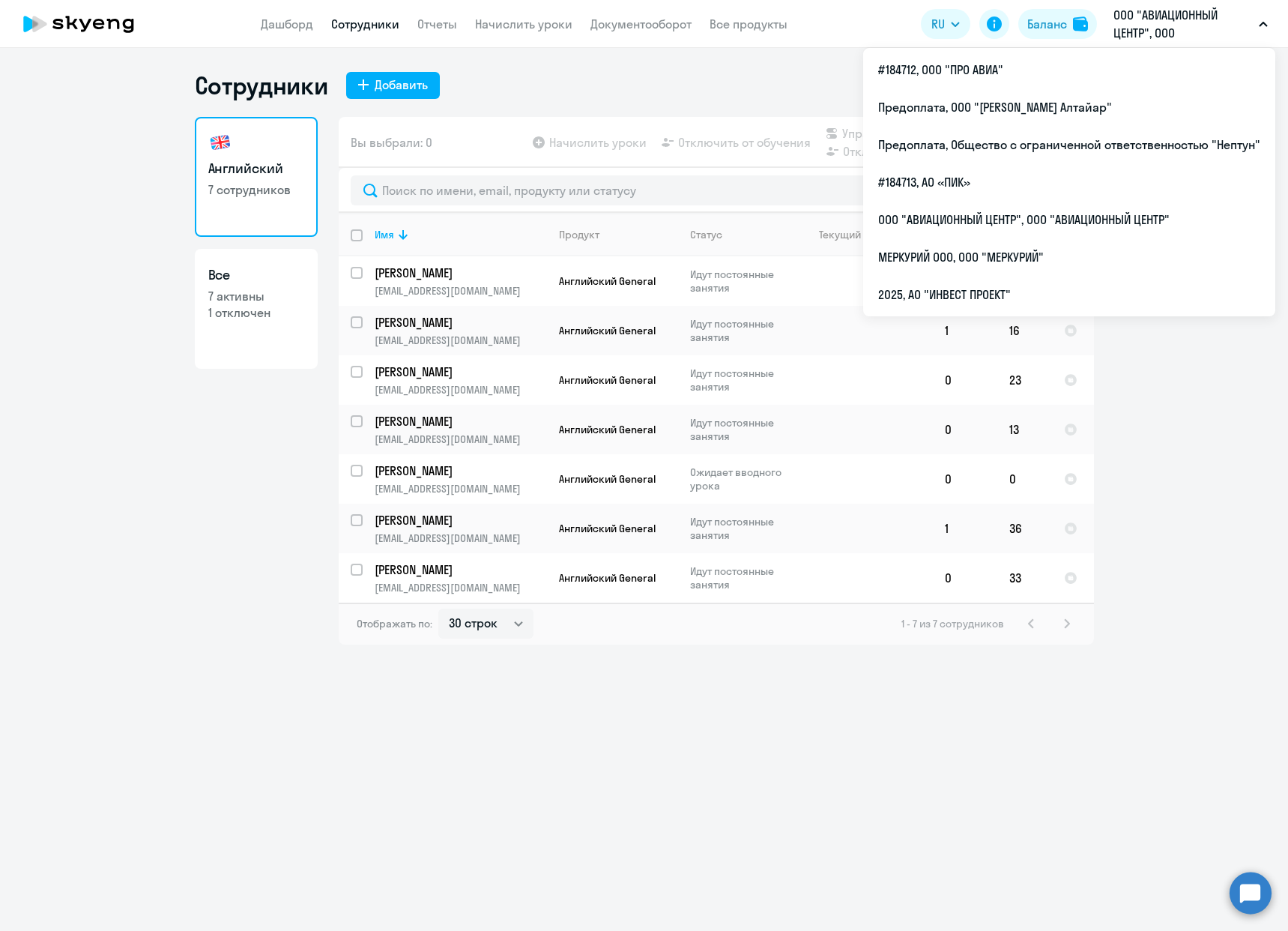
click at [1272, 21] on button "ООО "АВИАЦИОННЫЙ ЦЕНТР", ООО "АВИАЦИОННЫЙ ЦЕНТР"" at bounding box center [1191, 24] width 169 height 36
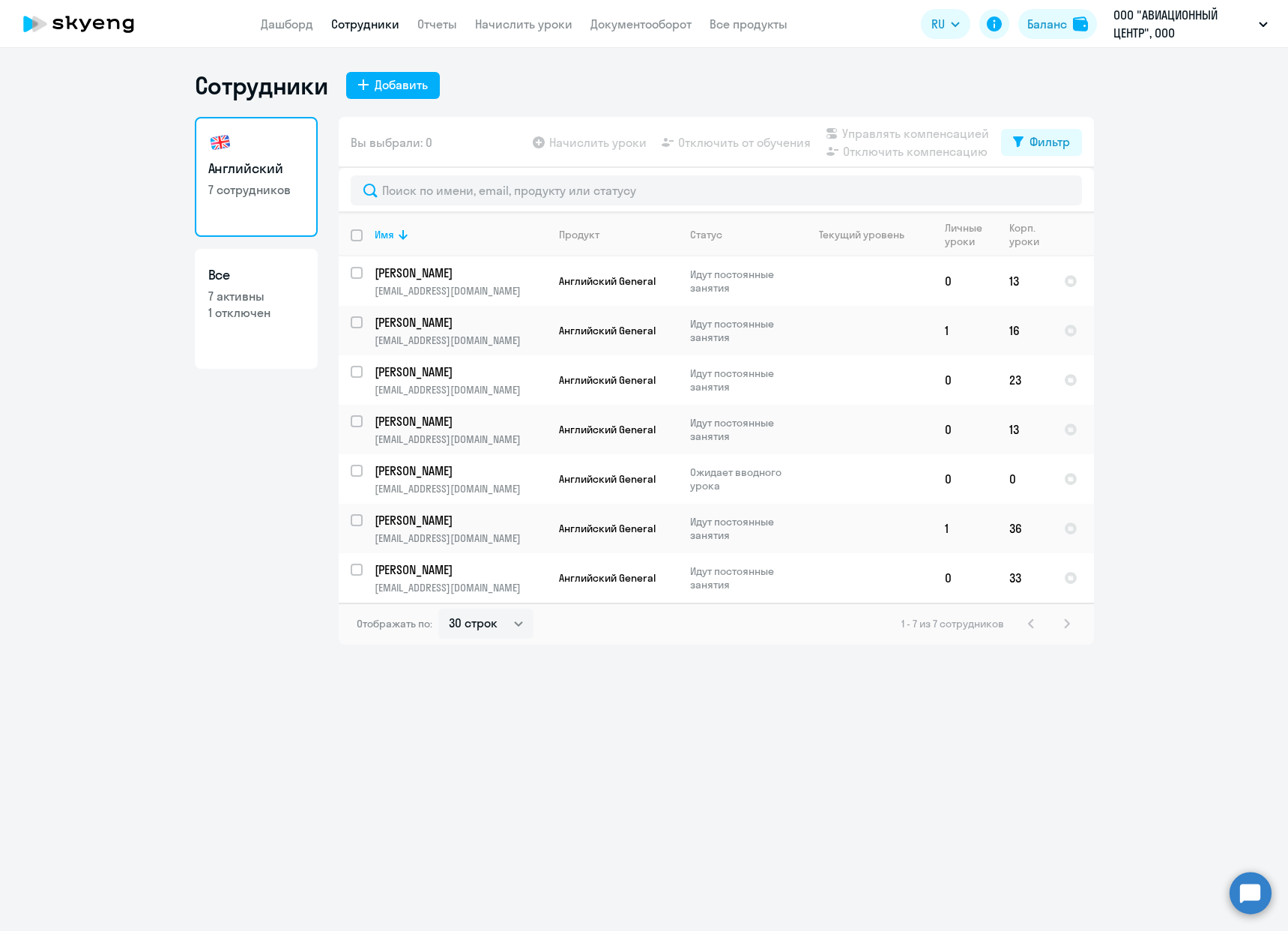
click at [1262, 32] on button "ООО "АВИАЦИОННЫЙ ЦЕНТР", ООО "АВИАЦИОННЫЙ ЦЕНТР"" at bounding box center [1191, 24] width 169 height 36
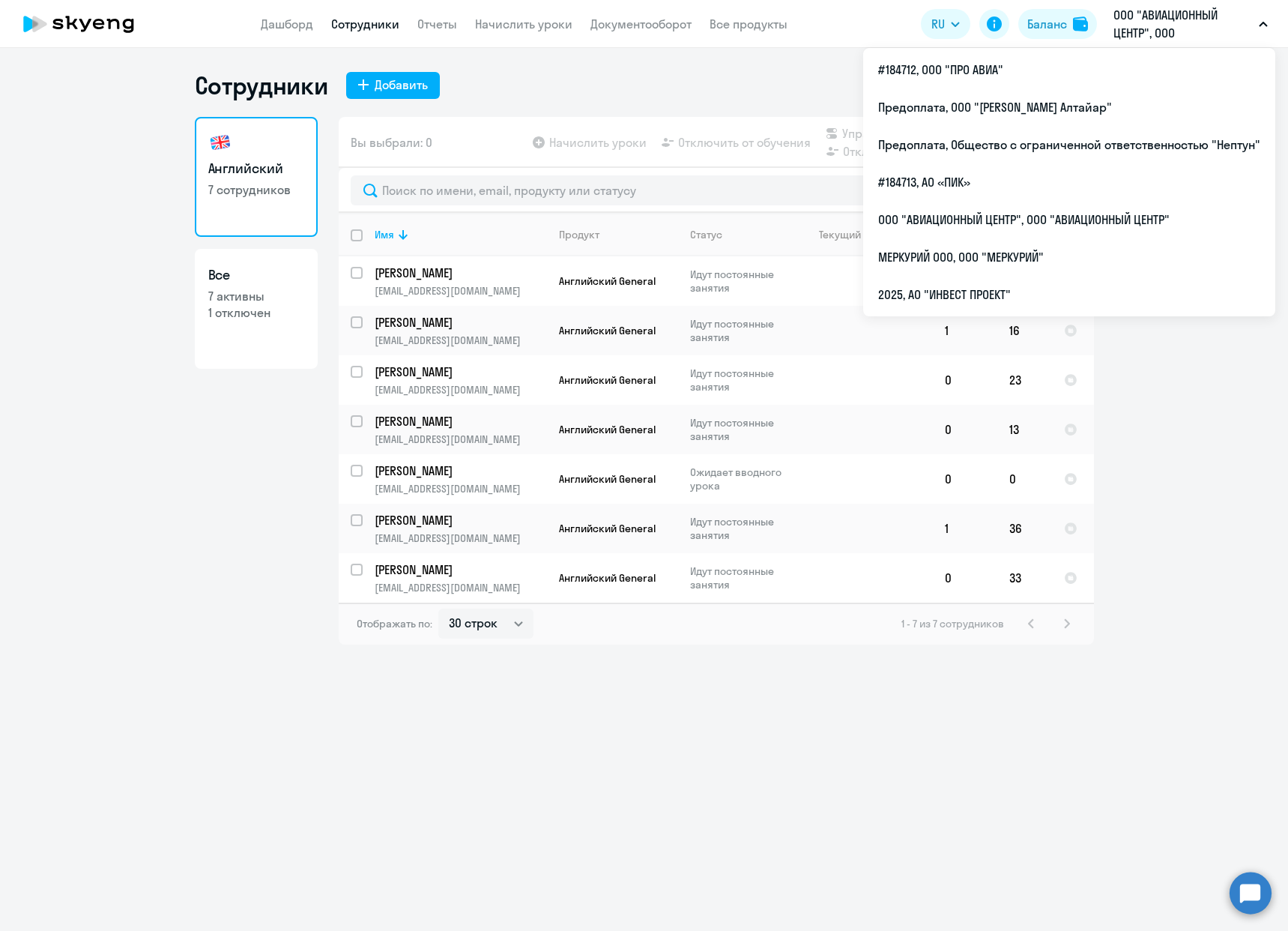
drag, startPoint x: 707, startPoint y: 58, endPoint x: 720, endPoint y: 42, distance: 20.6
click at [707, 59] on div "Сотрудники Добавить Английский 7 сотрудников Все 7 активны 1 отключен Вы выбрал…" at bounding box center [644, 490] width 1288 height 883
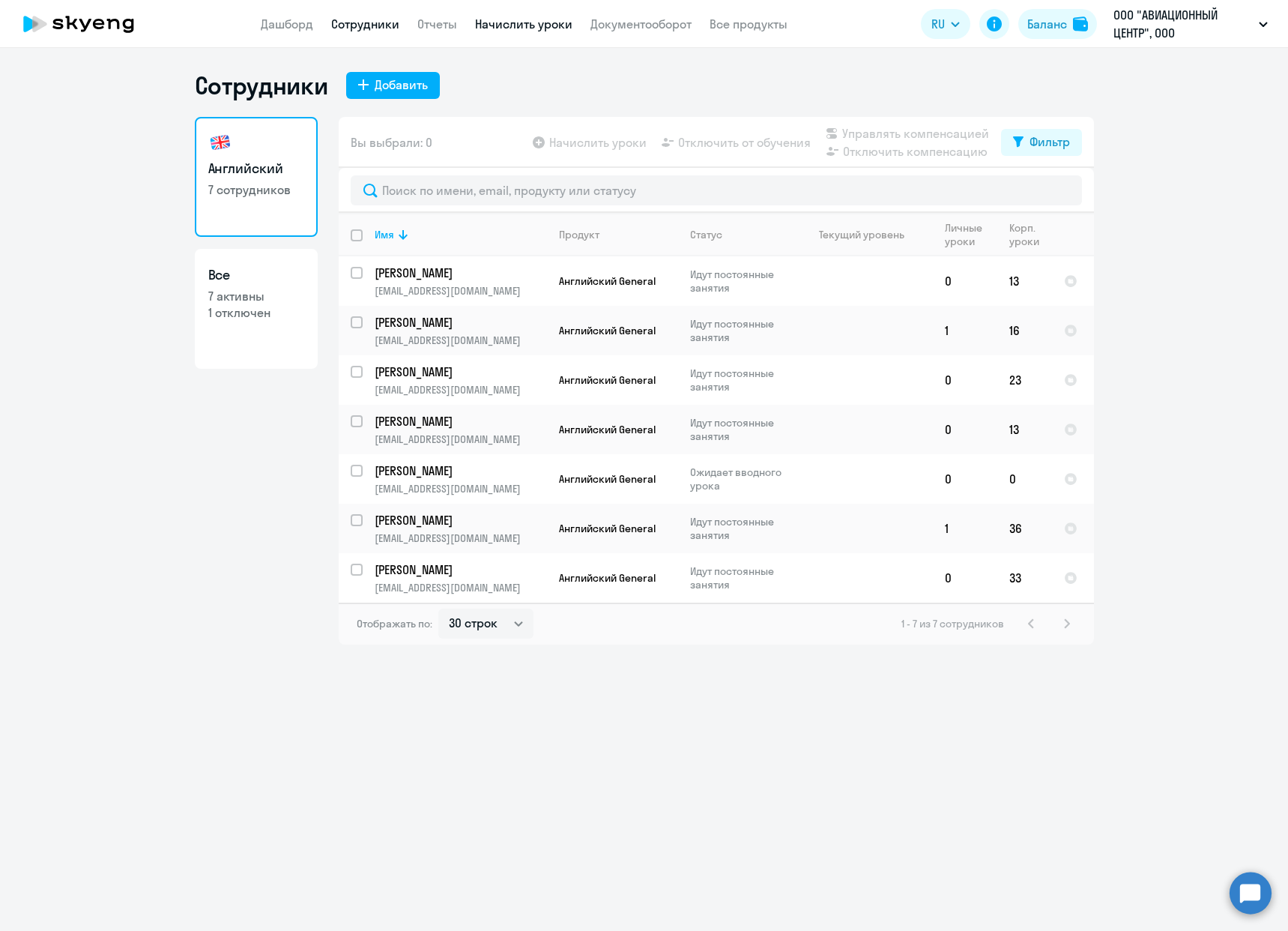
click at [514, 21] on link "Начислить уроки" at bounding box center [523, 24] width 97 height 15
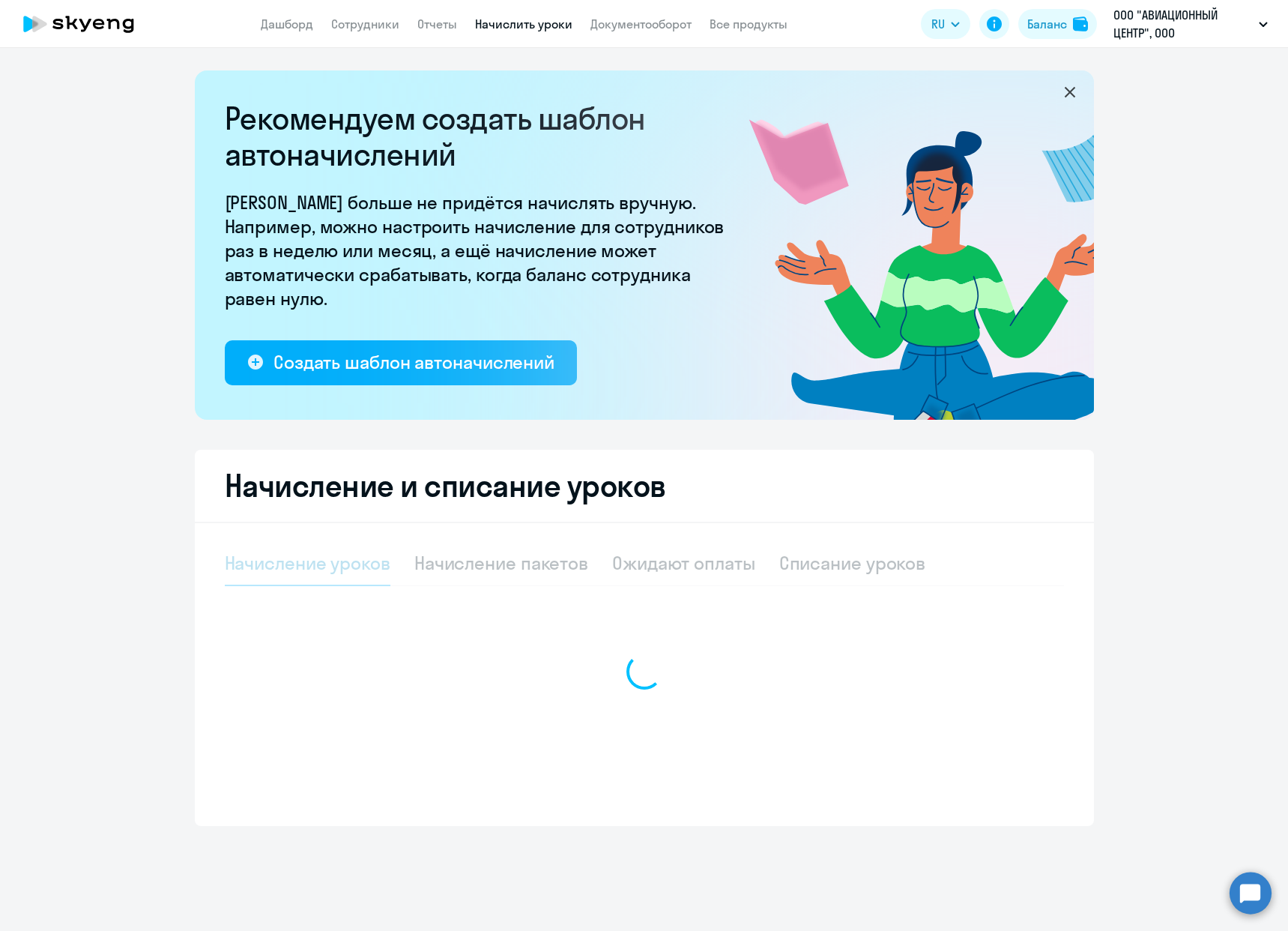
select select "10"
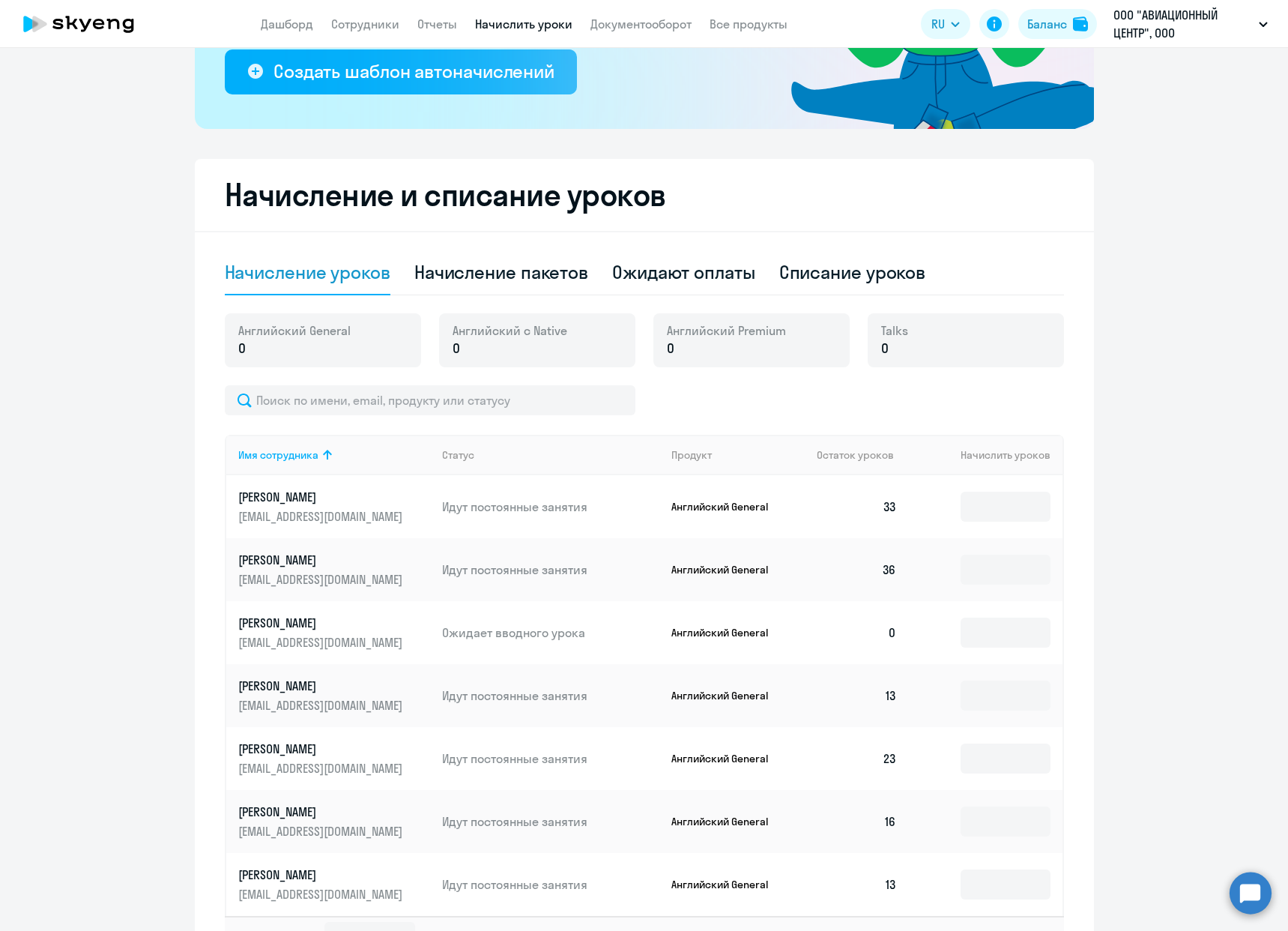
scroll to position [300, 0]
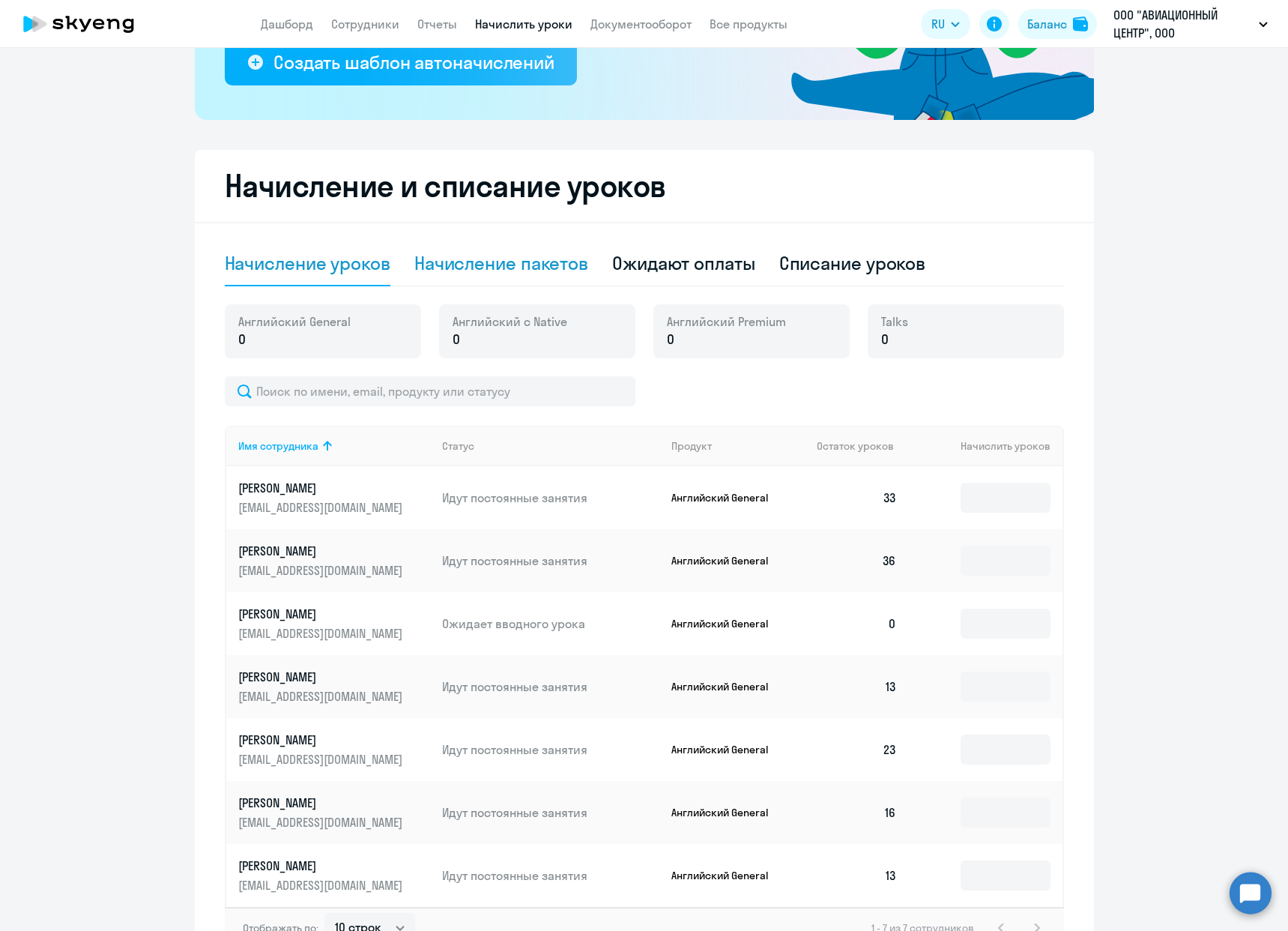
click at [513, 254] on div "Начисление пакетов" at bounding box center [500, 262] width 174 height 24
select select "10"
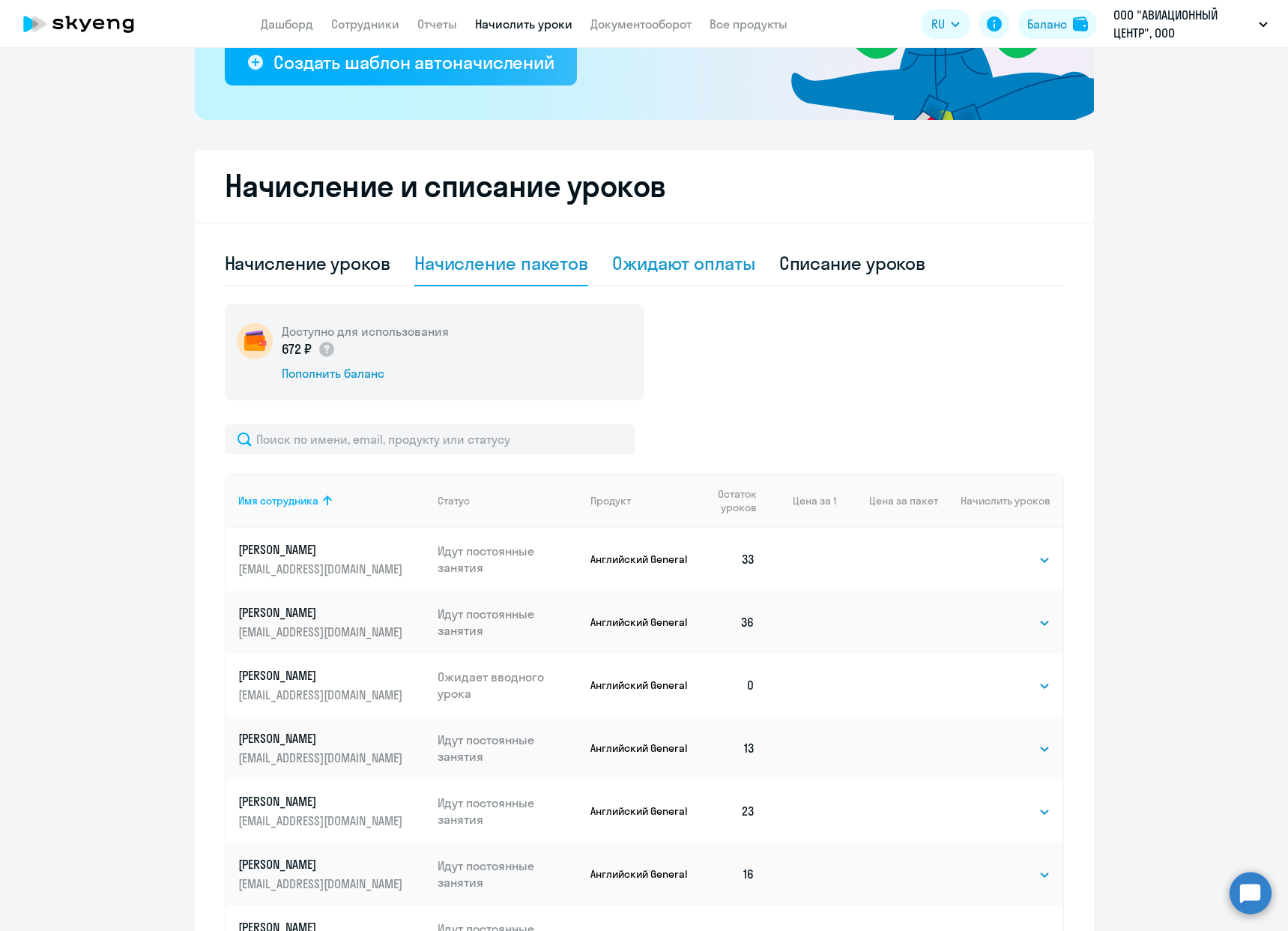
click at [674, 262] on div "Ожидают оплаты" at bounding box center [684, 262] width 144 height 24
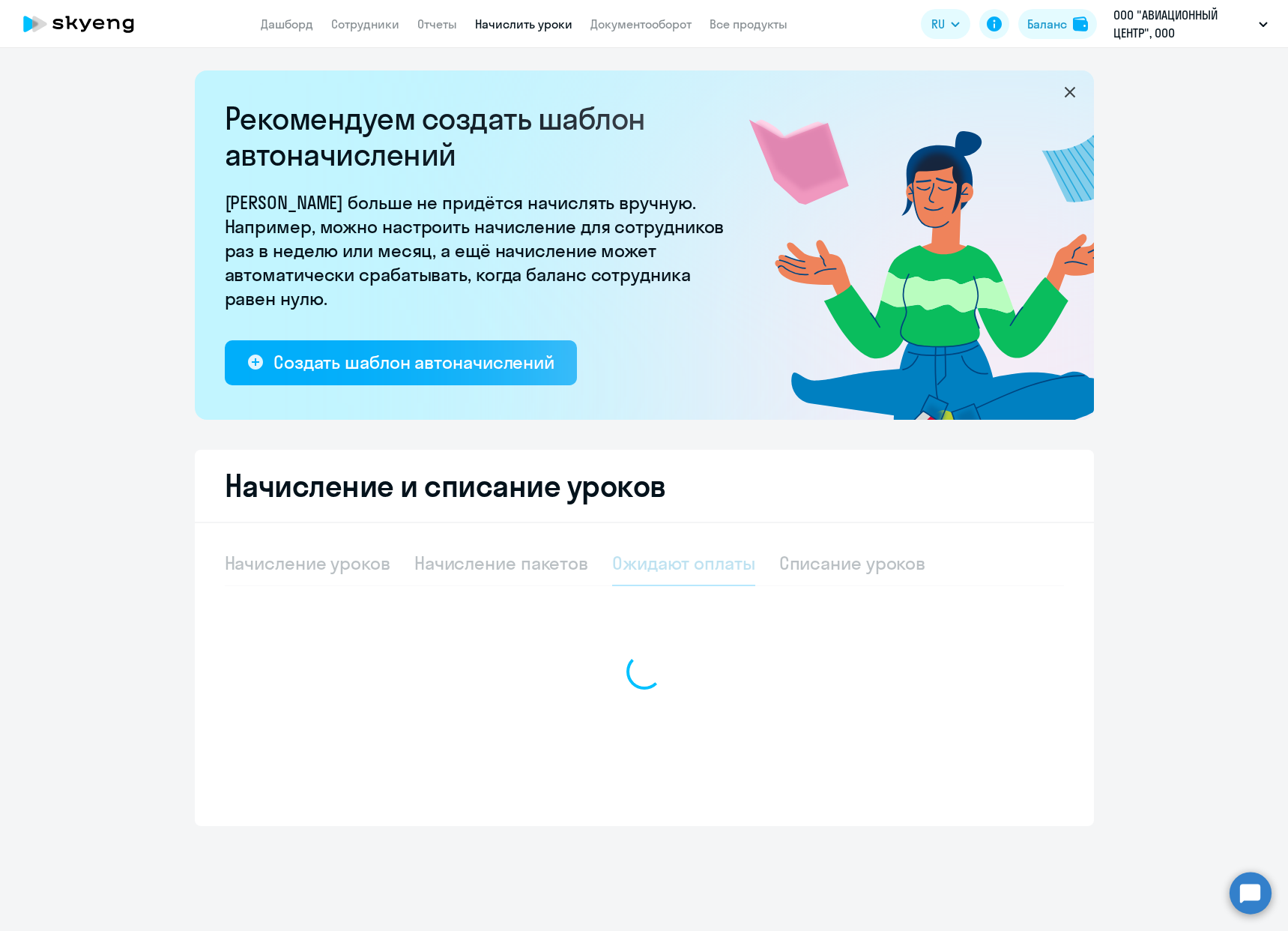
scroll to position [0, 0]
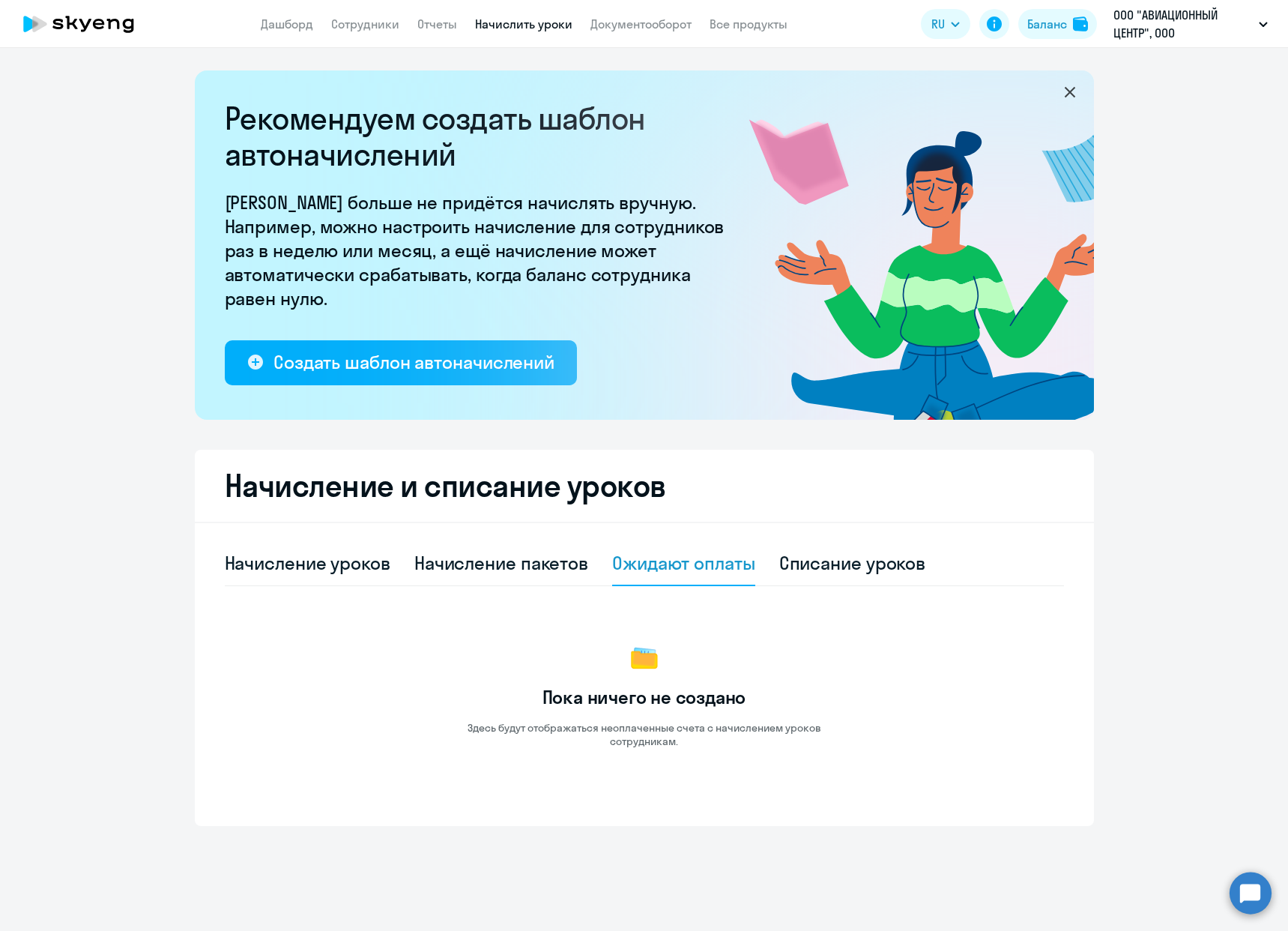
drag, startPoint x: 851, startPoint y: 564, endPoint x: 873, endPoint y: 587, distance: 31.8
click at [850, 565] on div "Списание уроков" at bounding box center [852, 562] width 146 height 24
select select "10"
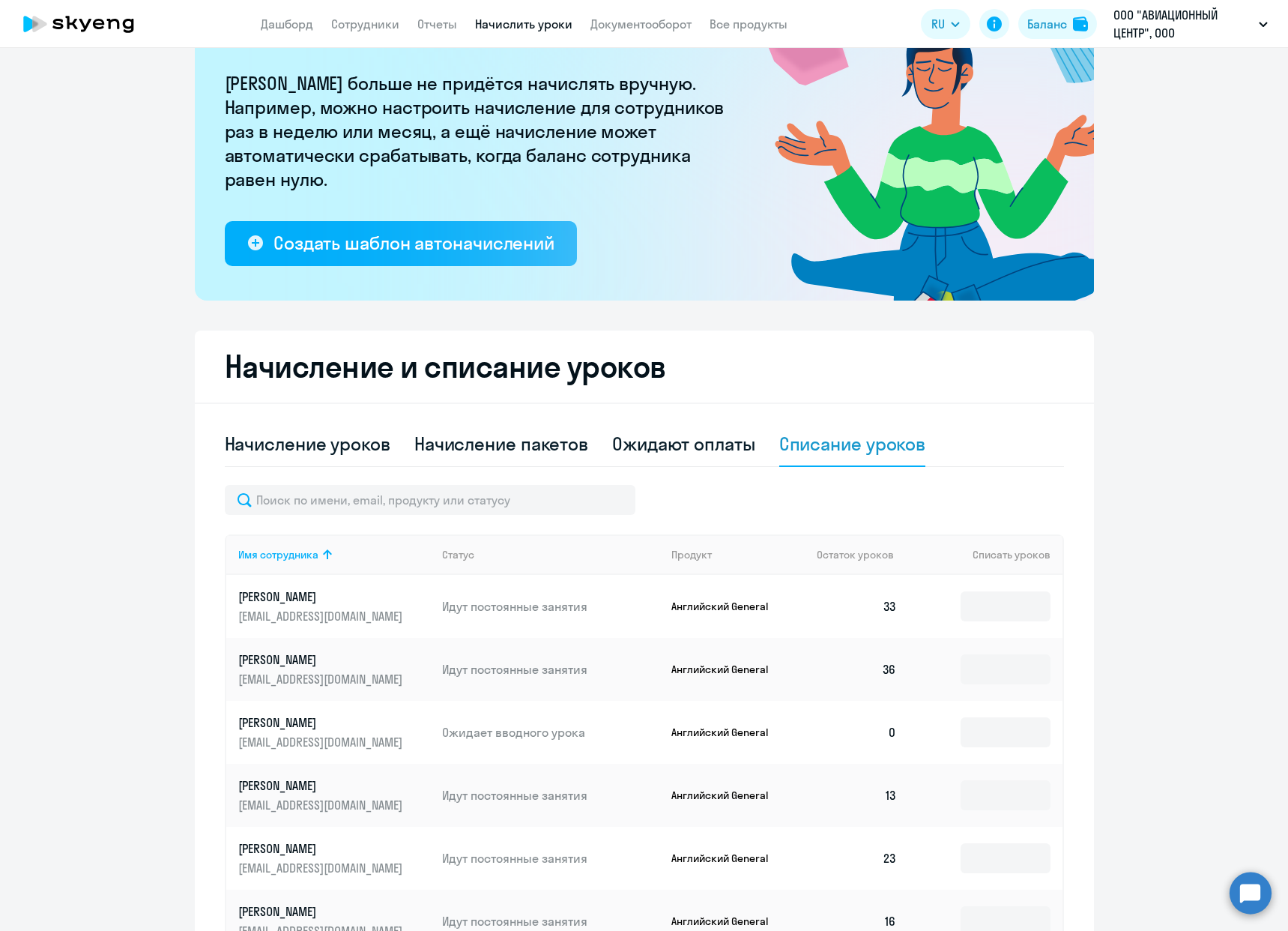
scroll to position [300, 0]
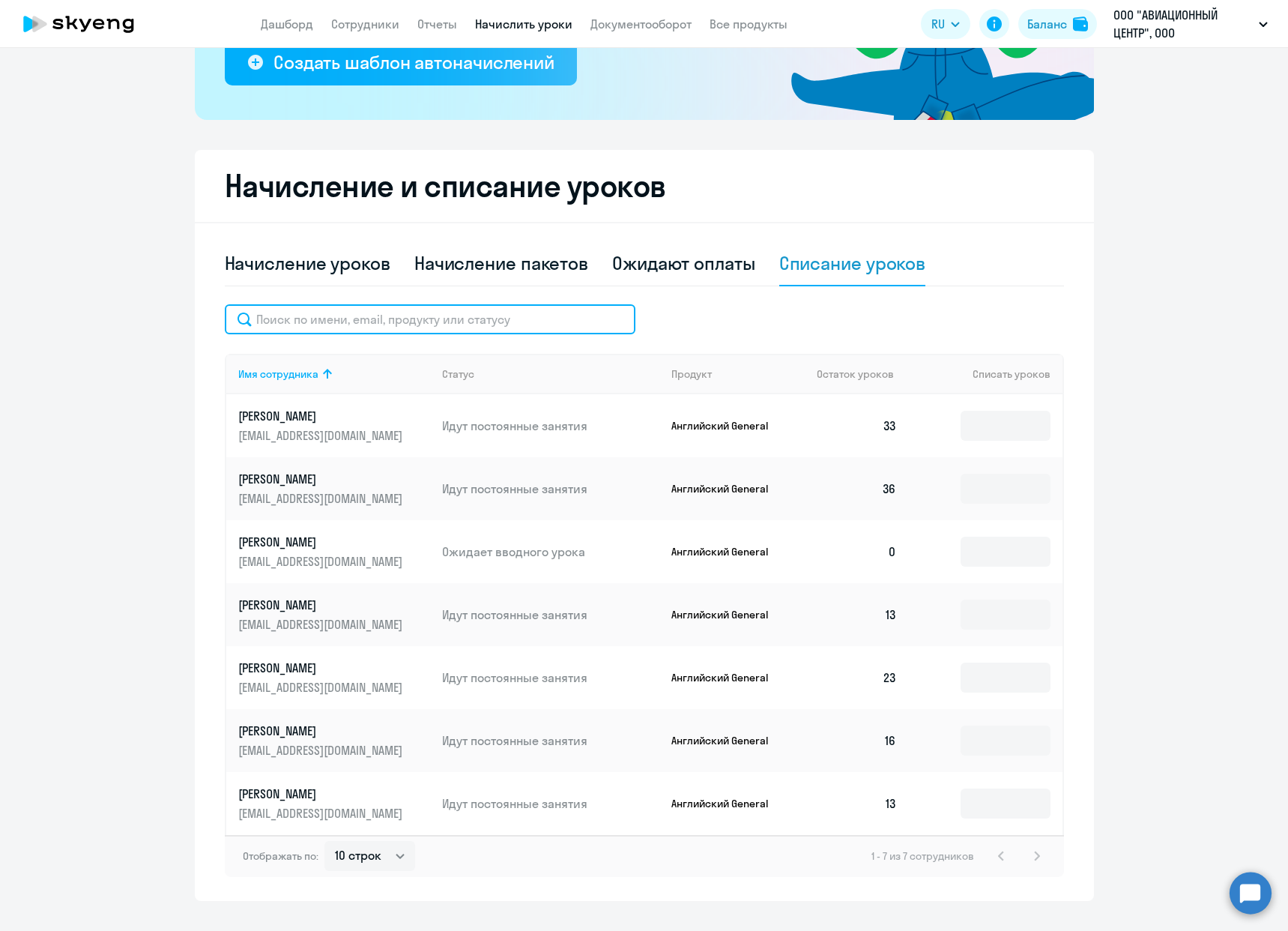
click at [411, 322] on input "text" at bounding box center [431, 319] width 411 height 29
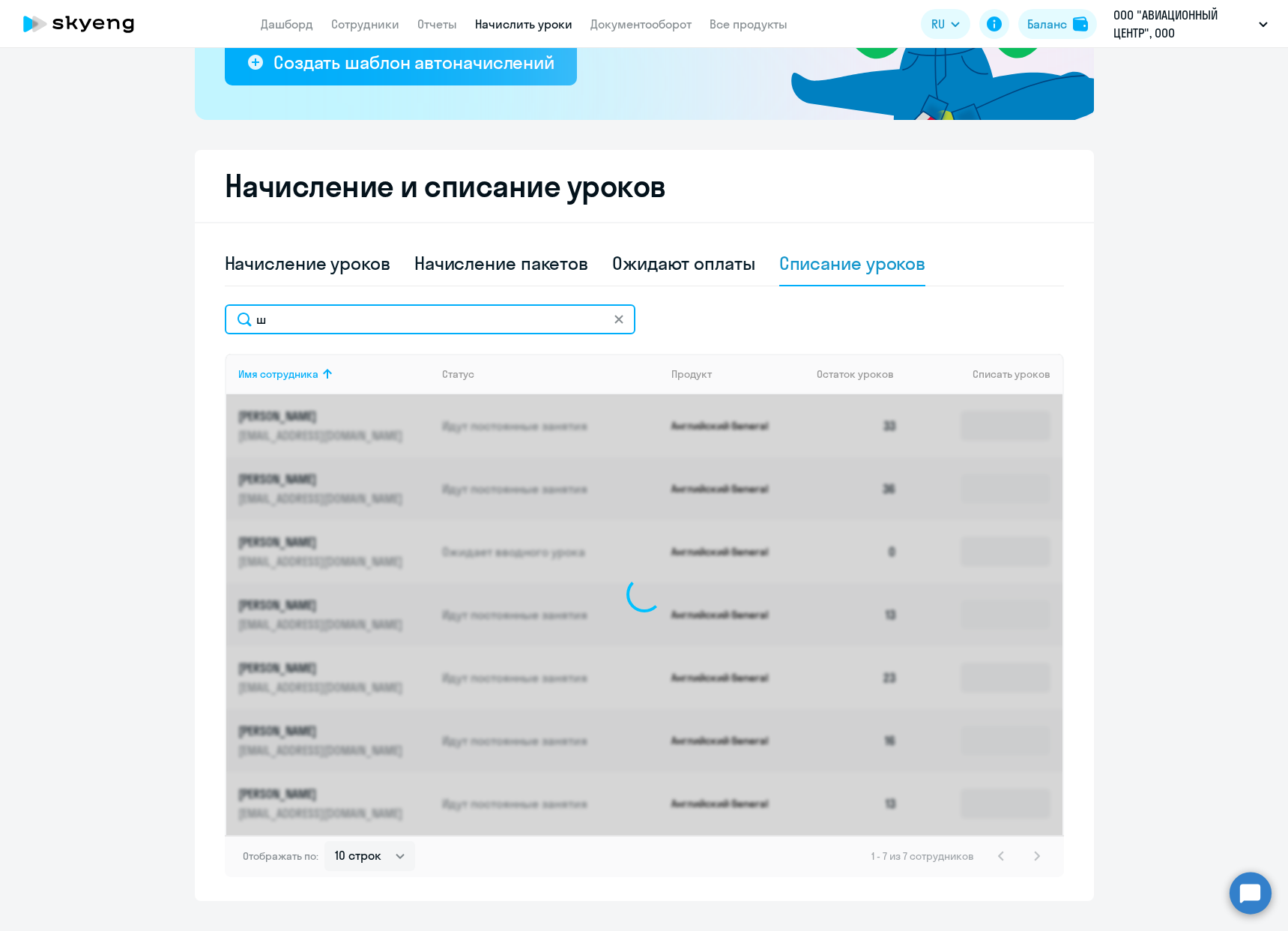
scroll to position [74, 0]
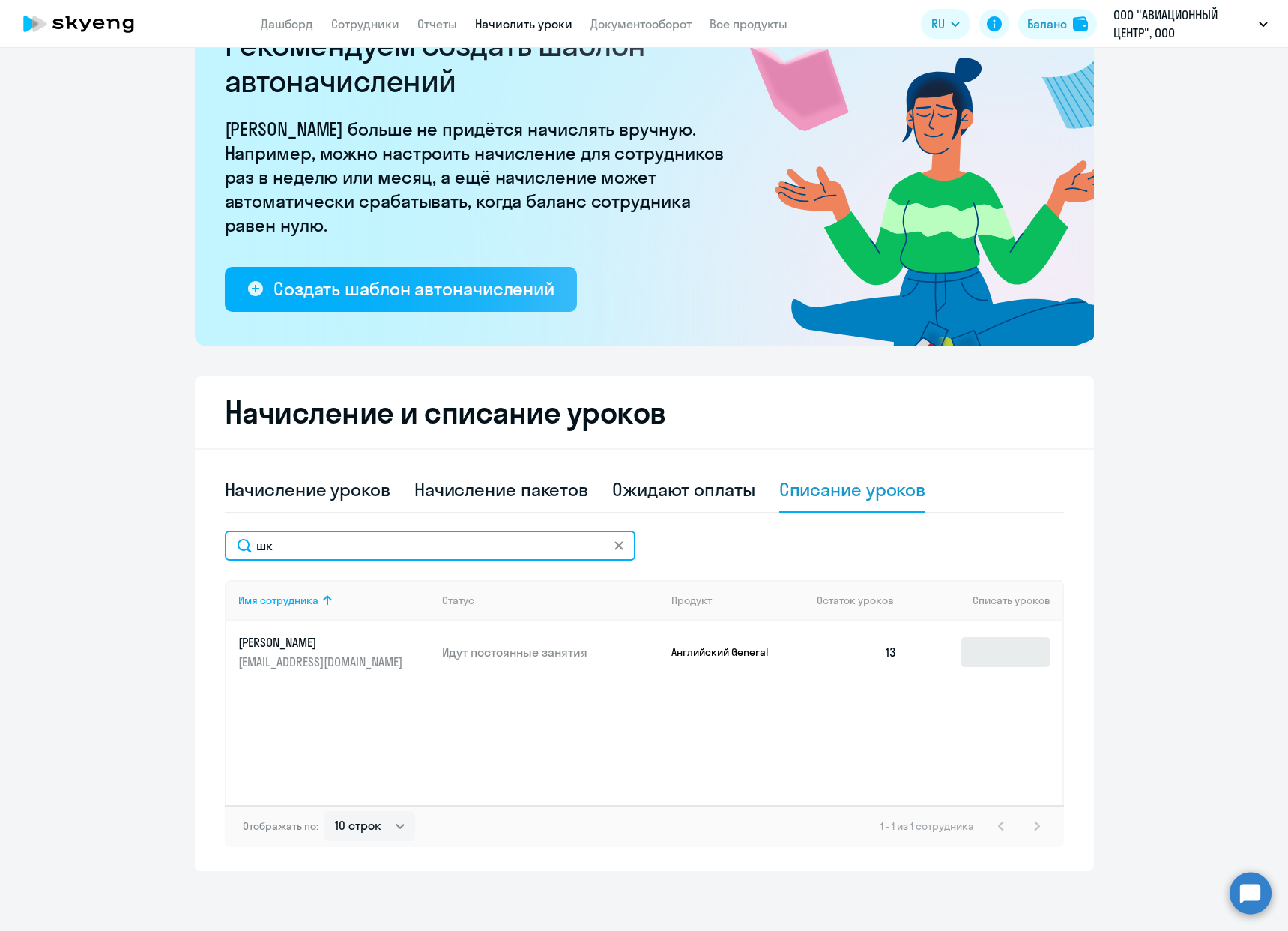
type input "шк"
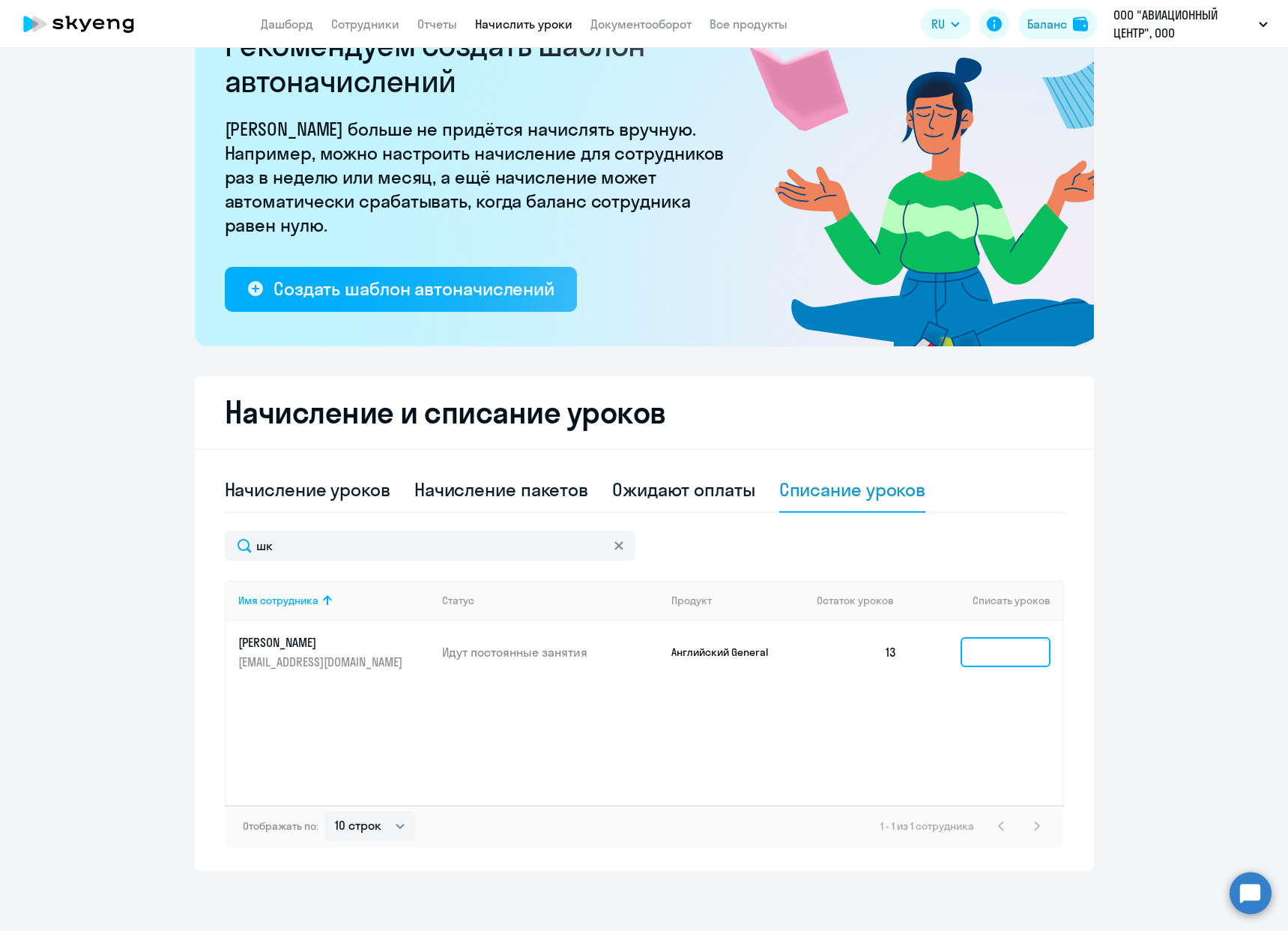
click at [1019, 648] on input at bounding box center [1005, 652] width 89 height 29
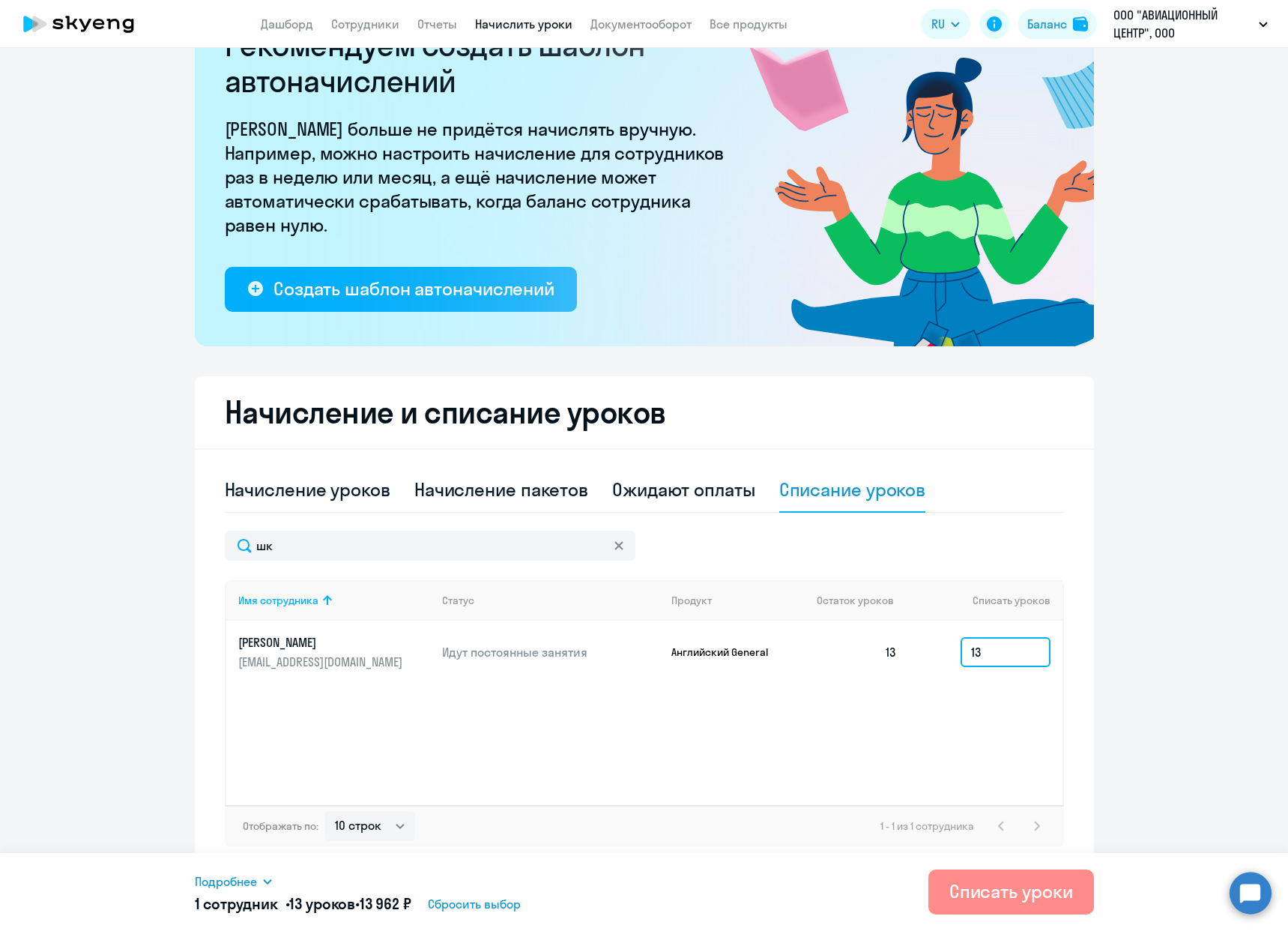
type input "13"
click at [997, 898] on div "Списать уроки" at bounding box center [1012, 891] width 124 height 24
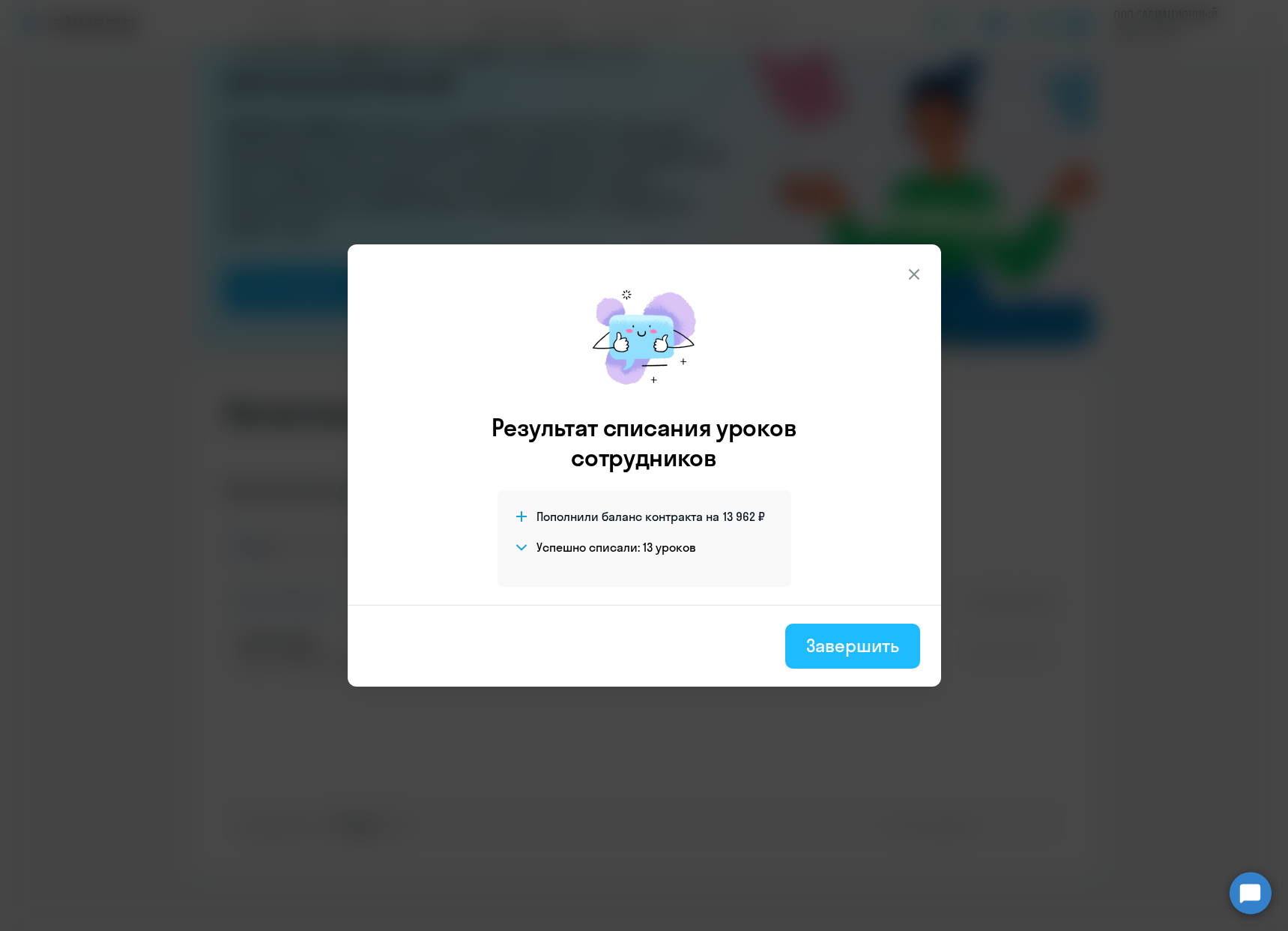
click at [824, 648] on div "Завершить" at bounding box center [852, 645] width 92 height 24
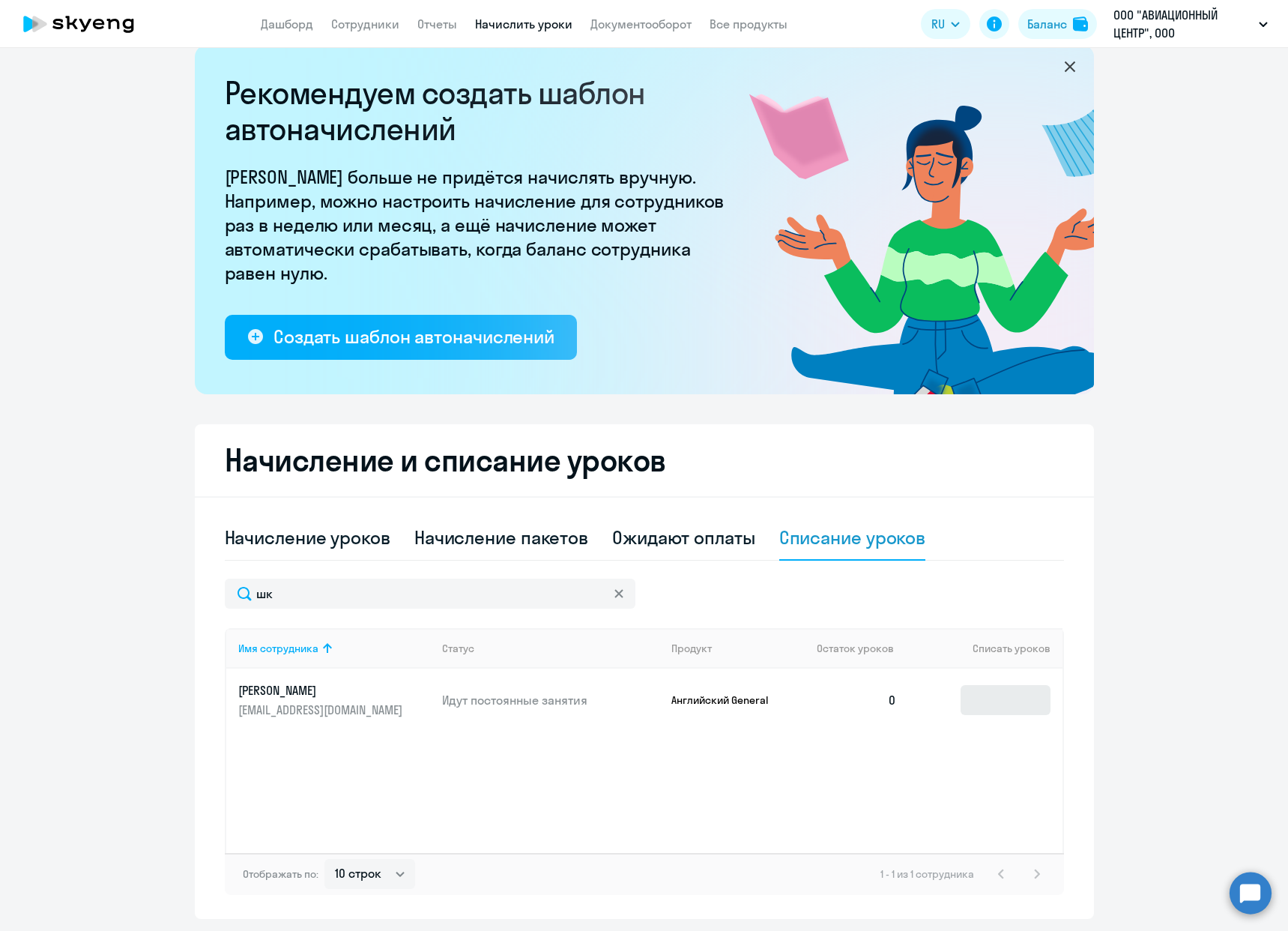
scroll to position [0, 0]
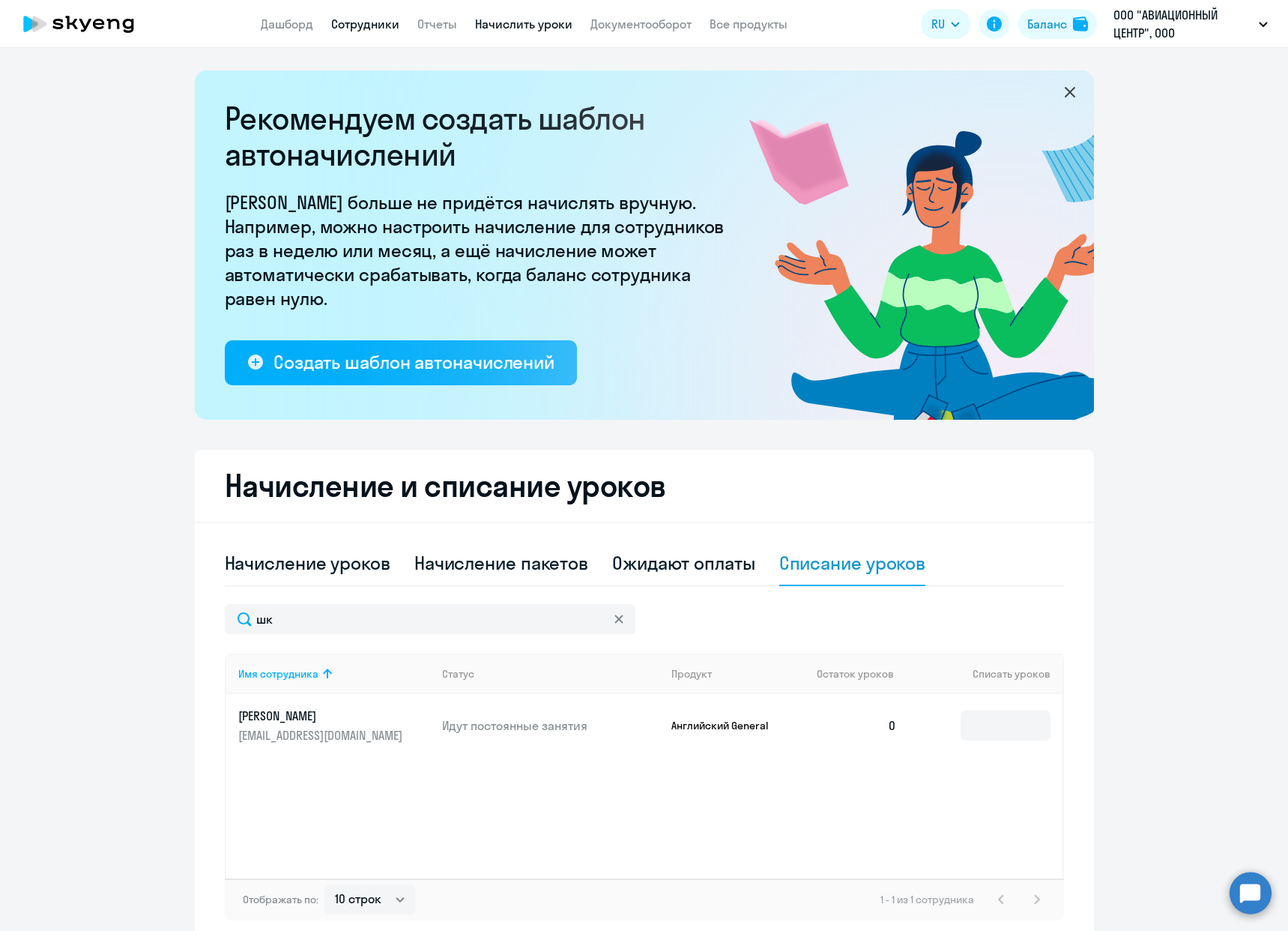
click at [363, 28] on link "Сотрудники" at bounding box center [365, 24] width 68 height 15
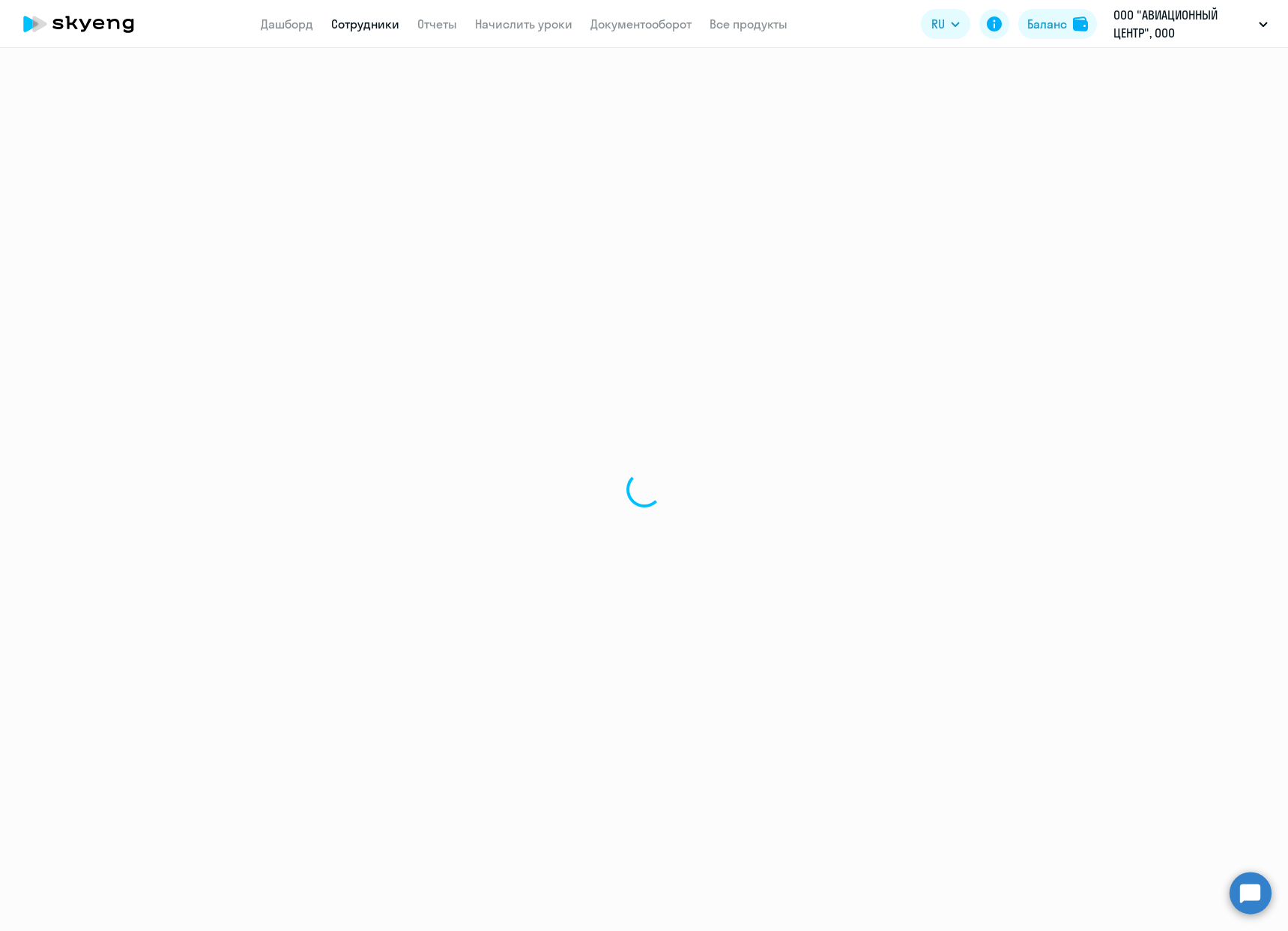
select select "30"
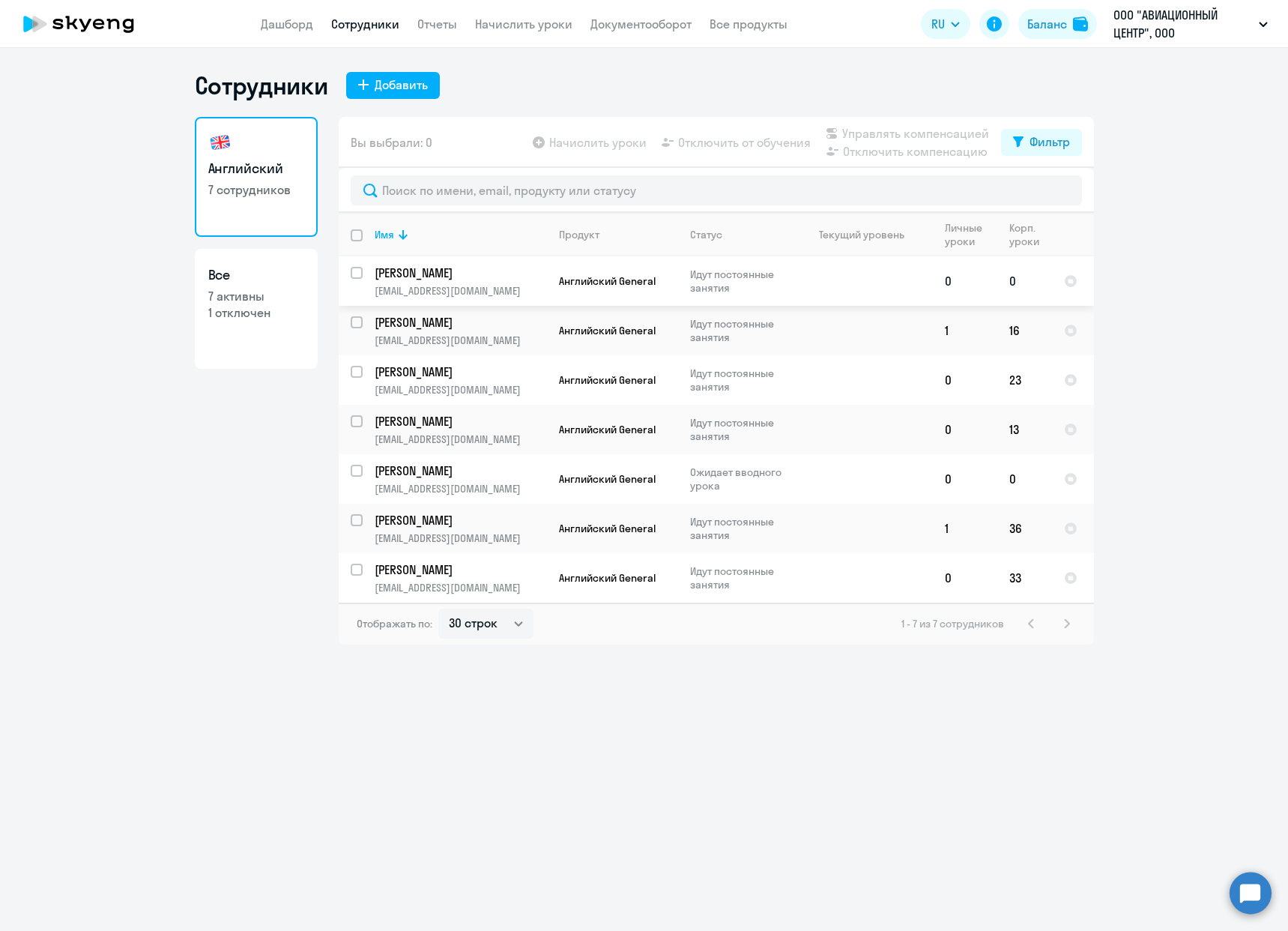
click at [363, 275] on td "[PERSON_NAME] [PERSON_NAME] [PERSON_NAME][EMAIL_ADDRESS][DOMAIN_NAME]" at bounding box center [454, 281] width 184 height 49
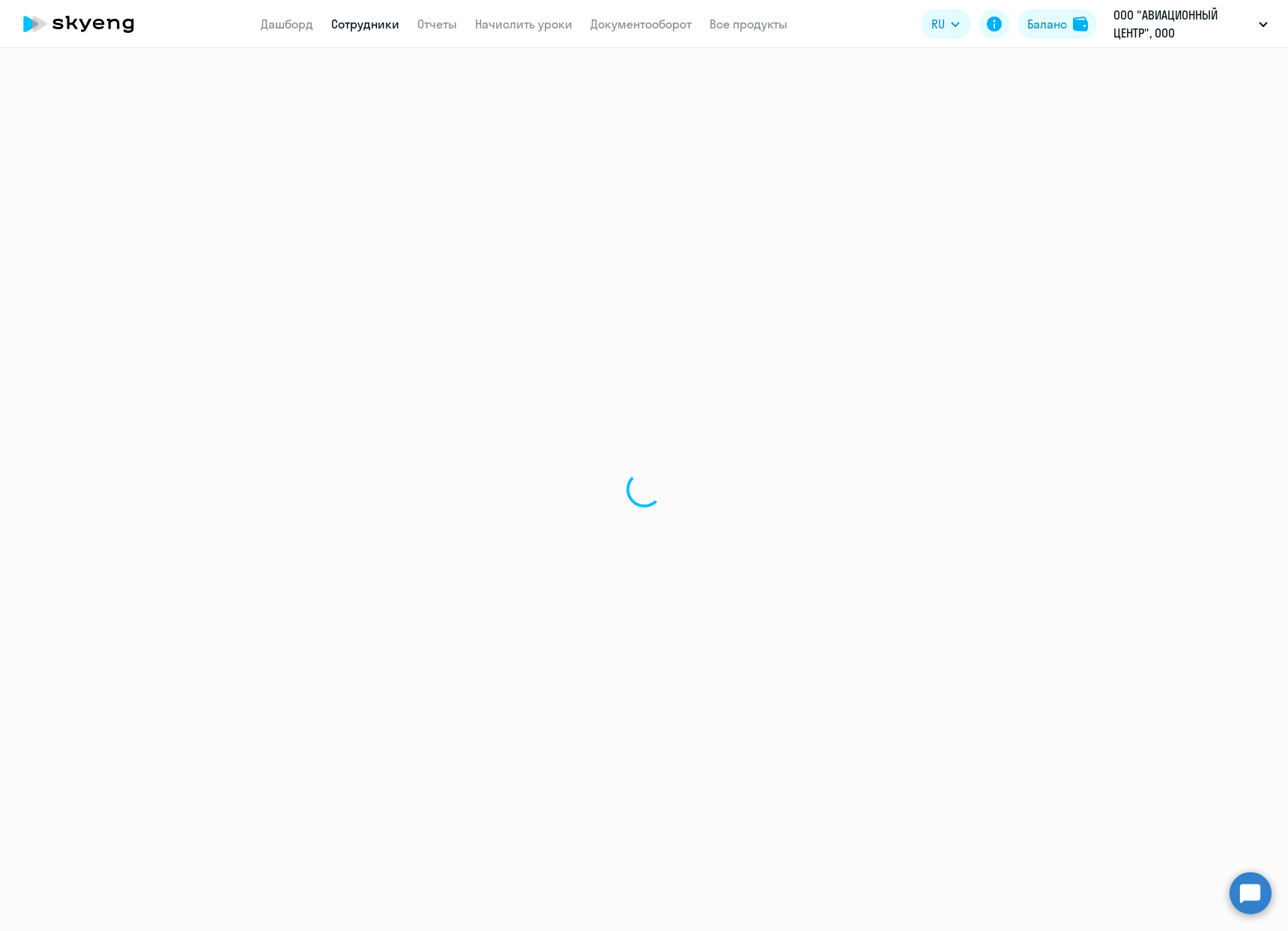
select select "english"
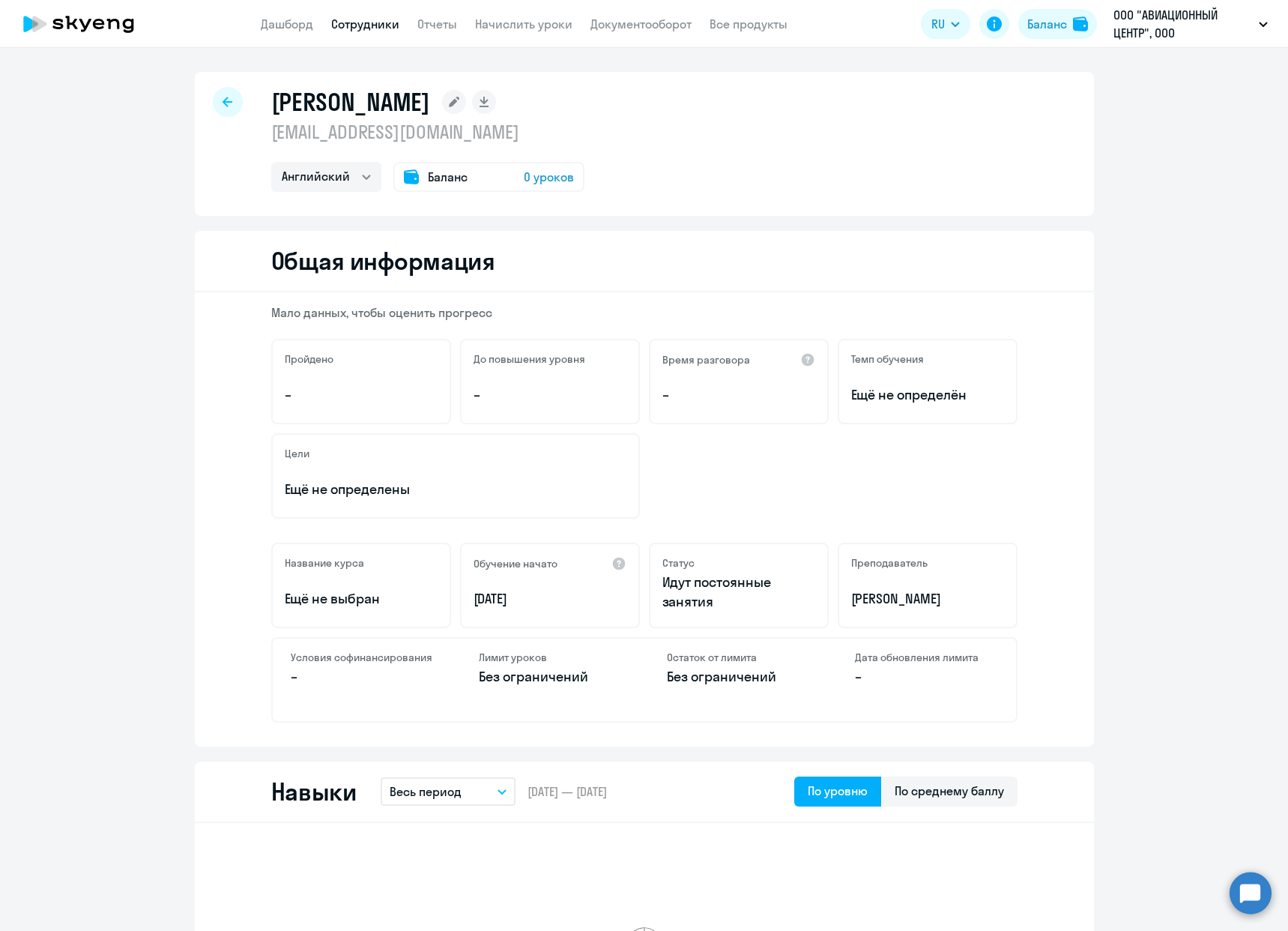
click at [228, 102] on div at bounding box center [227, 101] width 29 height 29
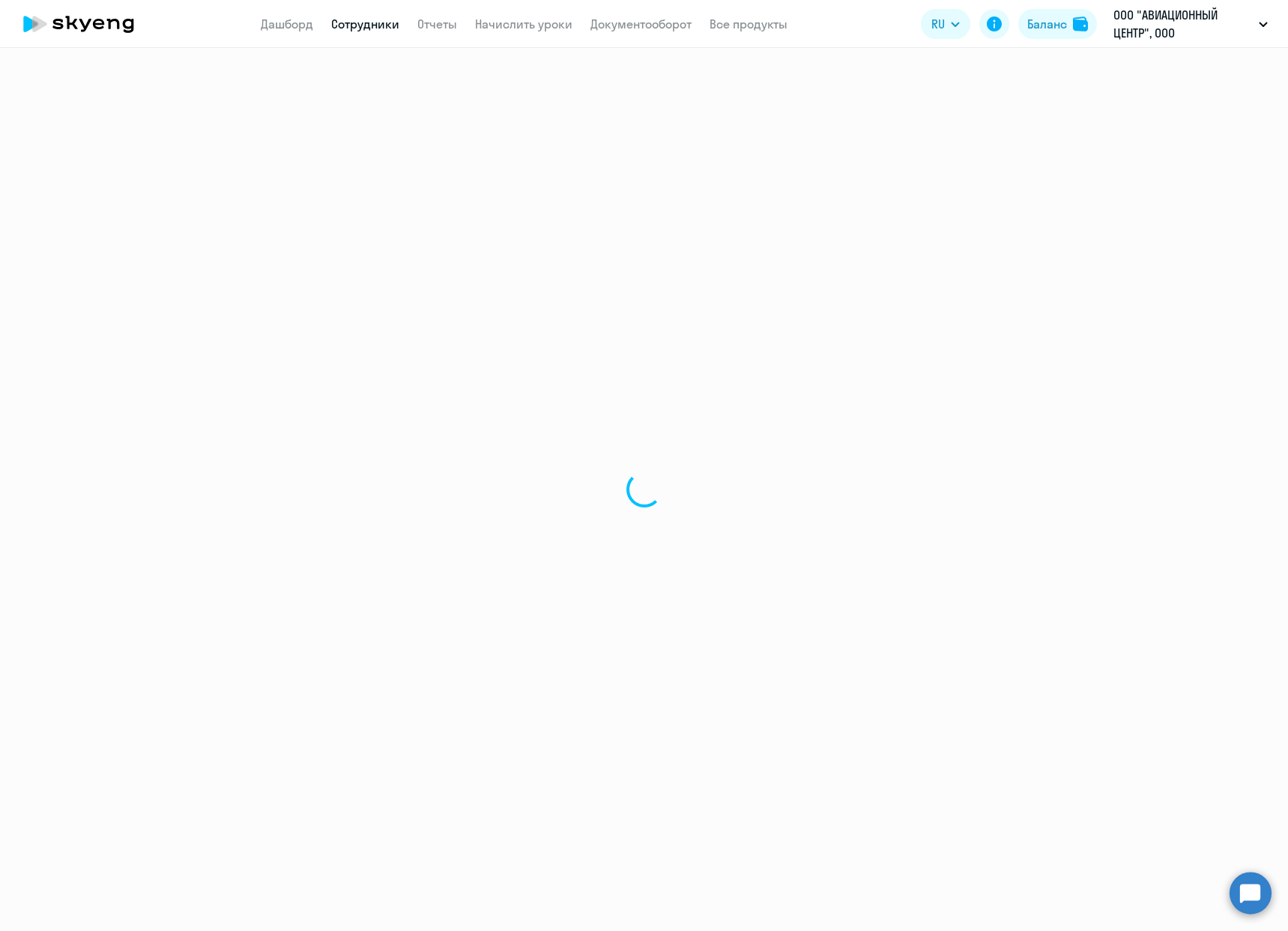
select select "30"
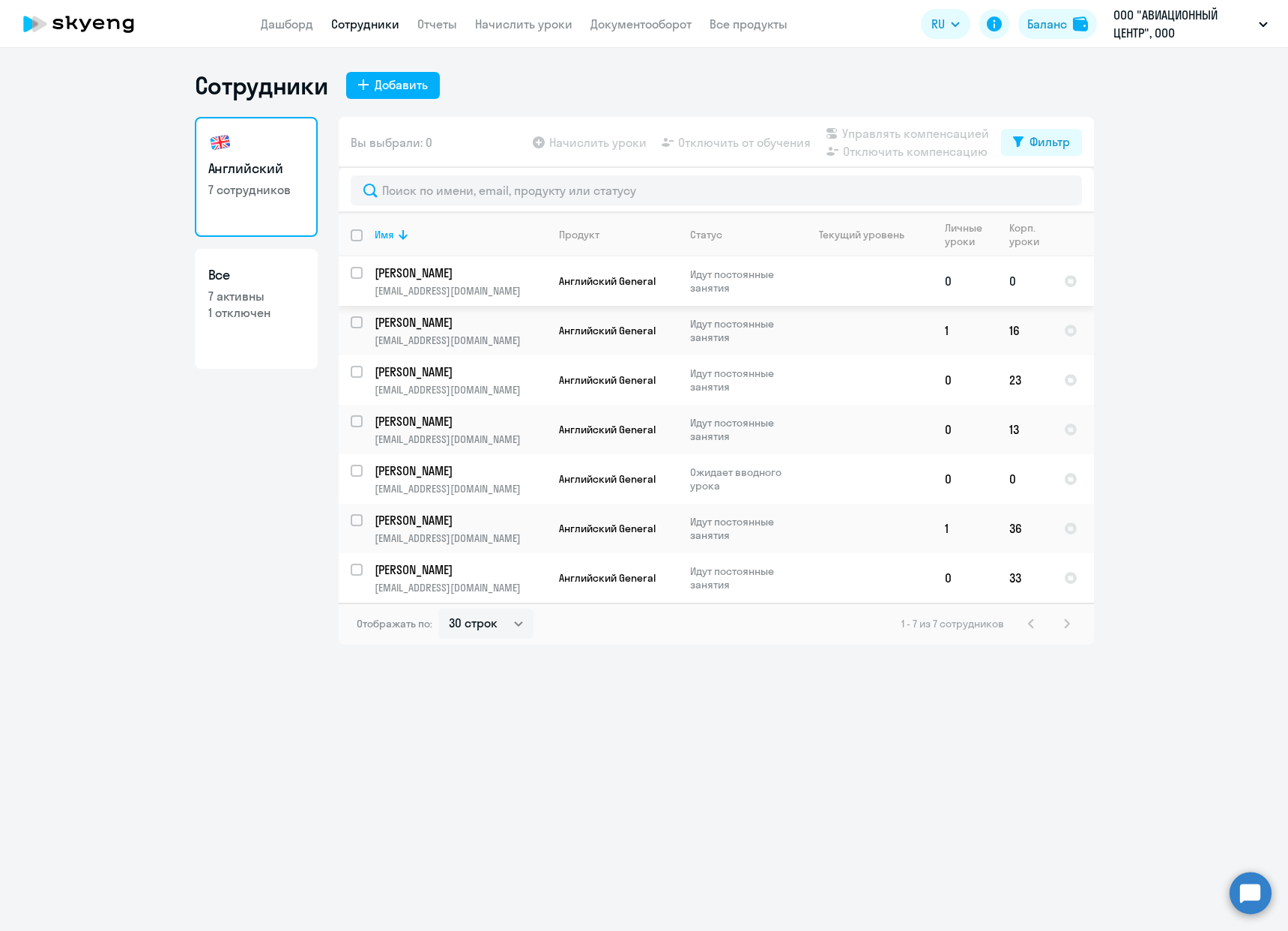
click at [354, 269] on input "select row 41646102" at bounding box center [366, 281] width 29 height 29
checkbox input "true"
click at [725, 145] on span "Отключить от обучения" at bounding box center [744, 143] width 133 height 18
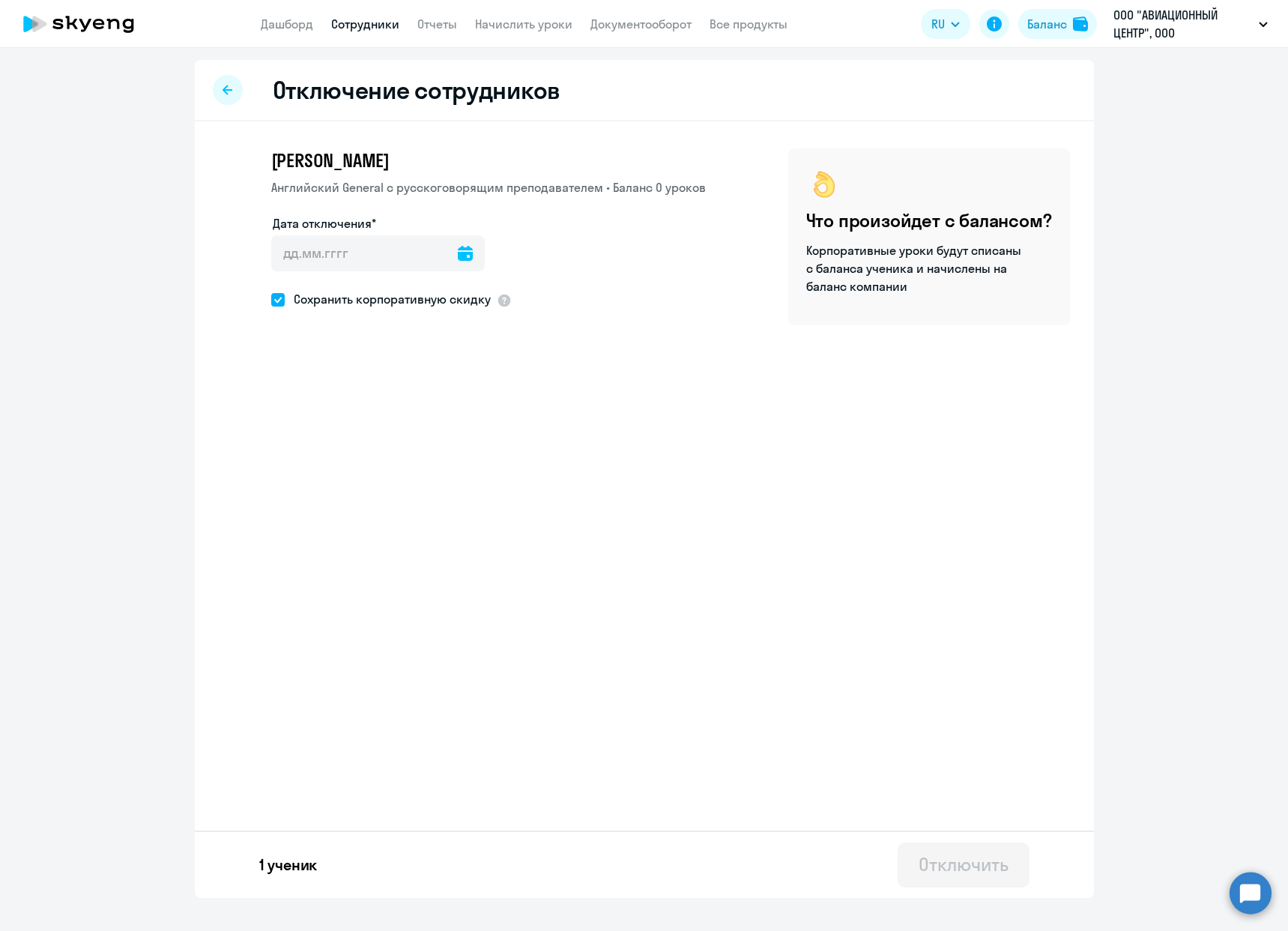
click at [459, 260] on icon at bounding box center [465, 253] width 15 height 15
click at [320, 512] on span "30" at bounding box center [322, 513] width 27 height 27
type input "[DATE]"
click at [502, 643] on div "Отключение сотрудников [PERSON_NAME] Английский General с [DEMOGRAPHIC_DATA] пр…" at bounding box center [644, 479] width 900 height 838
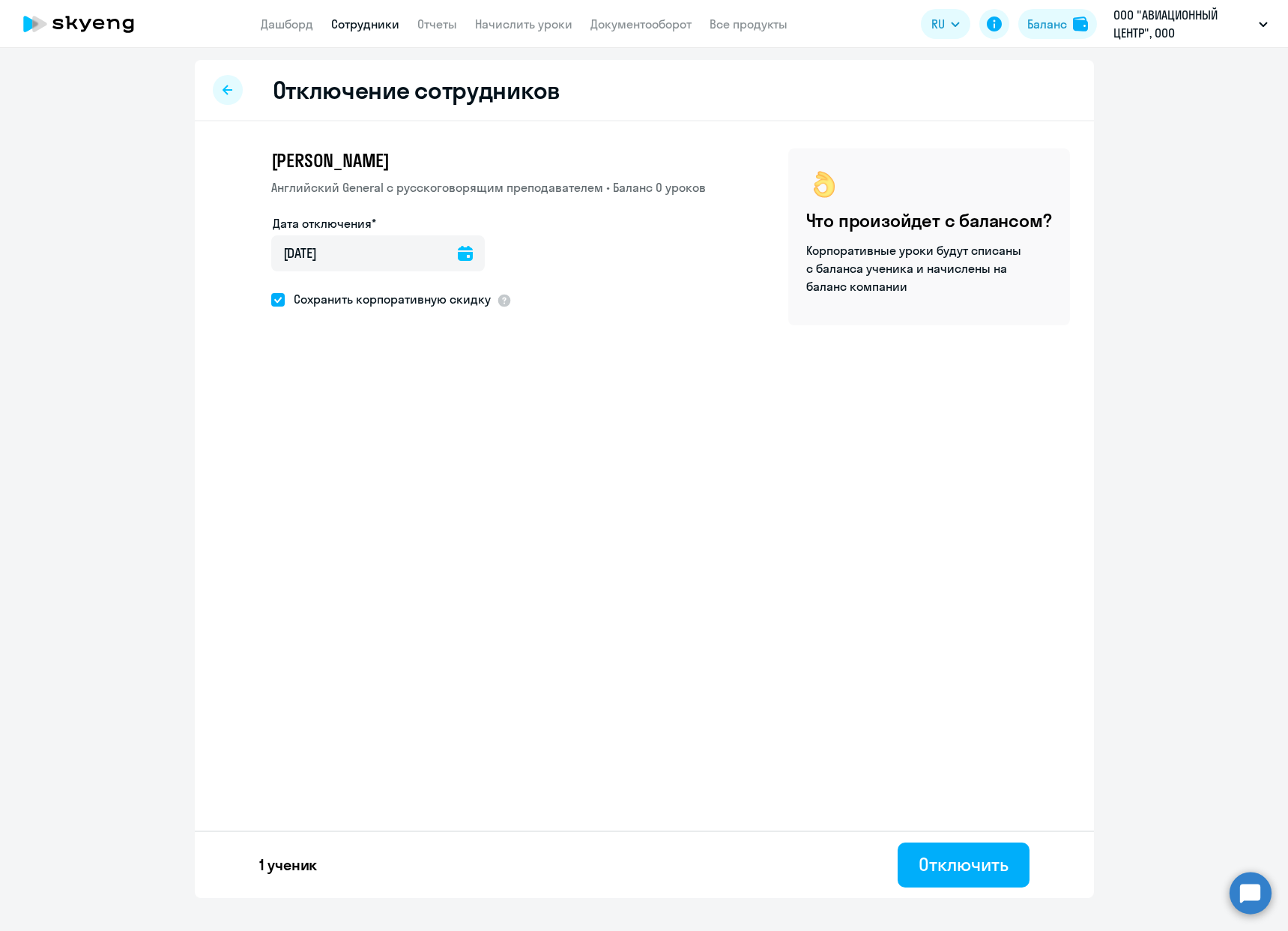
click at [275, 303] on span at bounding box center [278, 300] width 14 height 14
click at [271, 300] on input "Сохранить корпоративную скидку" at bounding box center [270, 299] width 1 height 1
checkbox input "false"
click at [956, 845] on button "Отключить" at bounding box center [963, 865] width 131 height 45
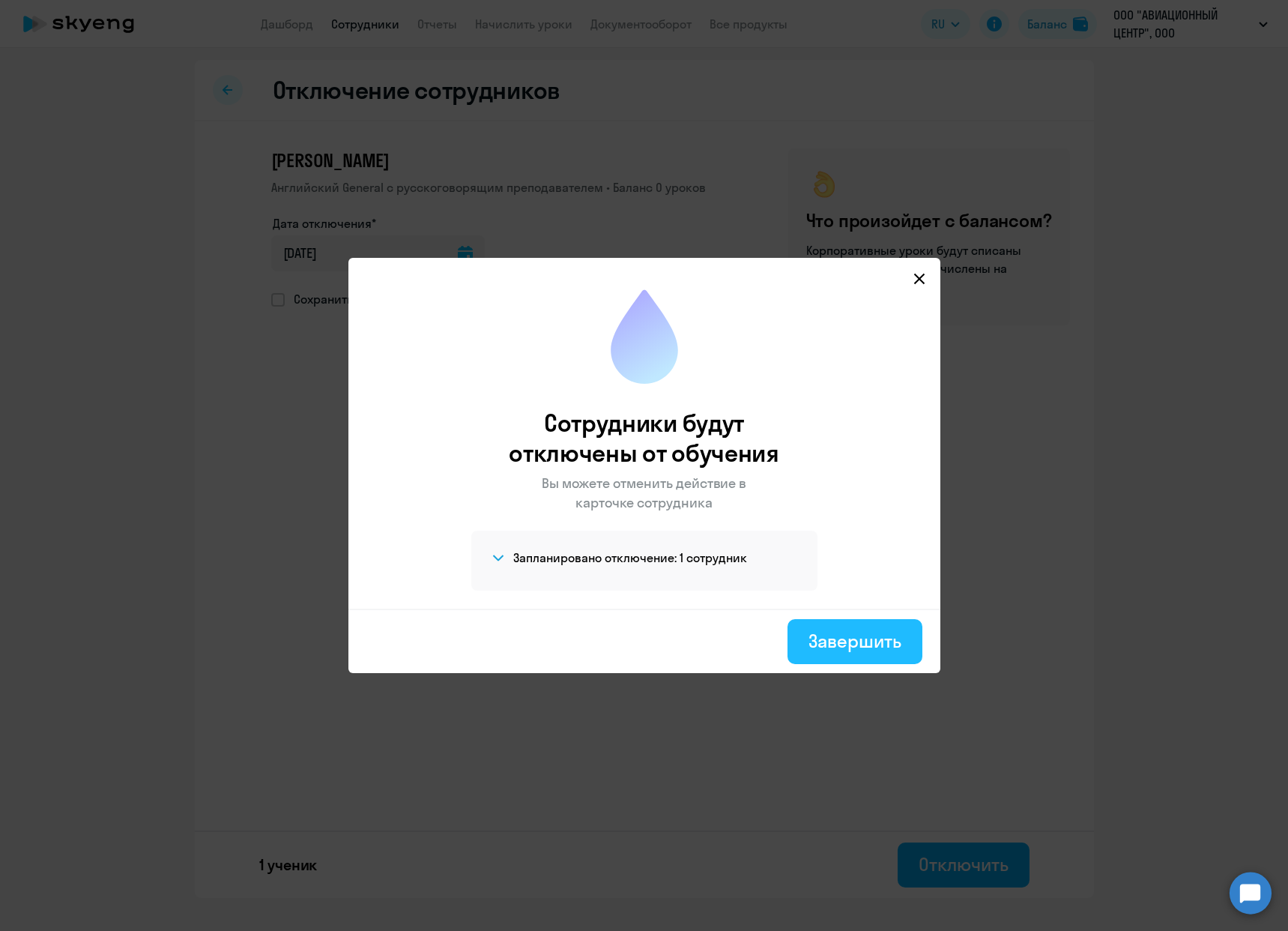
click at [805, 641] on button "Завершить" at bounding box center [854, 642] width 134 height 45
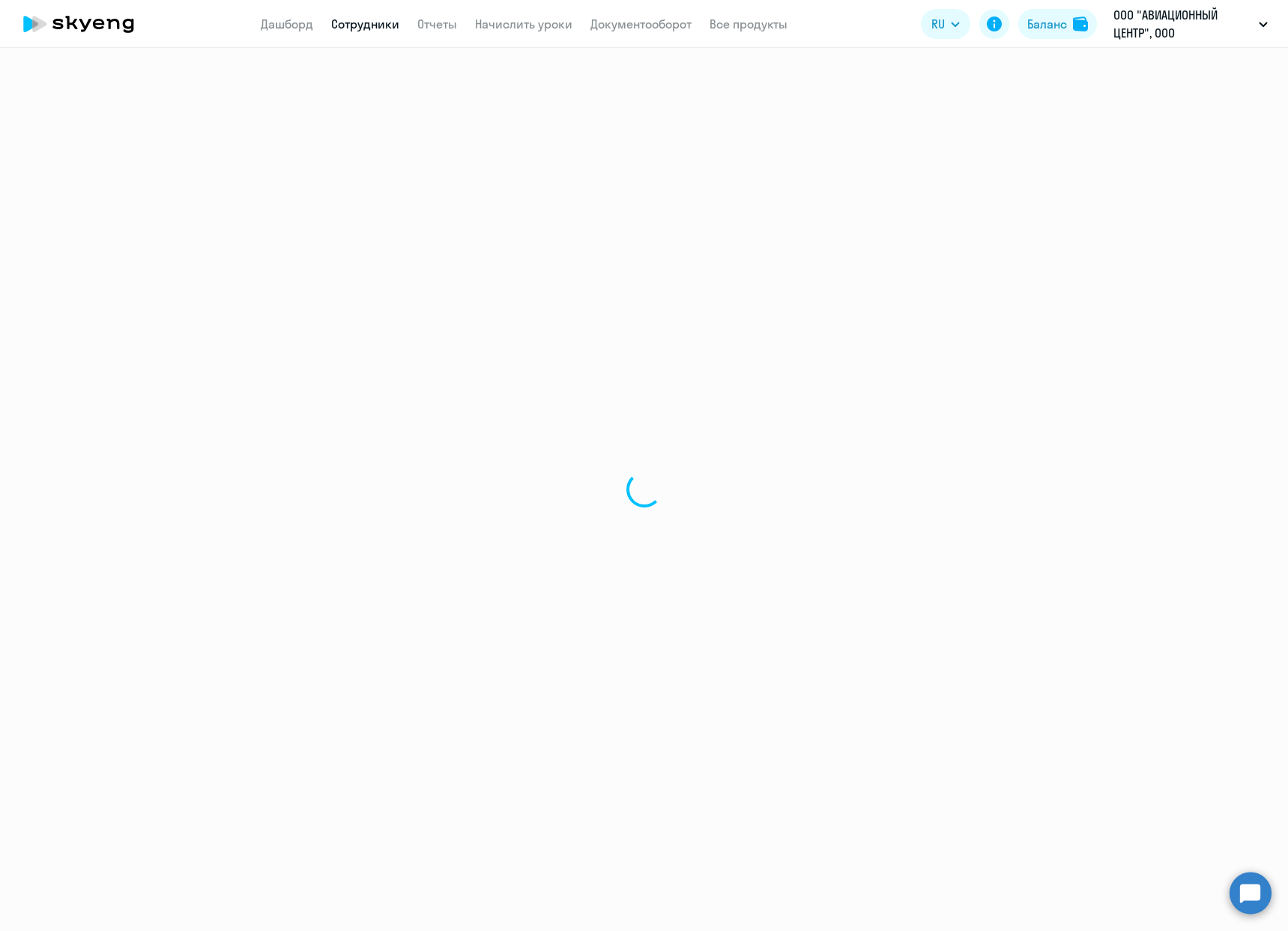
select select "30"
